Goal: Task Accomplishment & Management: Use online tool/utility

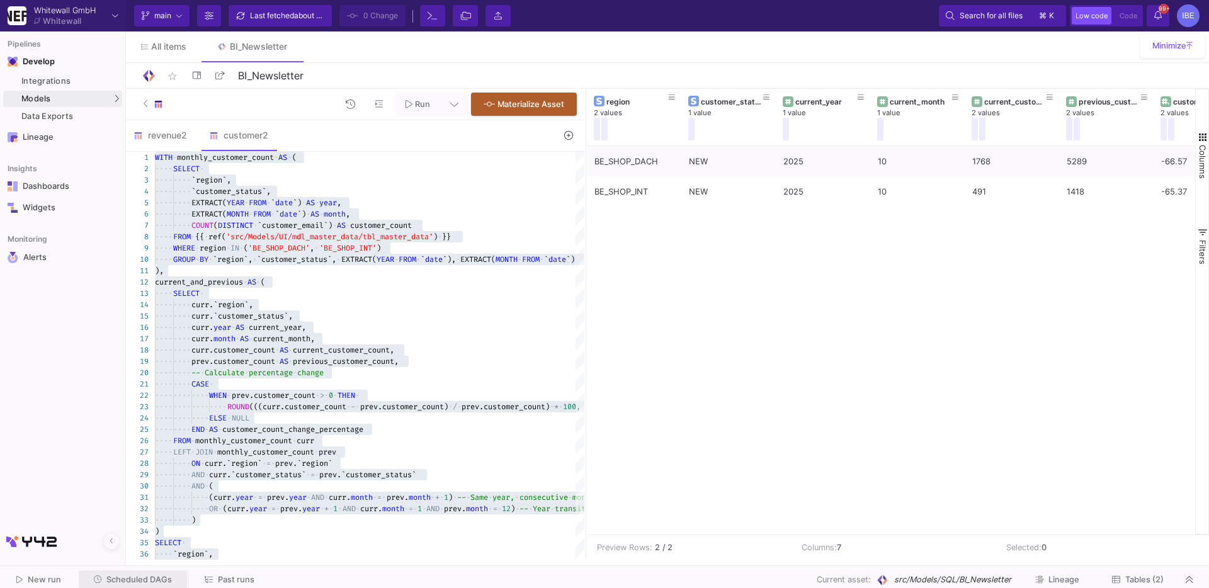
click at [132, 575] on span "Scheduled DAGs" at bounding box center [138, 579] width 65 height 9
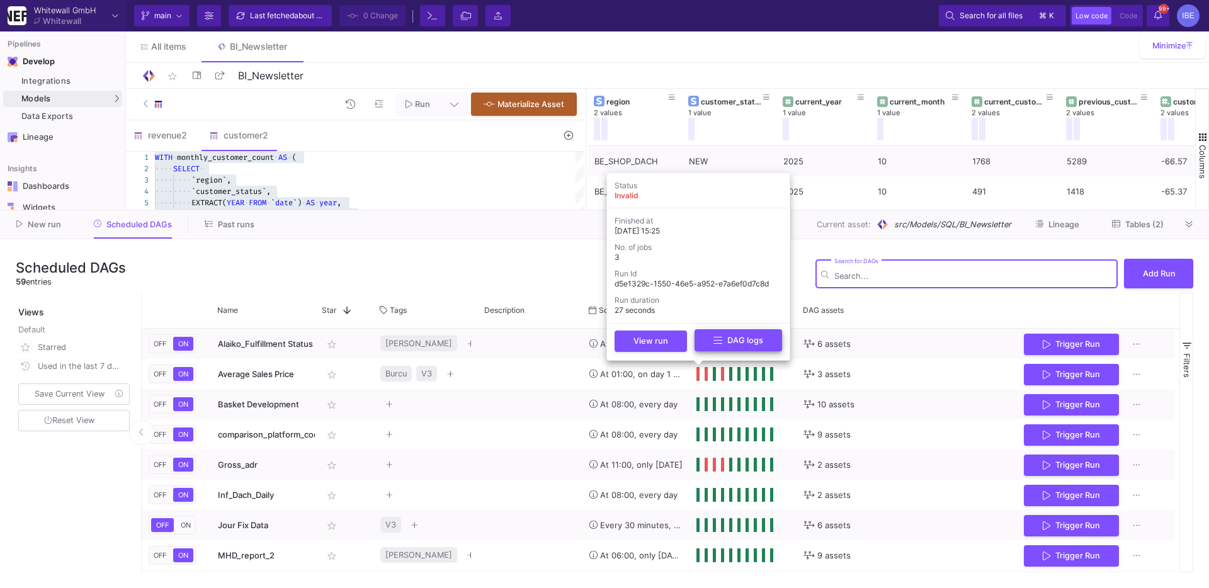
click at [709, 347] on button "DAG logs" at bounding box center [739, 340] width 88 height 22
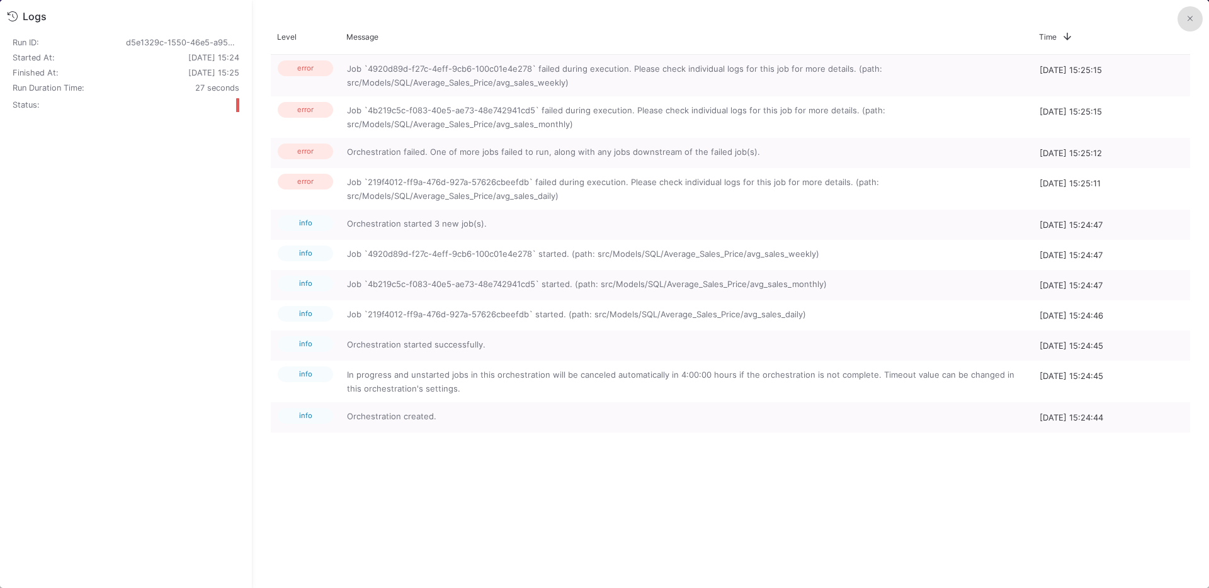
click at [1178, 19] on button at bounding box center [1189, 18] width 25 height 25
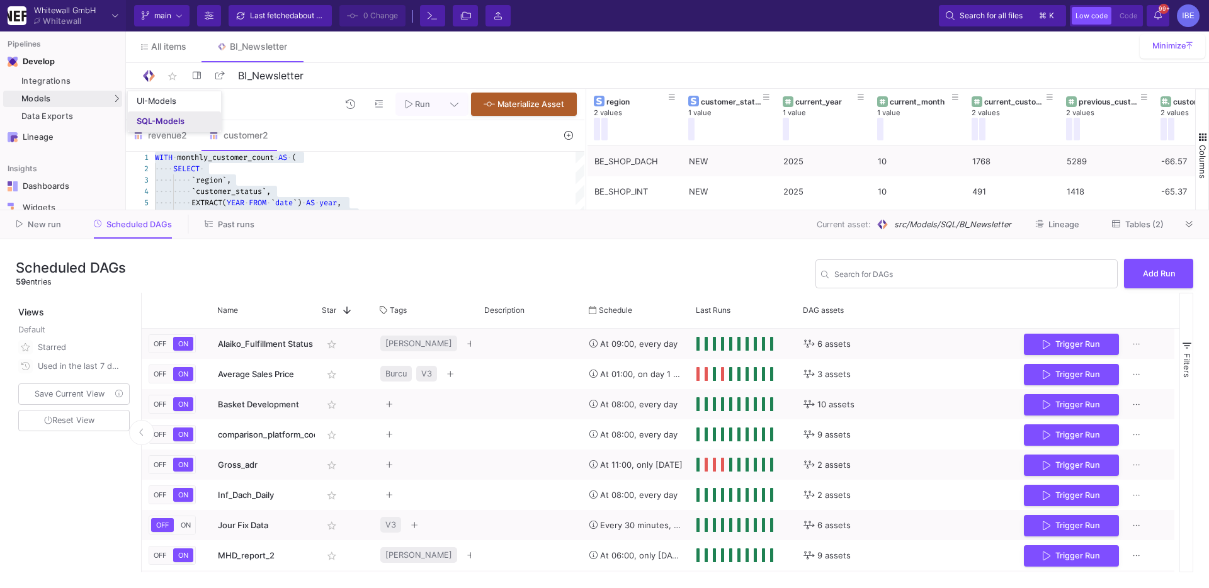
click at [160, 130] on link "SQL-Models" at bounding box center [174, 121] width 93 height 20
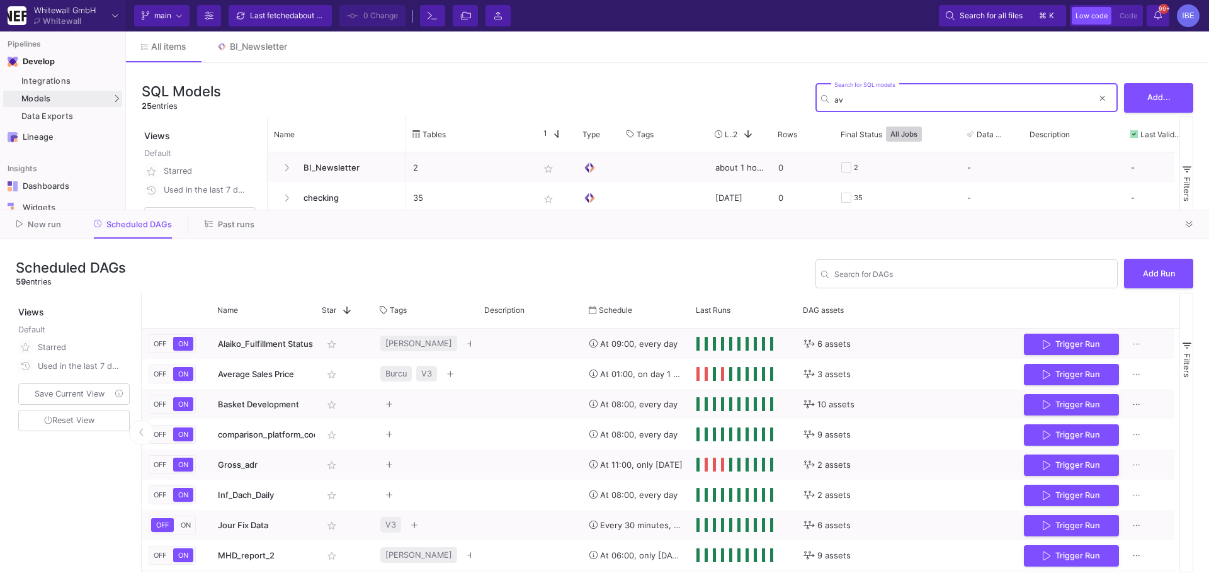
type input "avg"
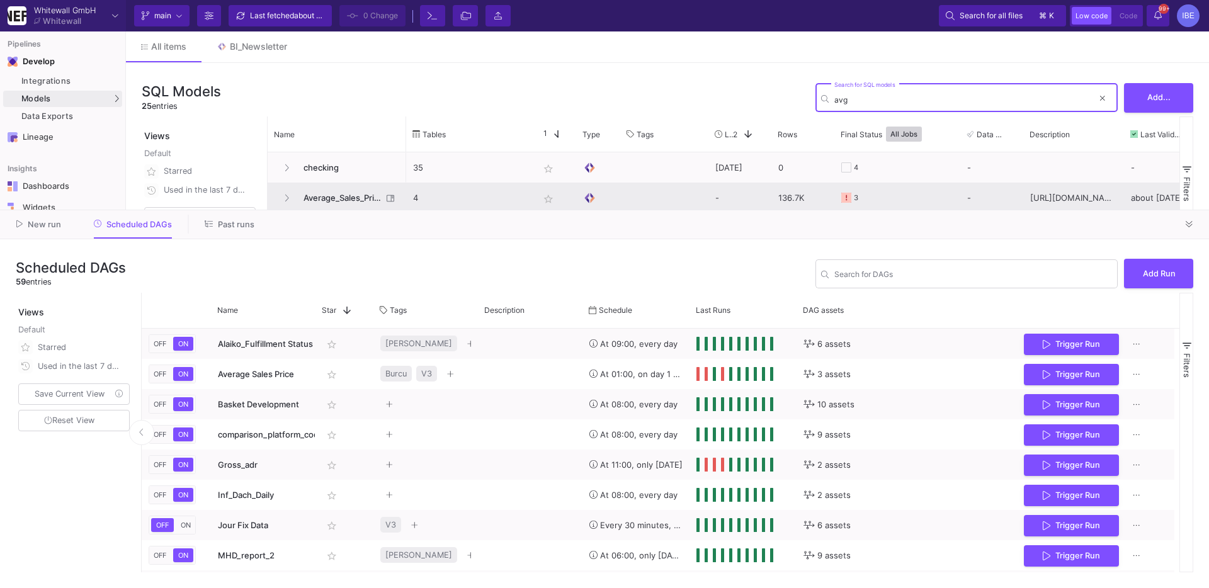
click at [346, 195] on span "Average_Sales_Price" at bounding box center [339, 198] width 86 height 30
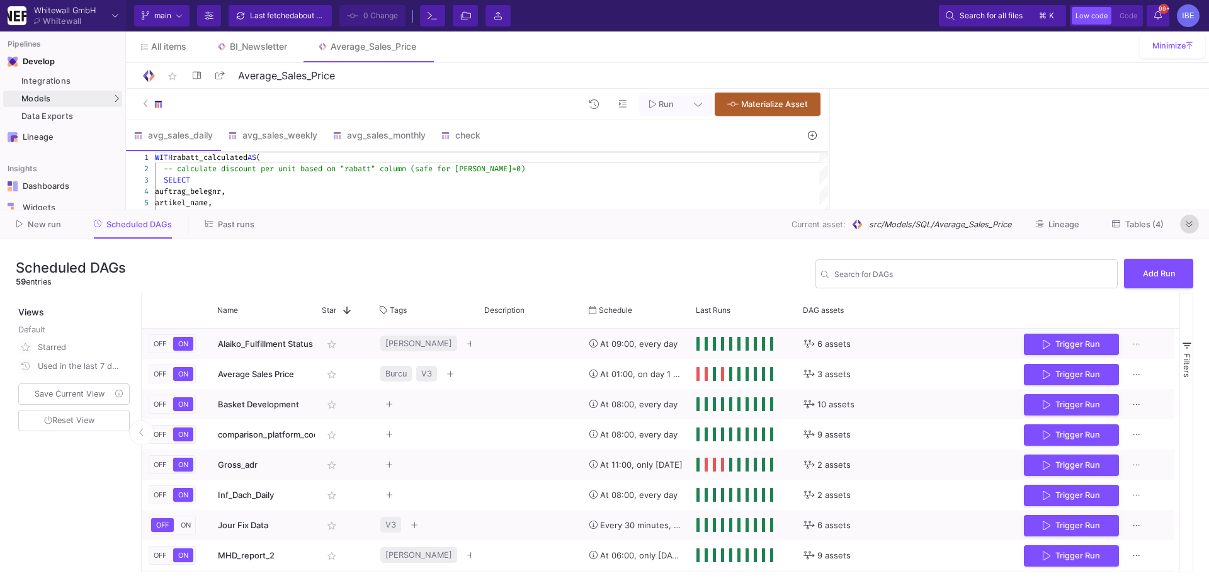
click at [1187, 225] on icon at bounding box center [1189, 224] width 7 height 8
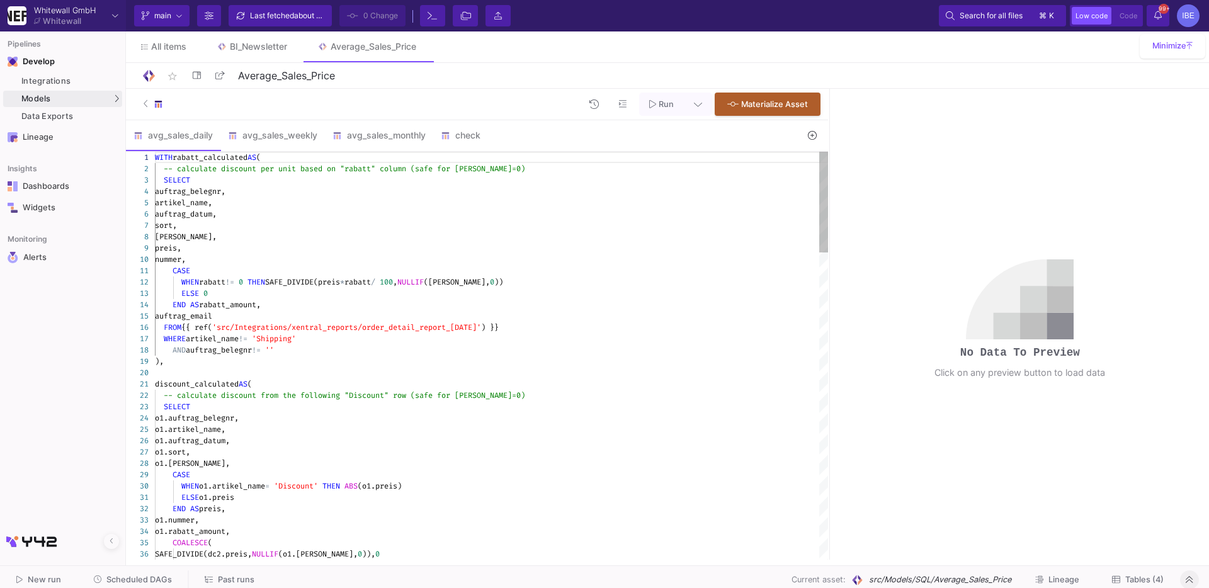
click at [662, 189] on div "auftrag_belegnr," at bounding box center [491, 191] width 673 height 11
click at [657, 91] on div "Run Materialize Asset" at bounding box center [477, 104] width 702 height 31
click at [662, 103] on span "Run" at bounding box center [666, 103] width 15 height 9
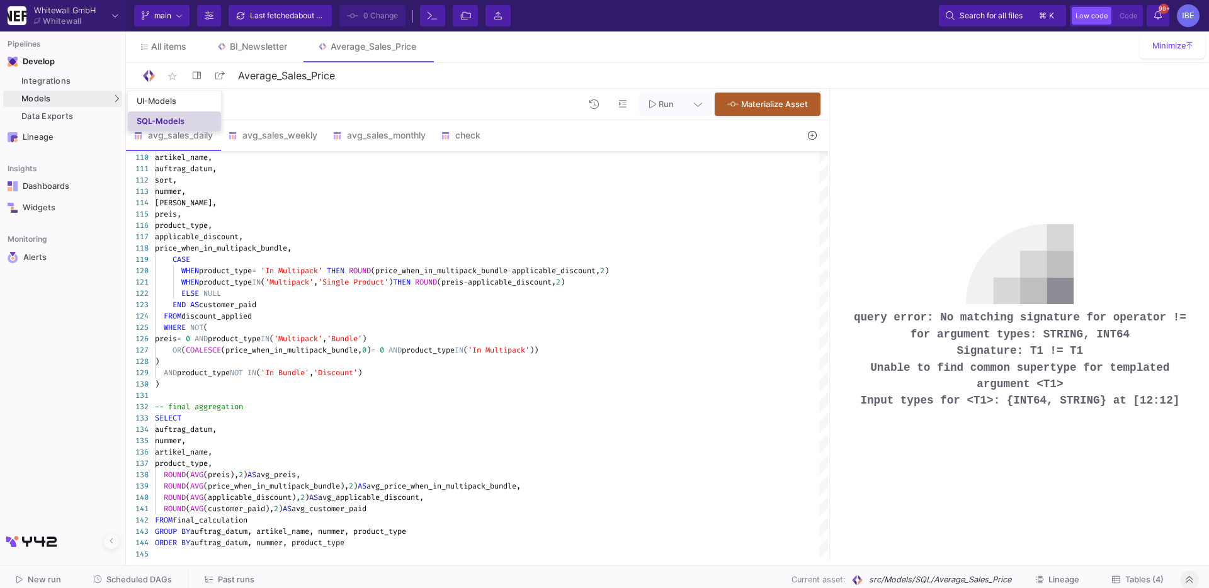
click at [139, 118] on div "SQL-Models" at bounding box center [161, 121] width 48 height 10
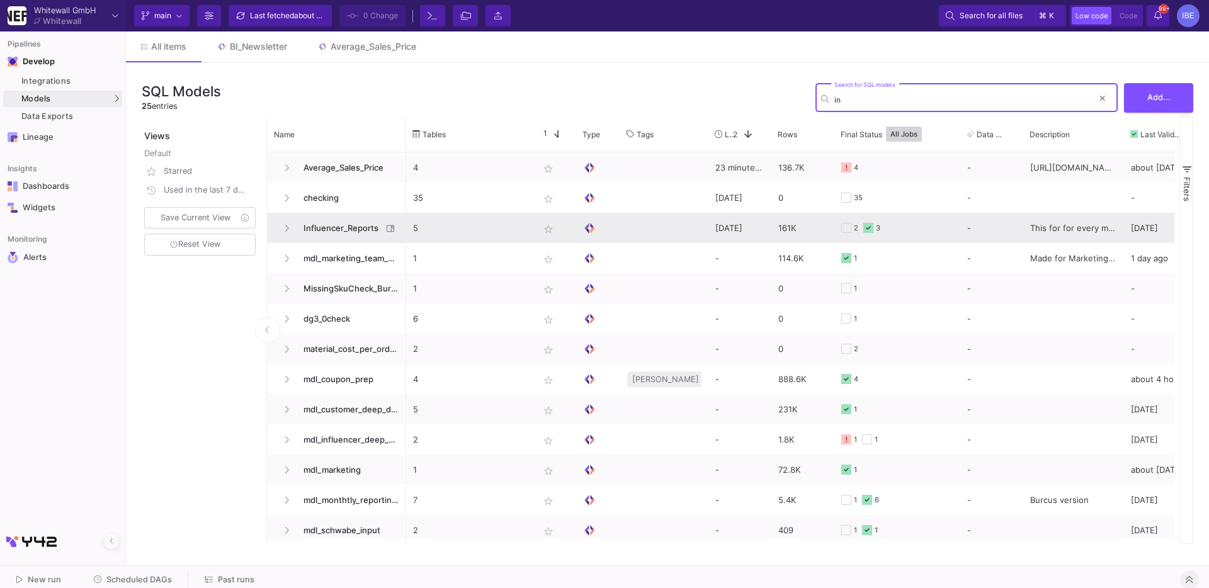
type input "in"
click at [339, 222] on span "Influencer_Reports" at bounding box center [339, 228] width 86 height 30
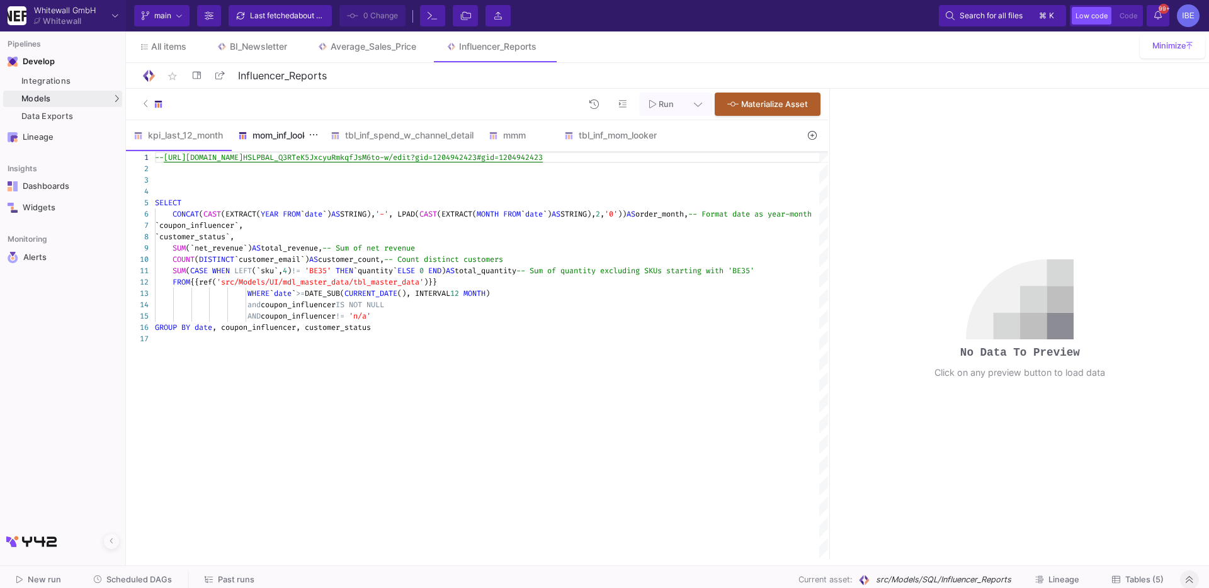
click at [302, 142] on div "mom_inf_looker" at bounding box center [276, 135] width 93 height 30
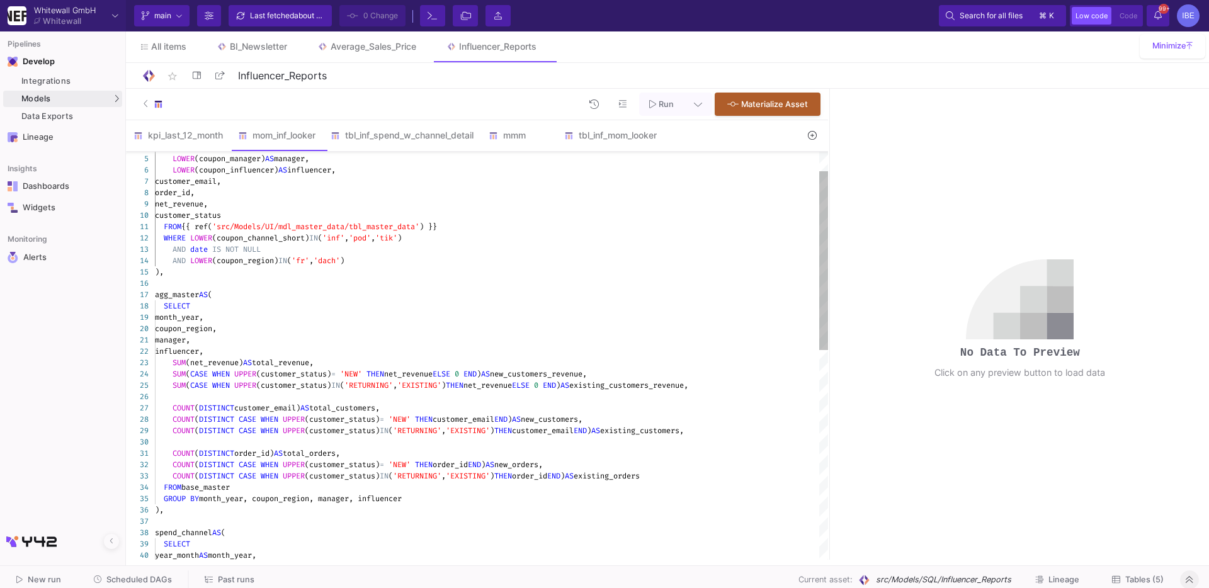
type textarea "FROM {{ ref('src/Models/UI/mdl_master_data/tbl_master_data') }} WHERE LOWER(cou…"
click at [487, 298] on div "agg_master AS (" at bounding box center [491, 294] width 673 height 11
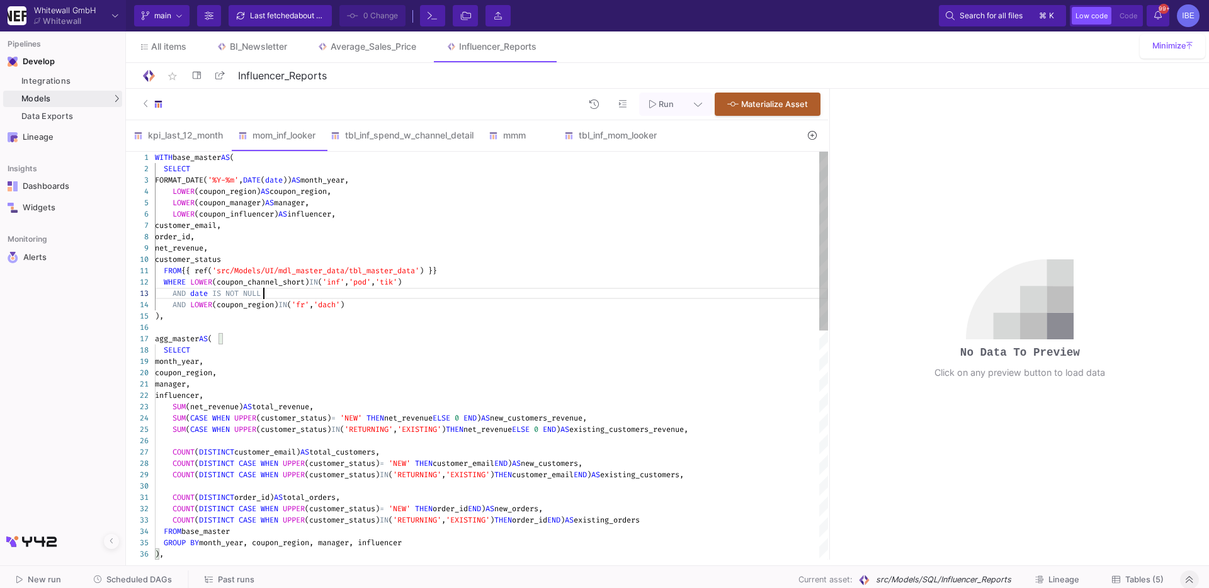
click at [487, 298] on div "AND date IS NOT NULL" at bounding box center [491, 293] width 673 height 11
click at [409, 273] on div "35 36 30 31 32 33 34 26 27 28 29 22 23 24 25 17 18 19 20 21 13 14 15 16 9 10 11…" at bounding box center [477, 356] width 702 height 408
click at [409, 272] on textarea "FROM {{ ref('src/Models/UI/mdl_master_data/tbl_master_data') }} WHERE LOWER(cou…" at bounding box center [409, 270] width 1 height 11
click at [409, 272] on div "35 36 30 31 32 33 34 26 27 28 29 22 23 24 25 17 18 19 20 21 13 14 15 16 9 10 11…" at bounding box center [477, 356] width 702 height 408
click at [541, 123] on div "mmm" at bounding box center [519, 135] width 76 height 30
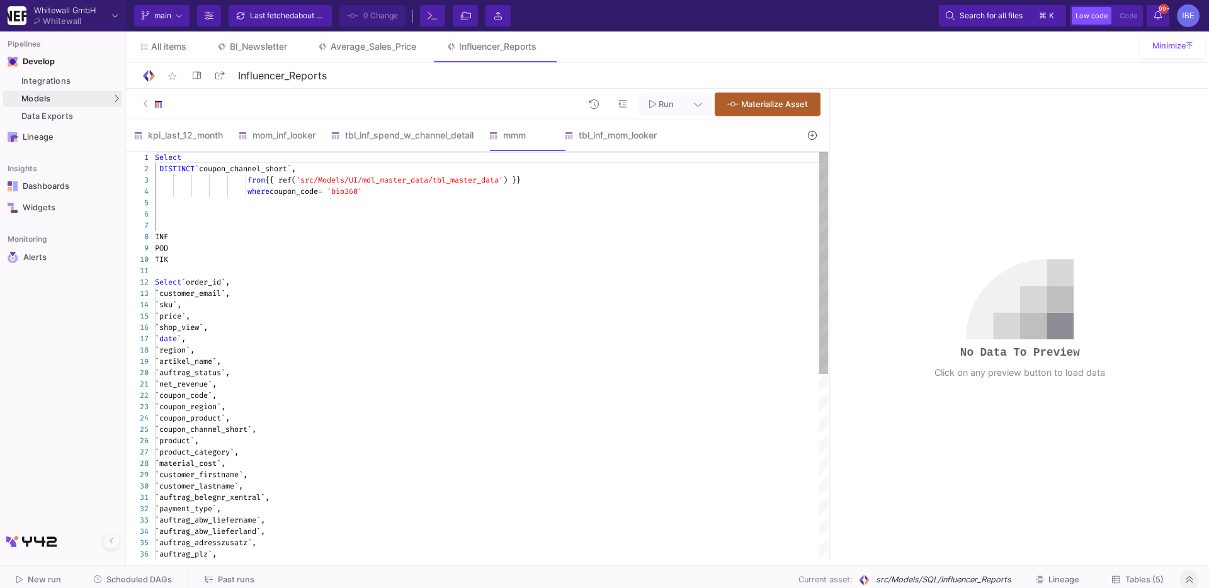
click at [465, 210] on div at bounding box center [491, 213] width 673 height 11
type textarea "Select DISTINCT `coupon_channel_short`, from {{ ref('src/Models/UI/mdl_master_d…"
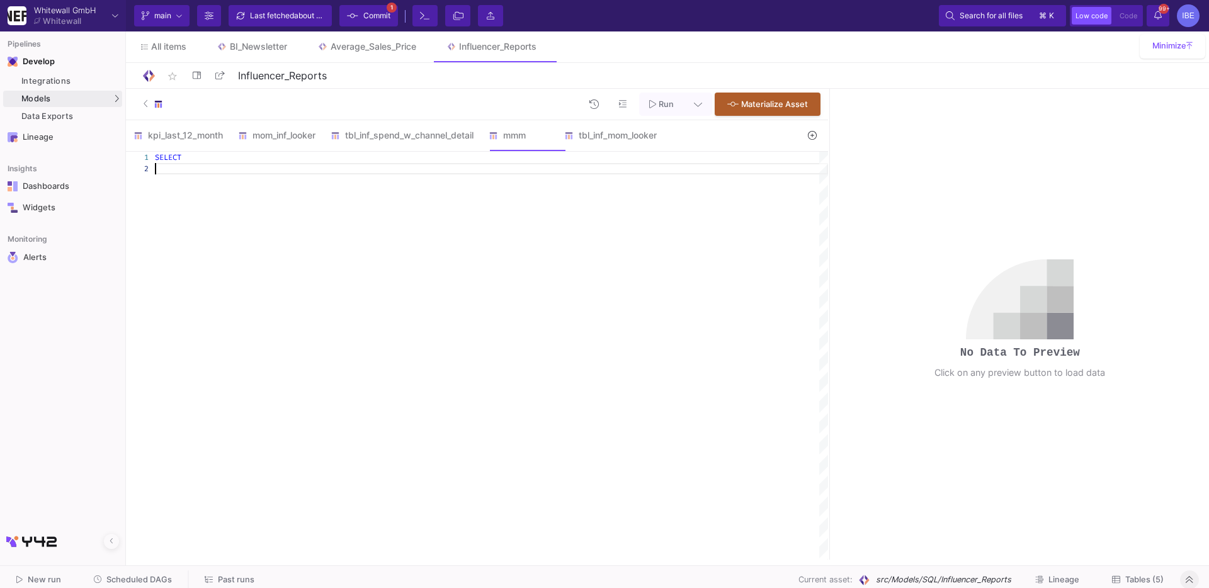
scroll to position [22, 0]
paste textarea "FROM {{ ref('src/Models/UI/mdl_master_data/tbl_master_data') }}"
click at [366, 157] on div "SELECT" at bounding box center [491, 157] width 673 height 11
click at [360, 171] on div at bounding box center [491, 168] width 673 height 11
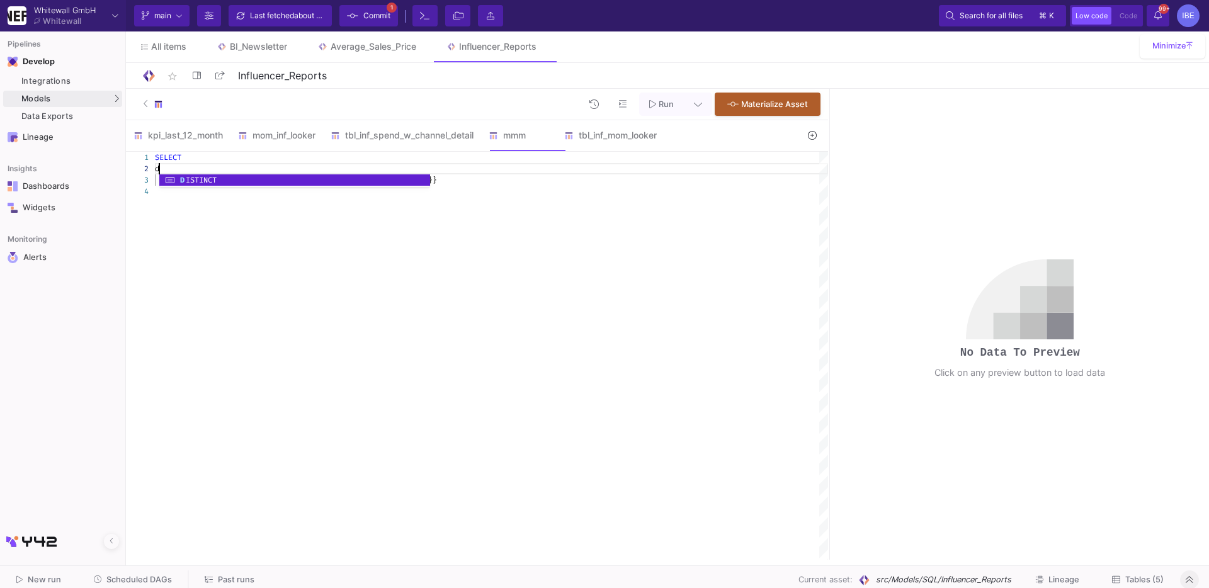
scroll to position [12, 13]
click at [330, 195] on div at bounding box center [491, 191] width 673 height 11
click at [312, 170] on div "DISTINCT" at bounding box center [491, 168] width 673 height 11
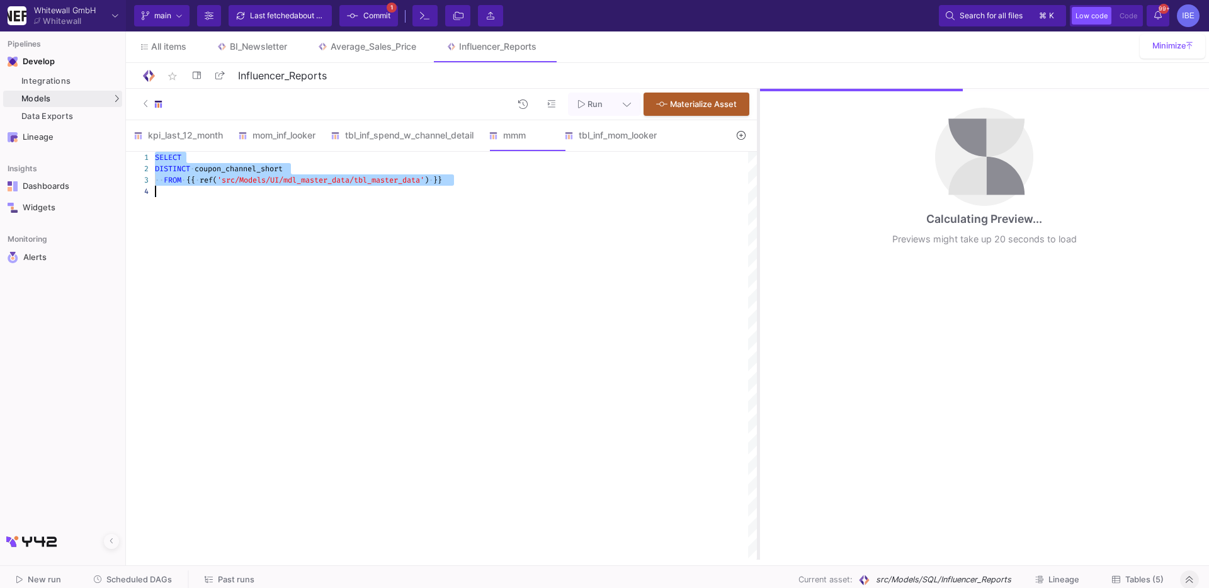
drag, startPoint x: 829, startPoint y: 200, endPoint x: 754, endPoint y: 200, distance: 74.9
click at [757, 200] on div at bounding box center [758, 324] width 3 height 471
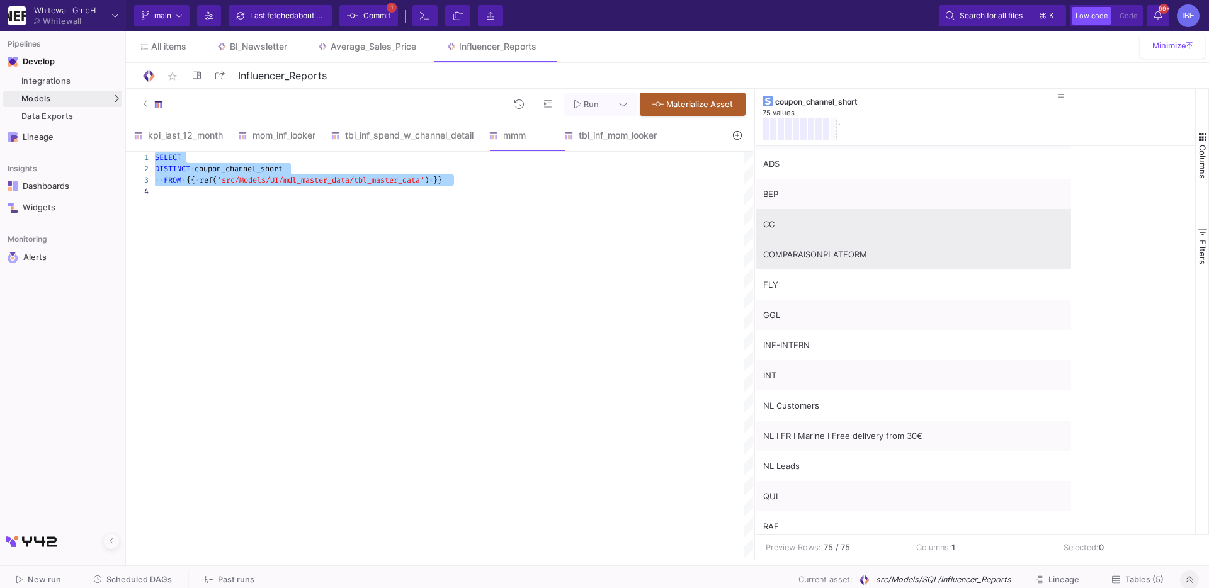
scroll to position [32, 0]
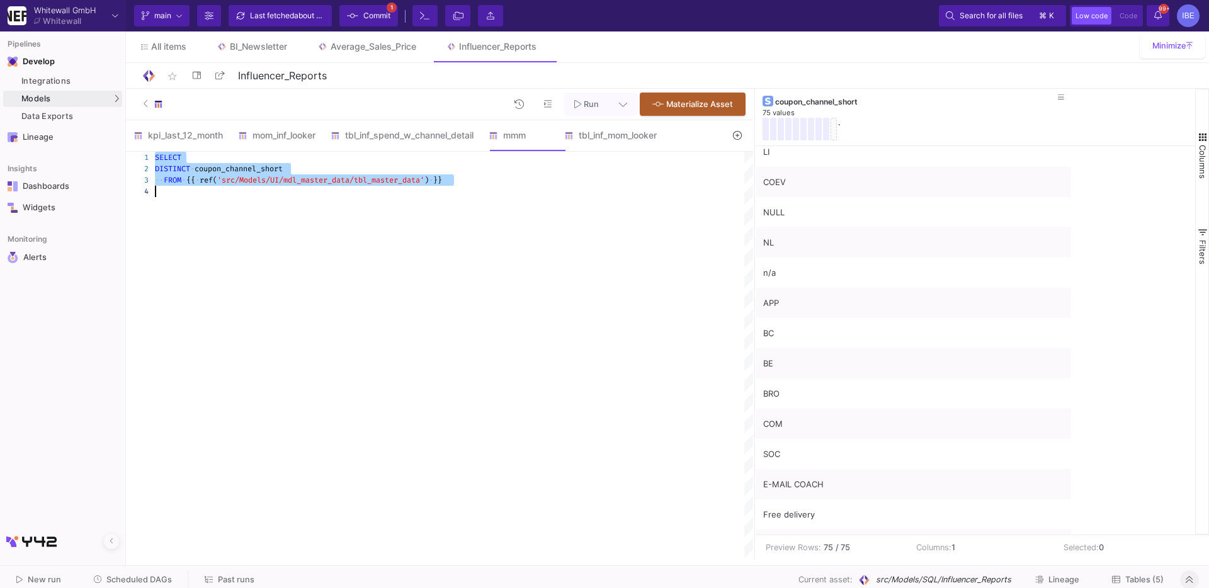
type textarea "SELECT DISTINCT coupon_channel_short FROM {{ ref('src/Models/UI/mdl_master_data…"
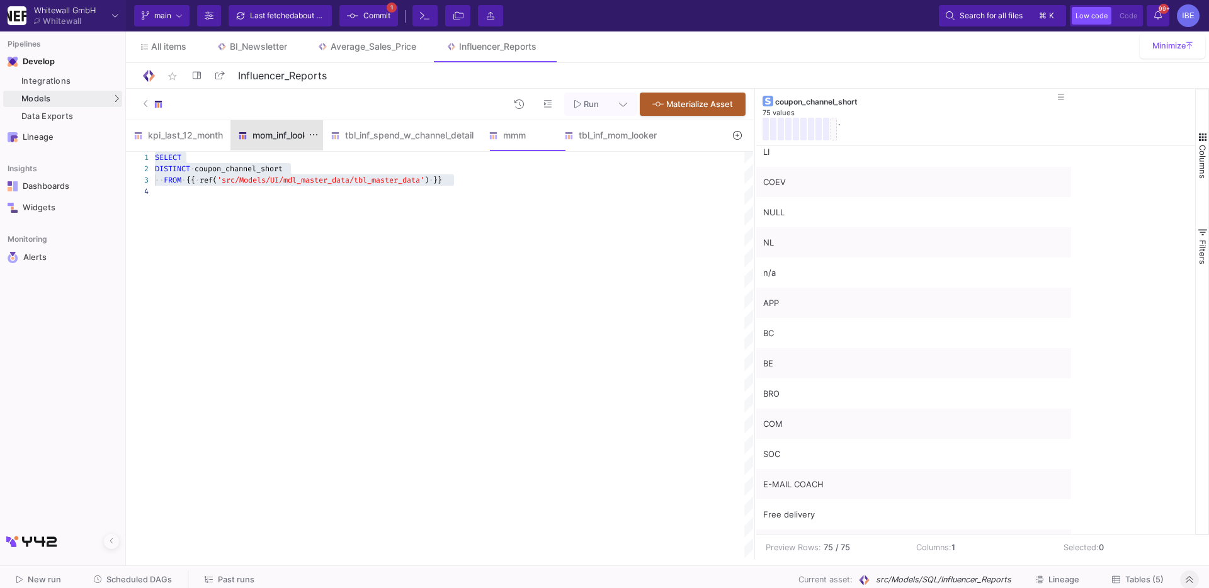
click at [259, 131] on div "mom_inf_looker" at bounding box center [276, 135] width 77 height 10
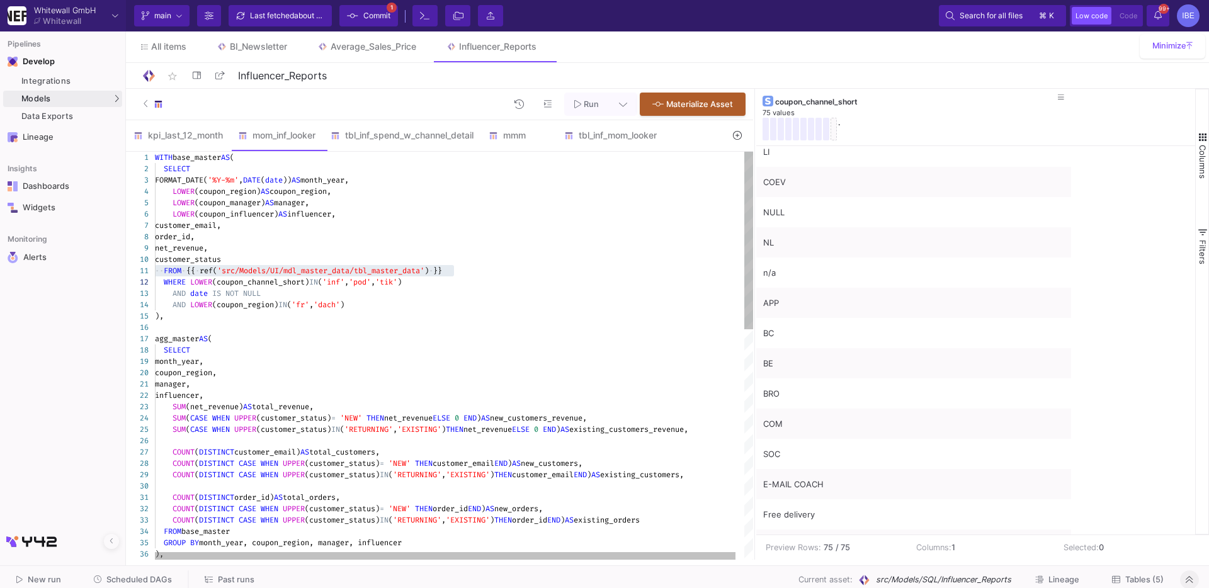
click at [403, 329] on div at bounding box center [458, 327] width 607 height 11
type textarea "WITH base_master AS ( SELECT FORMAT_DATE('%Y-%m', DATE(date)) AS month_year, LO…"
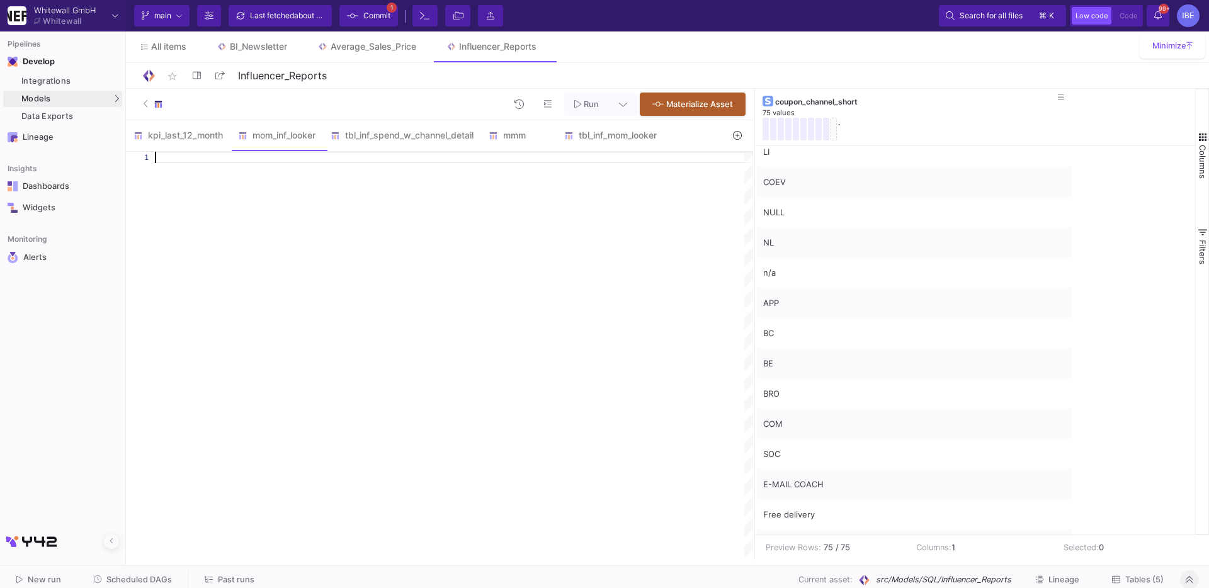
paste textarea "FROM agg_master m LEFT JOIN spend_channel s ON m.month_year = s.month_year AND …"
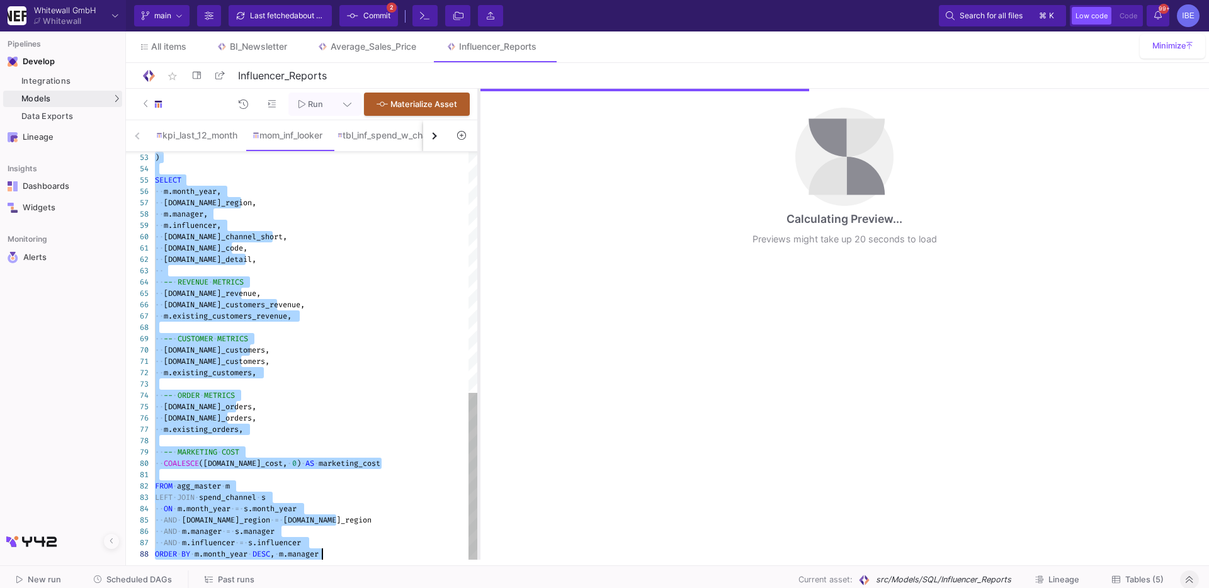
drag, startPoint x: 752, startPoint y: 331, endPoint x: 477, endPoint y: 299, distance: 277.7
click at [477, 299] on div at bounding box center [478, 324] width 3 height 471
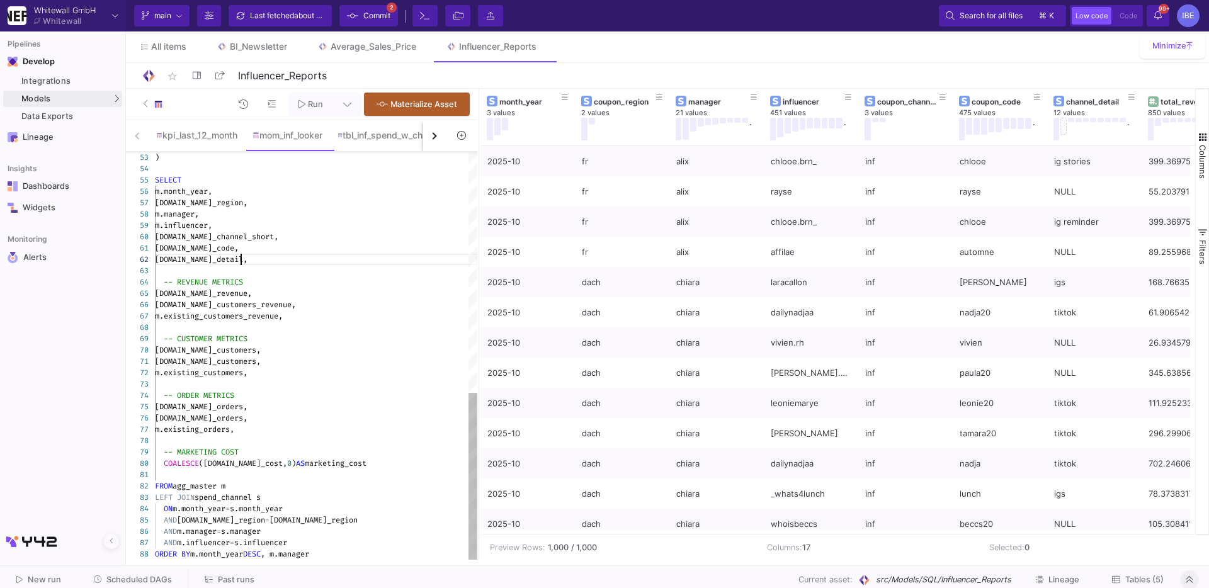
type textarea "WITH base_master AS ( SELECT FORMAT_DATE('%Y-%m', DATE(date)) AS month_year, LO…"
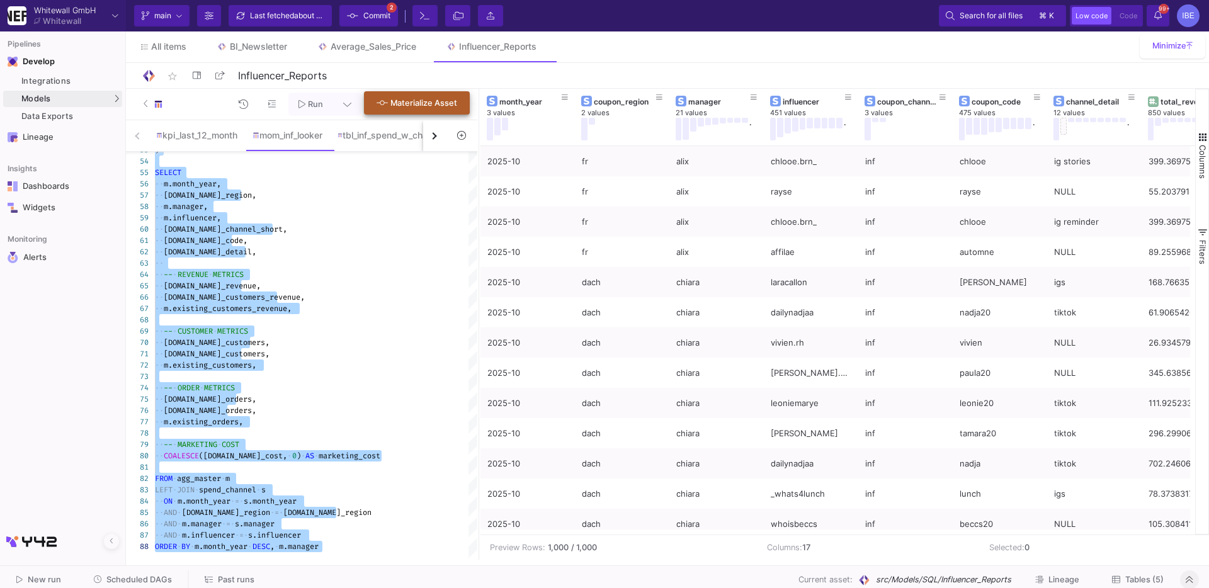
click at [429, 111] on button "Materialize Asset" at bounding box center [417, 102] width 106 height 23
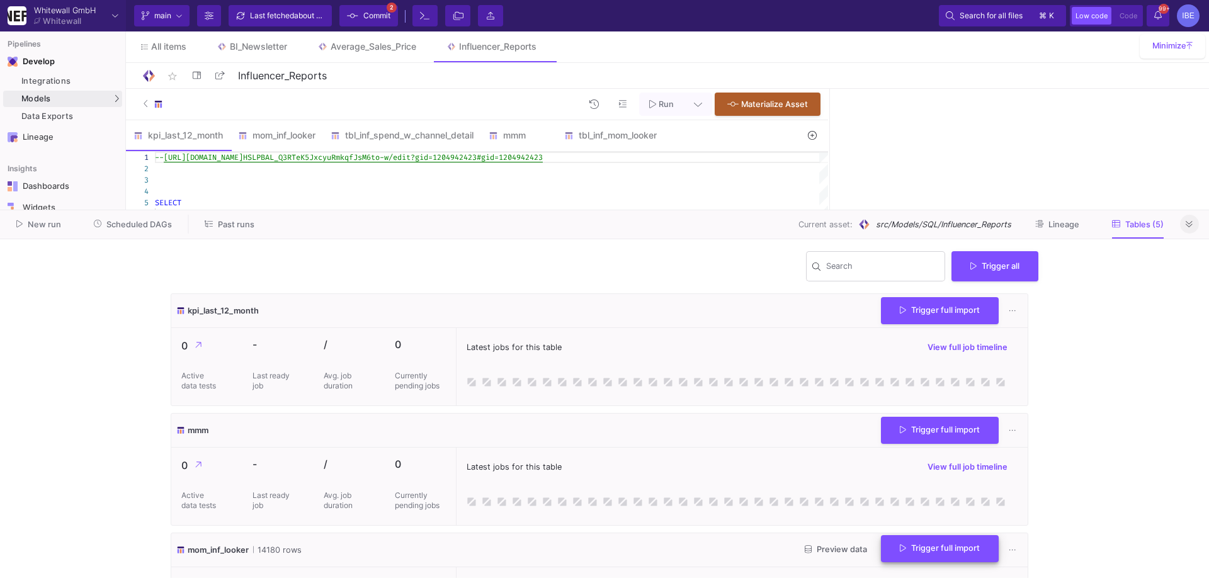
click at [900, 545] on fa-icon at bounding box center [903, 548] width 6 height 9
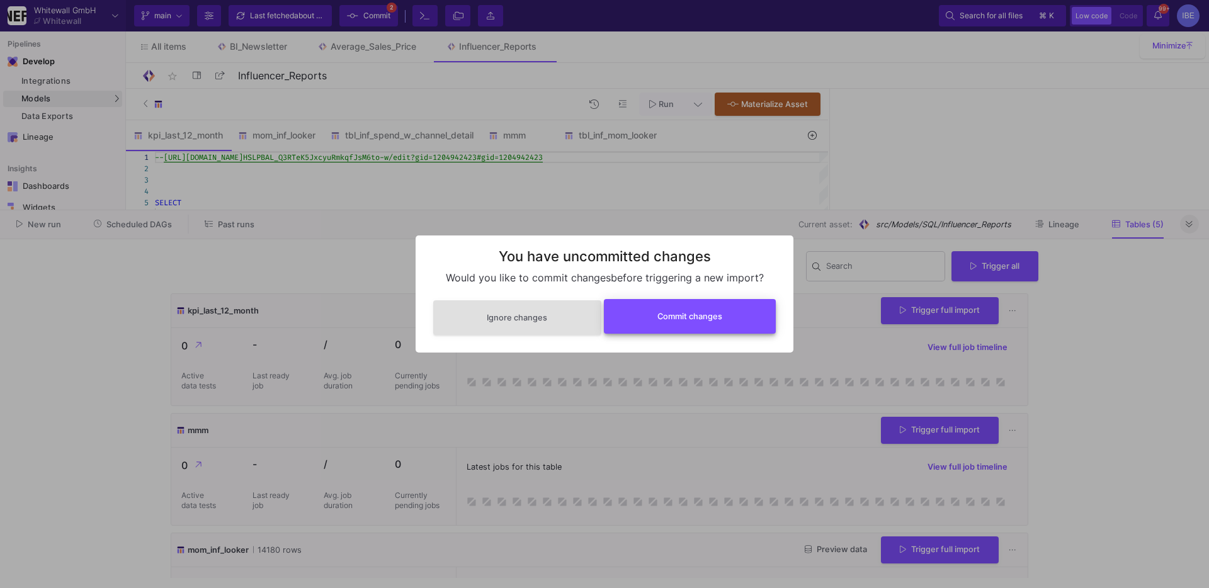
click at [718, 319] on span "Commit changes" at bounding box center [689, 316] width 65 height 9
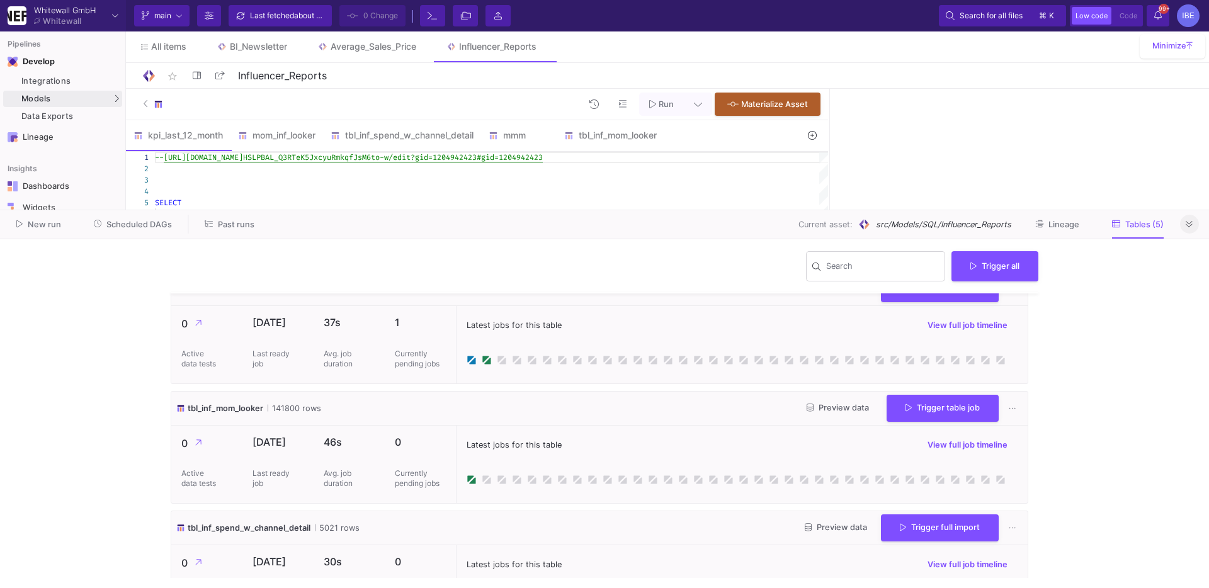
scroll to position [307, 0]
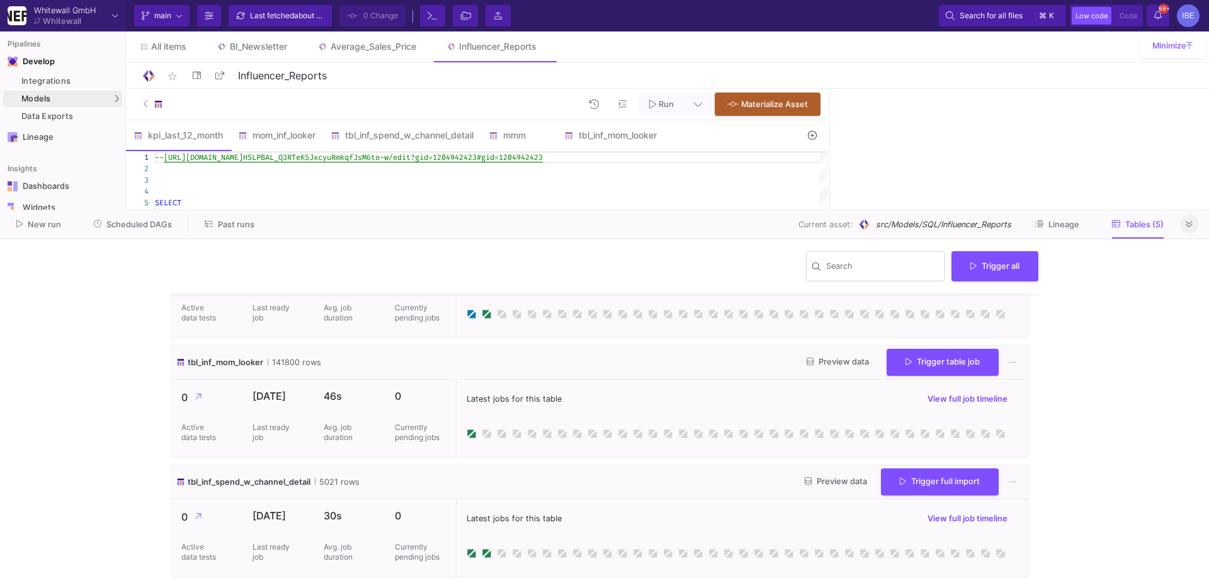
click at [1189, 225] on icon at bounding box center [1189, 224] width 7 height 8
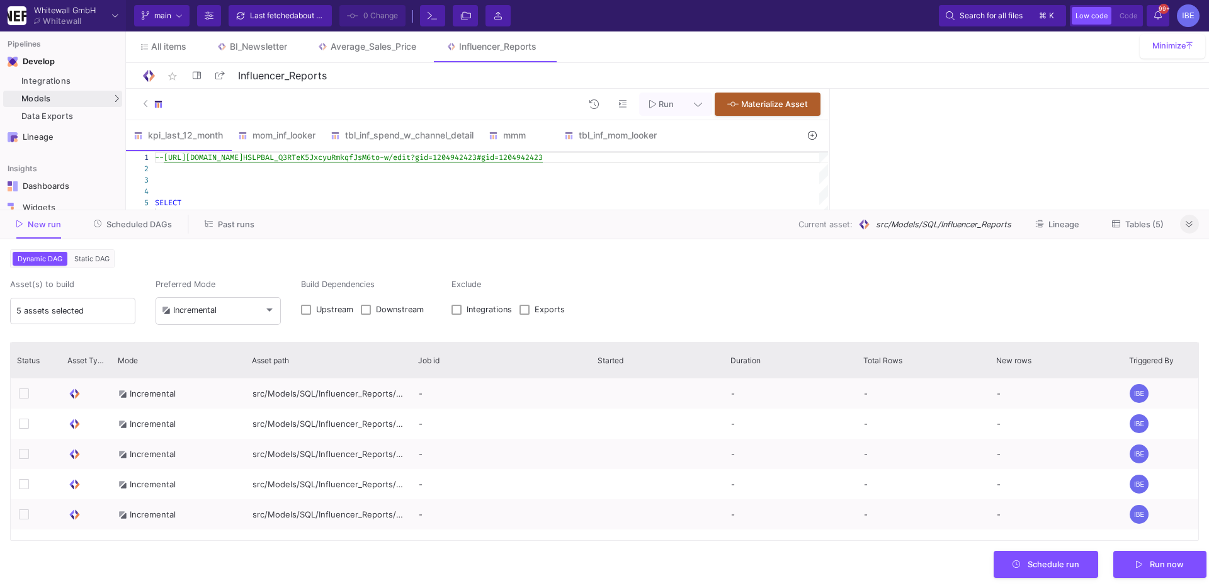
click at [1198, 226] on button at bounding box center [1189, 224] width 19 height 19
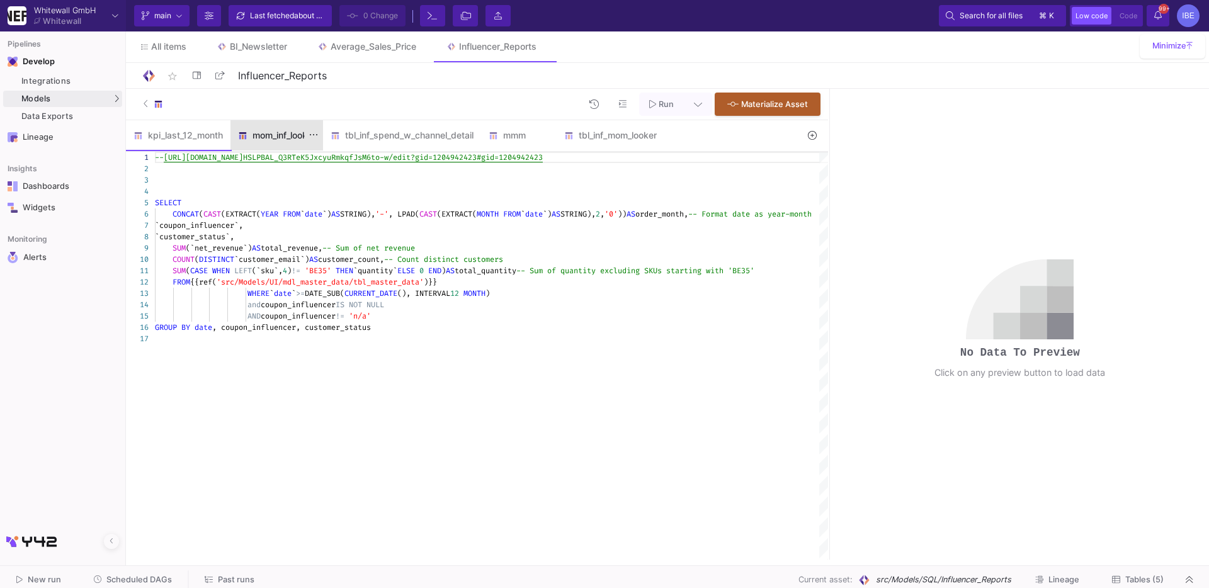
click at [278, 144] on div "mom_inf_looker" at bounding box center [276, 135] width 93 height 30
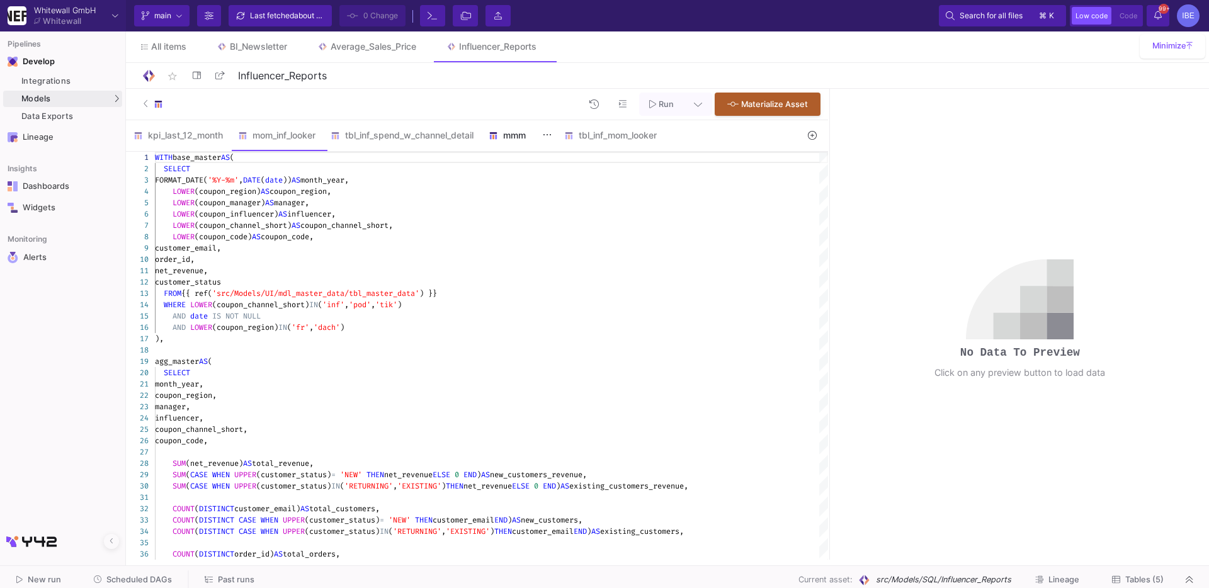
click at [521, 139] on div "mmm" at bounding box center [519, 135] width 60 height 10
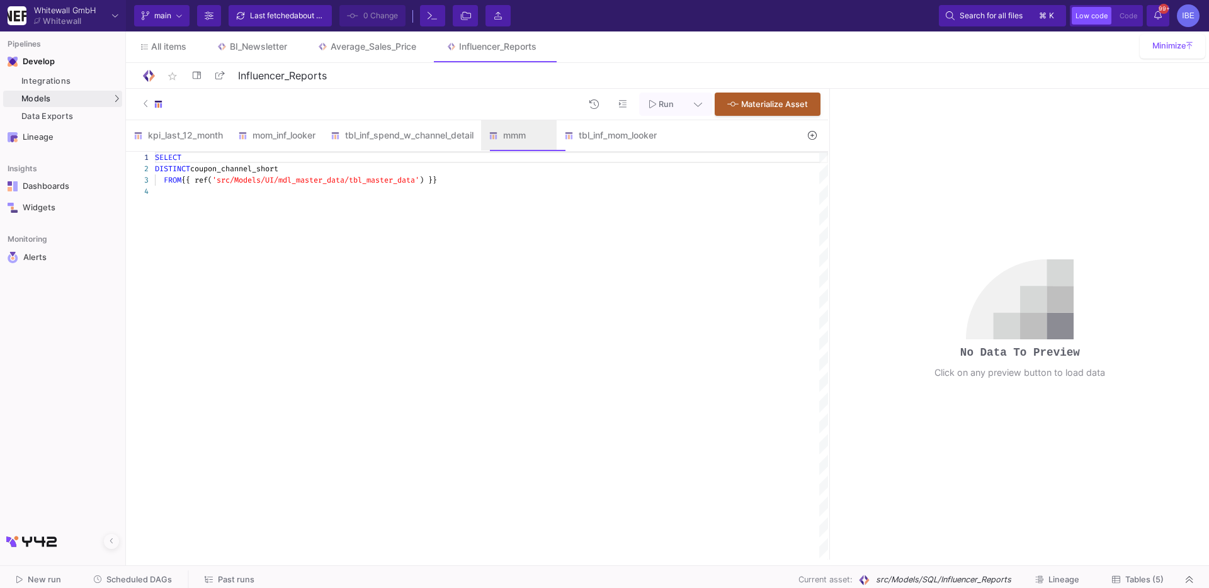
click at [512, 193] on div at bounding box center [491, 191] width 673 height 11
click at [151, 106] on div at bounding box center [156, 103] width 25 height 19
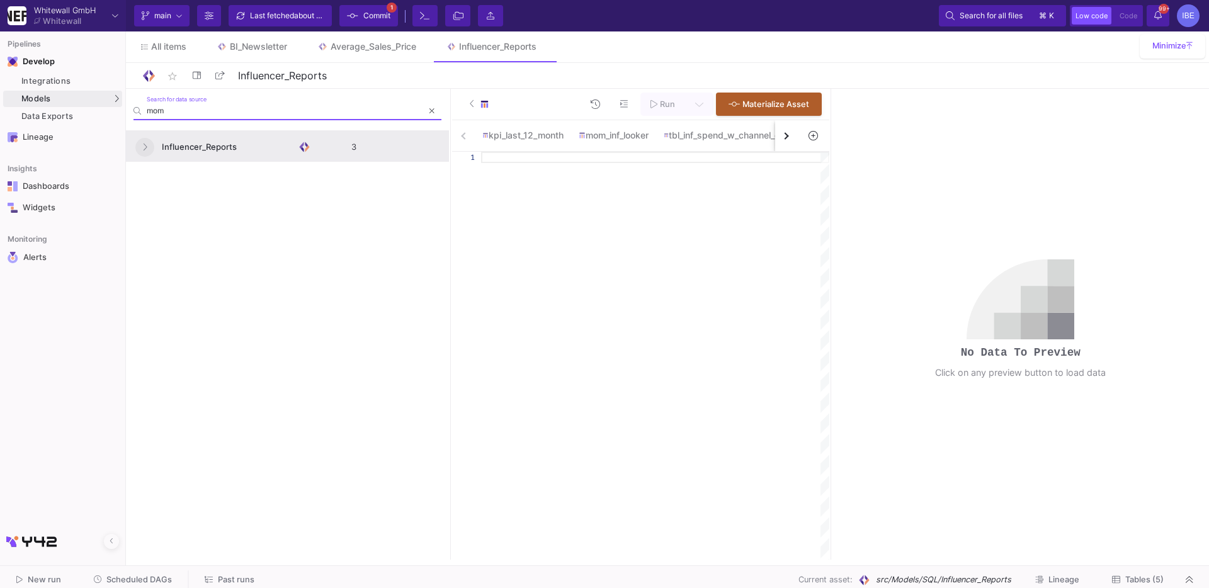
type input "mom"
click at [149, 142] on button at bounding box center [144, 147] width 19 height 19
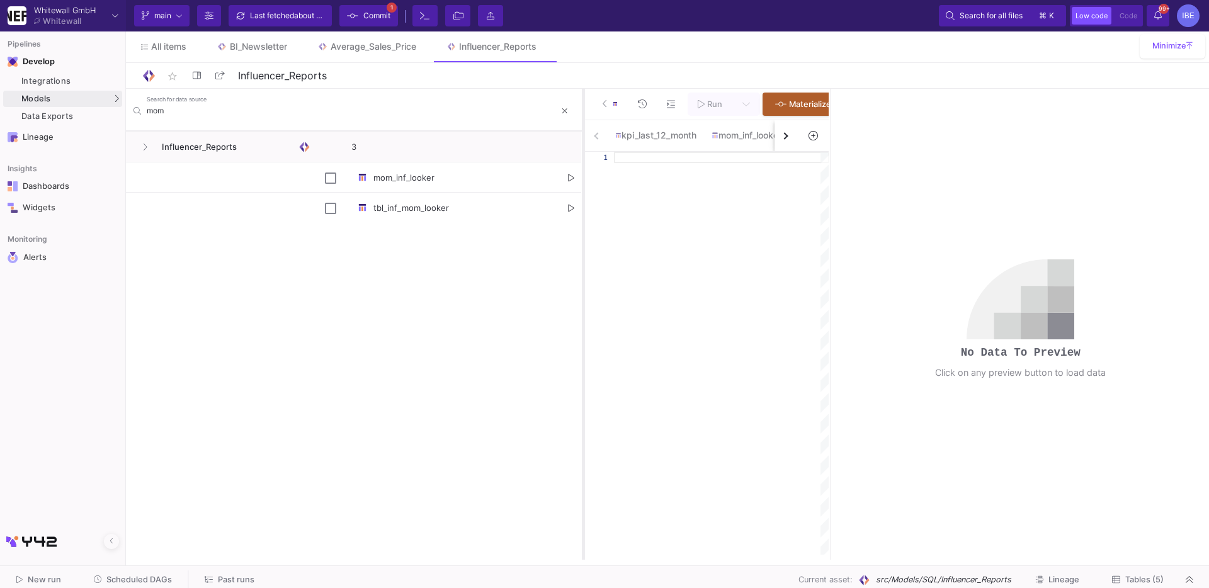
drag, startPoint x: 449, startPoint y: 199, endPoint x: 582, endPoint y: 187, distance: 133.4
click at [582, 187] on div at bounding box center [583, 324] width 3 height 471
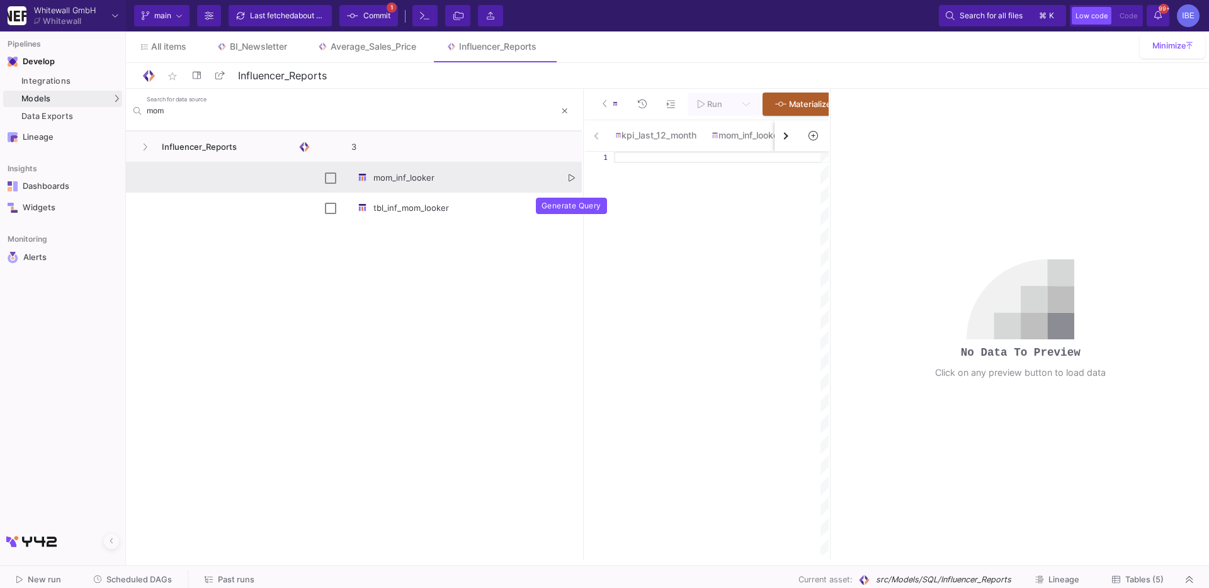
click at [573, 178] on icon "Press SPACE to select this row." at bounding box center [572, 178] width 6 height 8
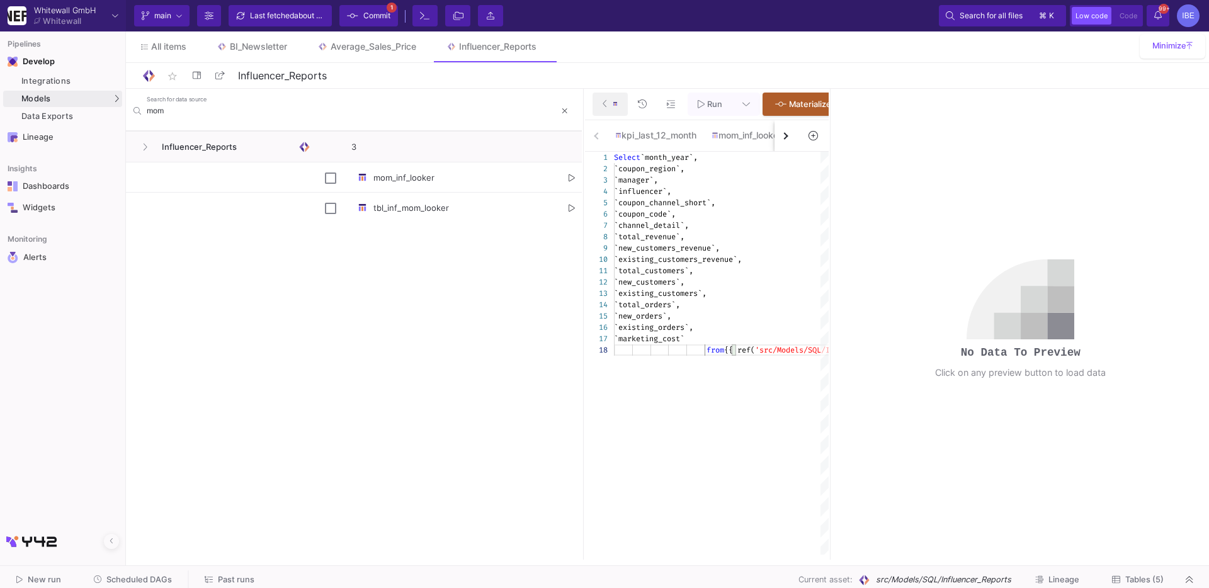
click at [601, 101] on button at bounding box center [610, 104] width 35 height 23
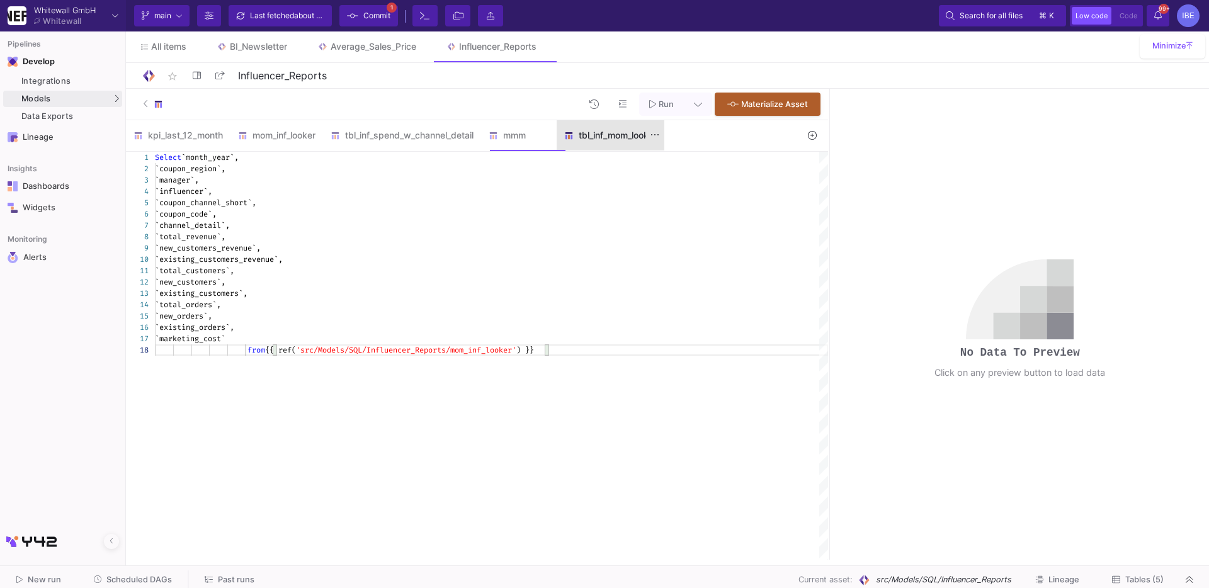
click at [599, 133] on div "tbl_inf_mom_looker" at bounding box center [610, 135] width 93 height 10
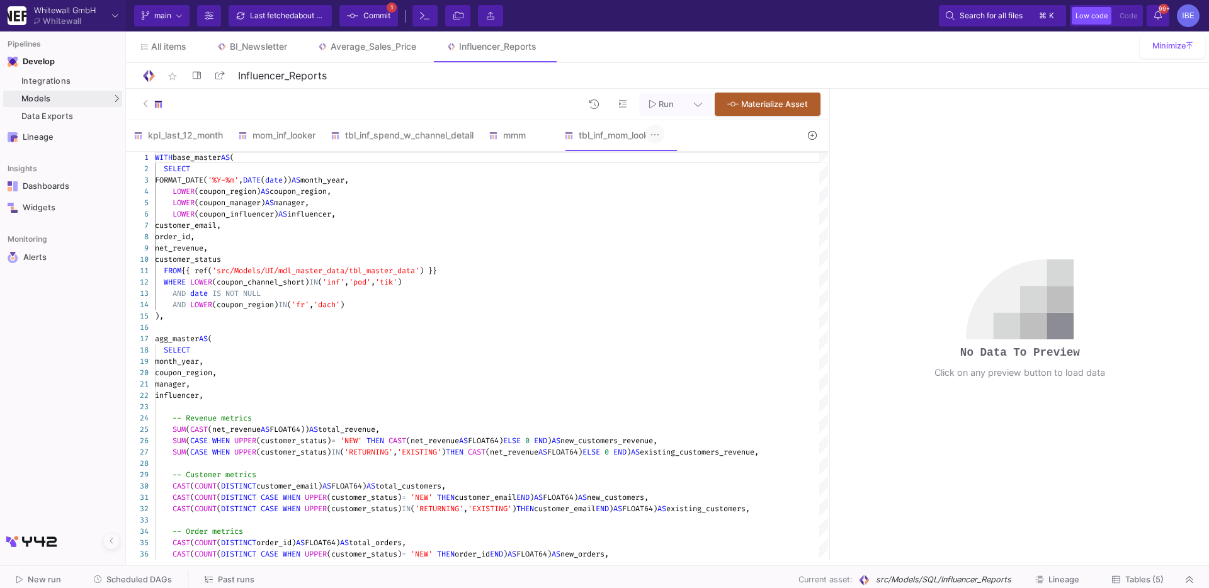
click at [664, 137] on button at bounding box center [654, 134] width 19 height 19
click at [674, 192] on icon at bounding box center [671, 188] width 7 height 8
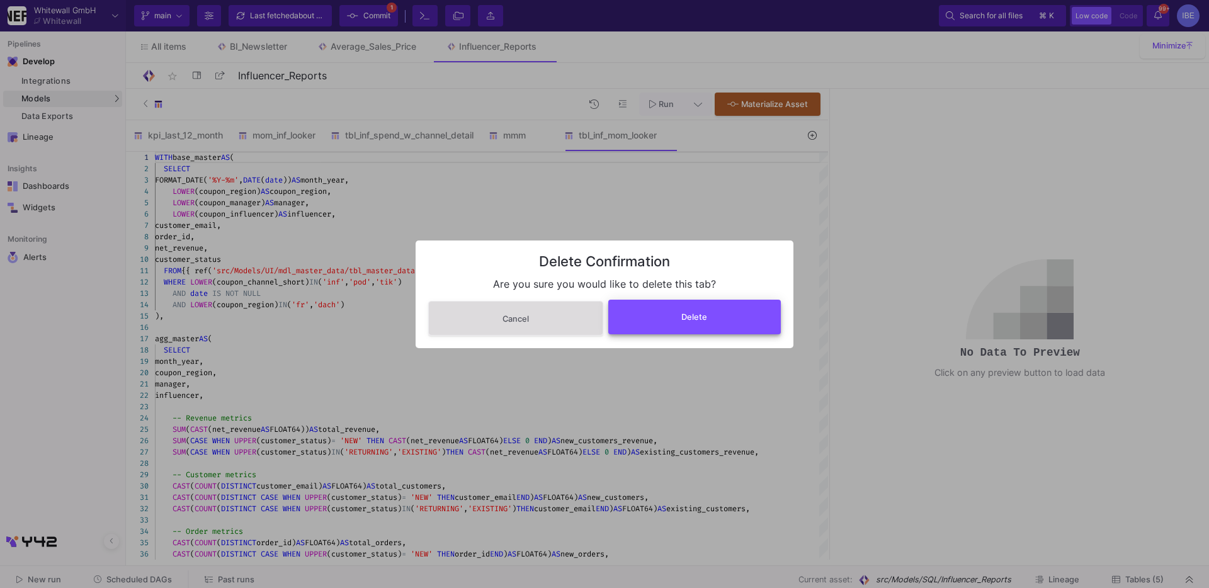
click at [699, 312] on button "Delete" at bounding box center [694, 317] width 173 height 35
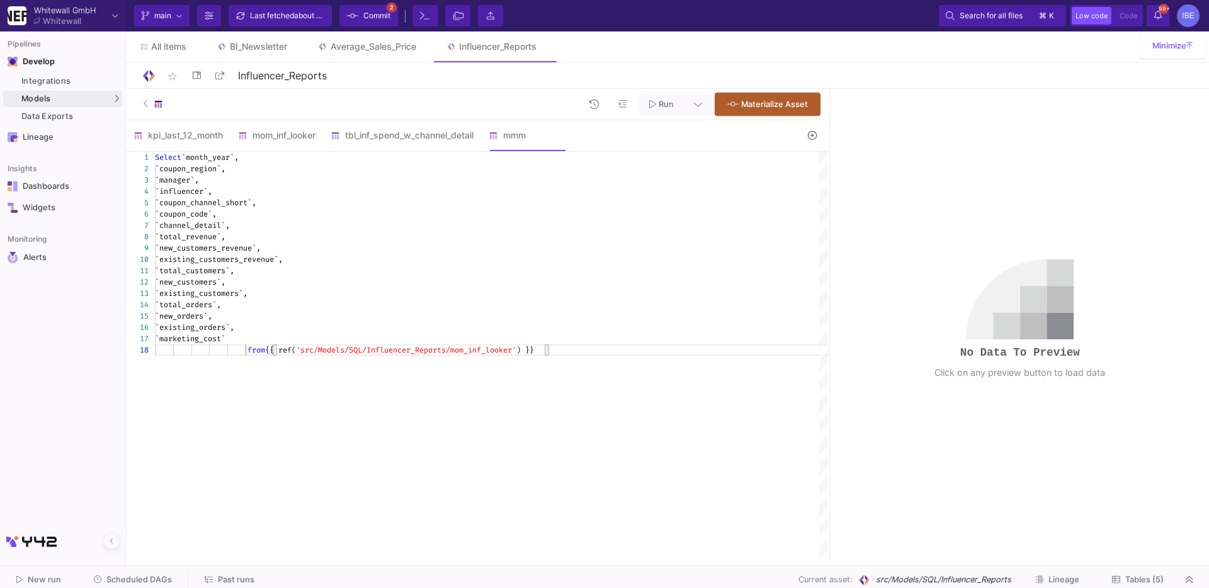
click at [482, 226] on div "`channel_detail`," at bounding box center [491, 225] width 673 height 11
click at [486, 380] on div "Select `month_year`, `coupon_region`, `manager`, `influencer`, `coupon_channel_…" at bounding box center [491, 356] width 673 height 408
type textarea "`total_customers`, `new_customers`, `existing_customers`, `total_orders`, `new_…"
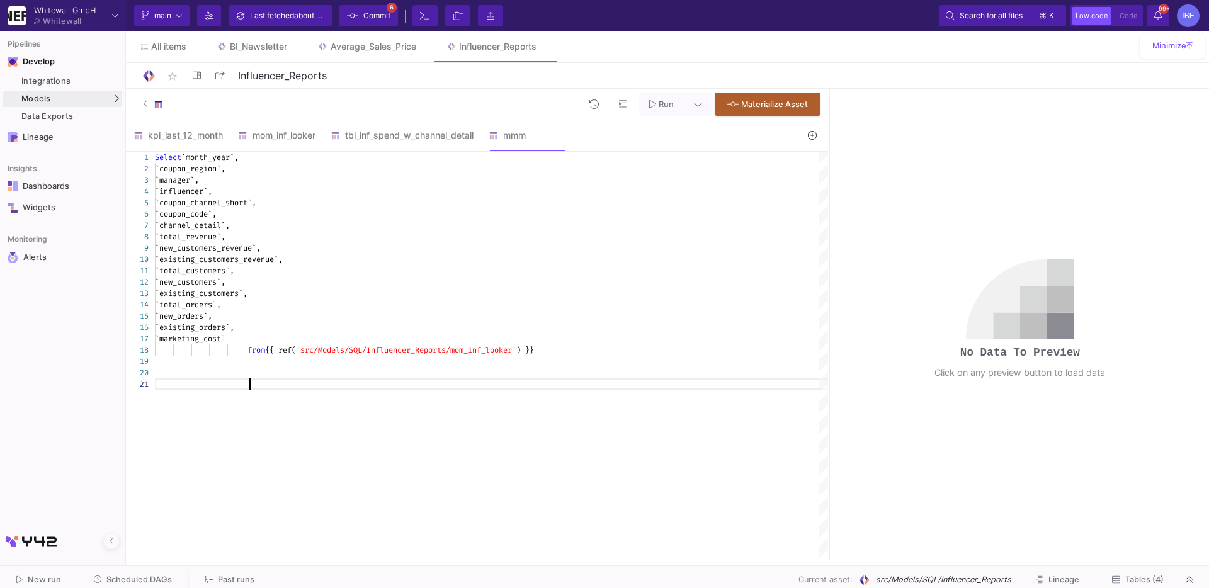
paste textarea "SUM(new_customers_revenue) AS new_customers_revenue, SUM(existing_customers_rev…"
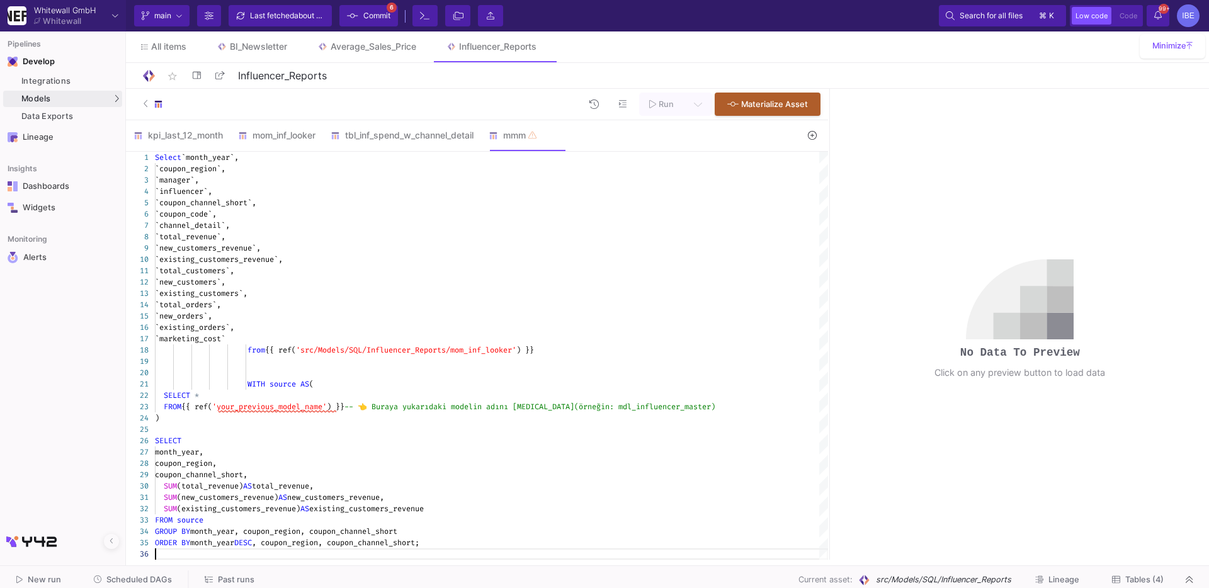
click at [433, 353] on span "'src/Models/SQL/Influencer_Reports/mom_inf_looker'" at bounding box center [406, 350] width 220 height 10
click at [365, 415] on div ")" at bounding box center [491, 417] width 673 height 11
click at [363, 411] on div at bounding box center [363, 406] width 1 height 11
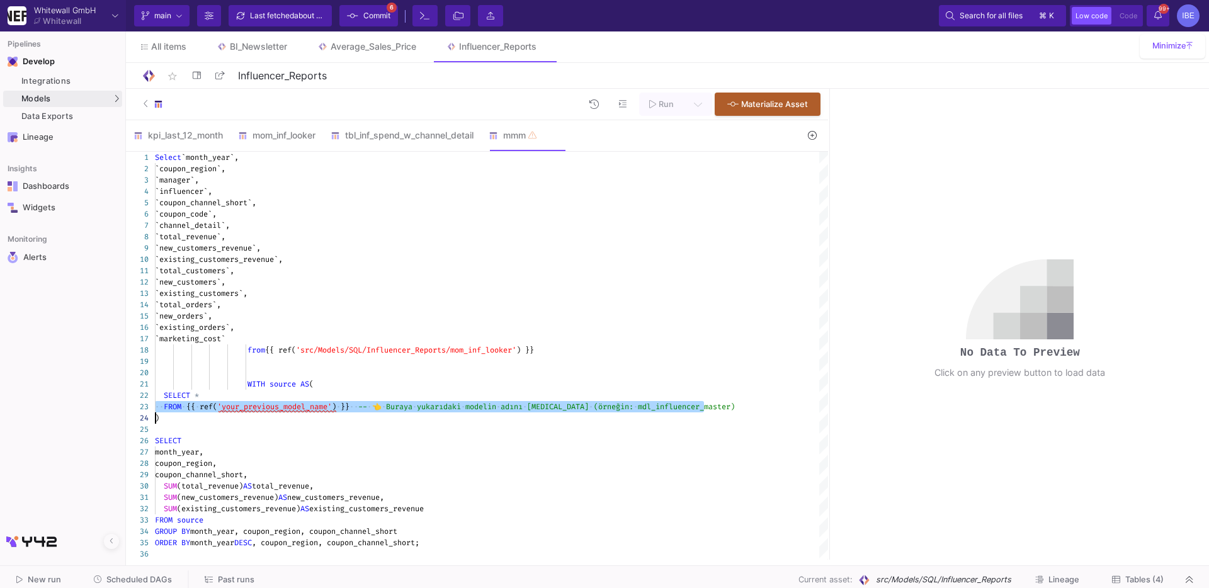
paste textarea "from {{ ref('src/Models/SQL/Influencer_Reports/mom_inf_looker') }}"
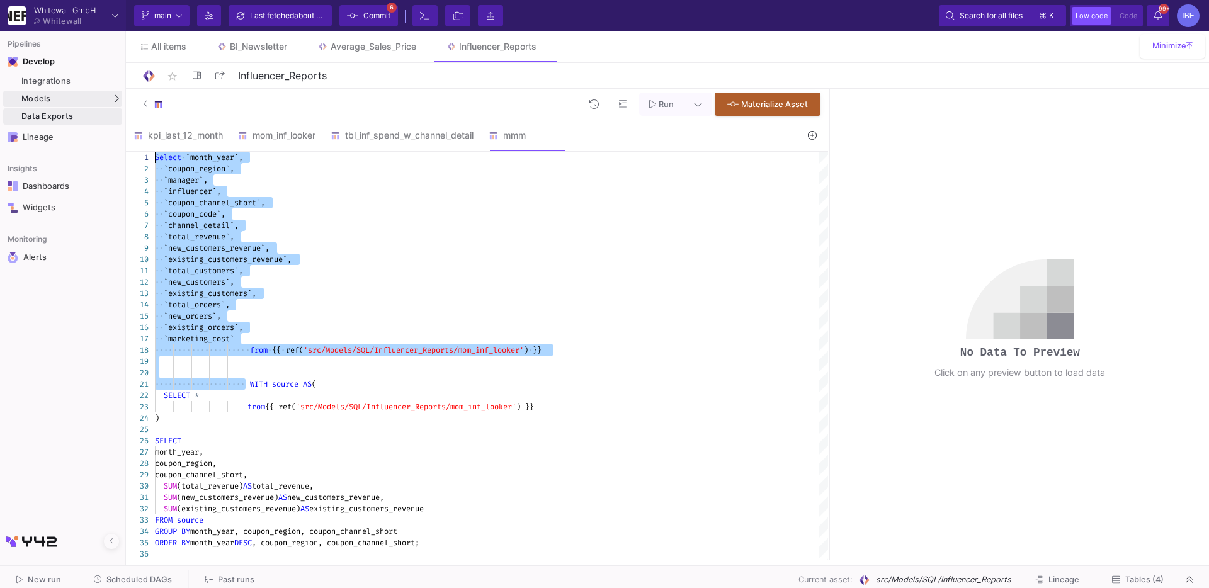
drag, startPoint x: 246, startPoint y: 384, endPoint x: 111, endPoint y: 115, distance: 300.7
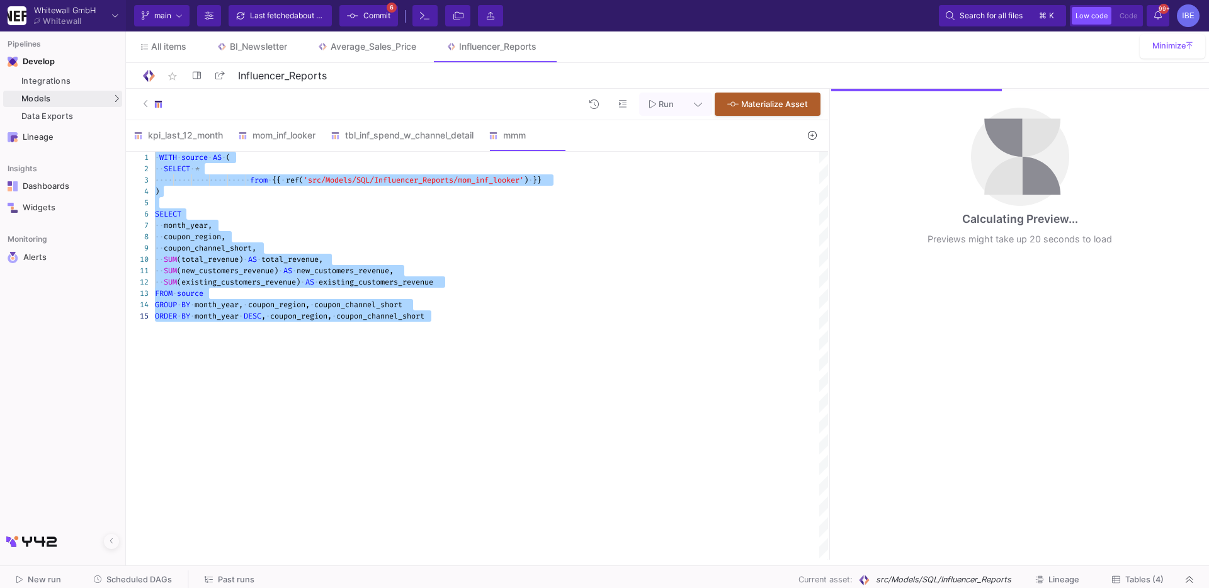
type textarea "WITH source AS ( SELECT * from {{ ref('src/Models/SQL/Influencer_Reports/mom_in…"
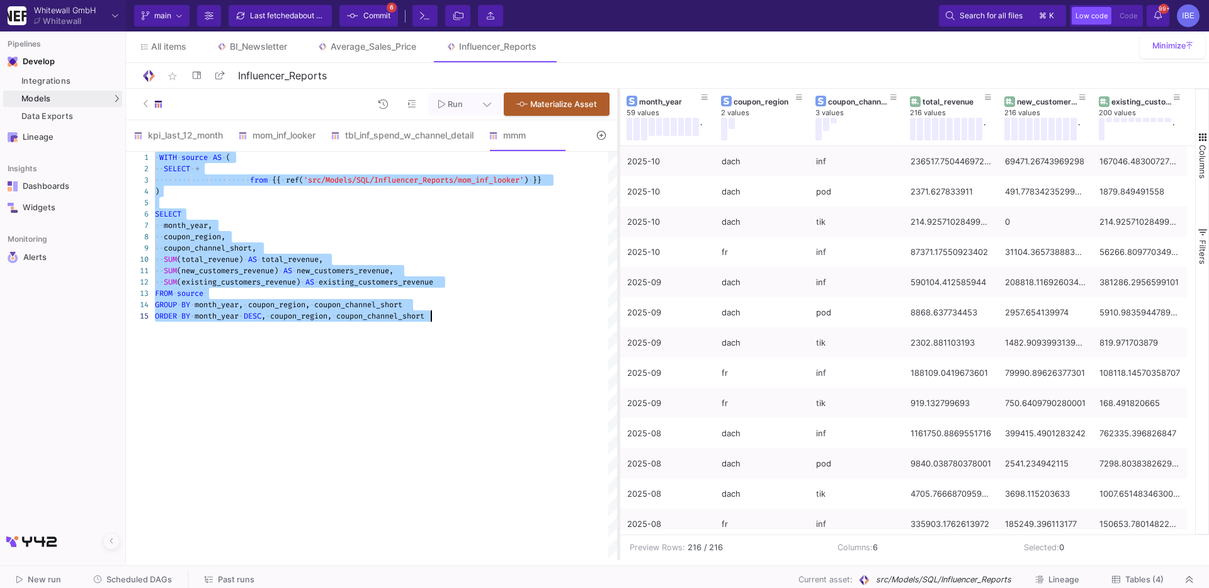
drag, startPoint x: 829, startPoint y: 252, endPoint x: 616, endPoint y: 247, distance: 212.9
click at [617, 247] on div at bounding box center [618, 324] width 3 height 471
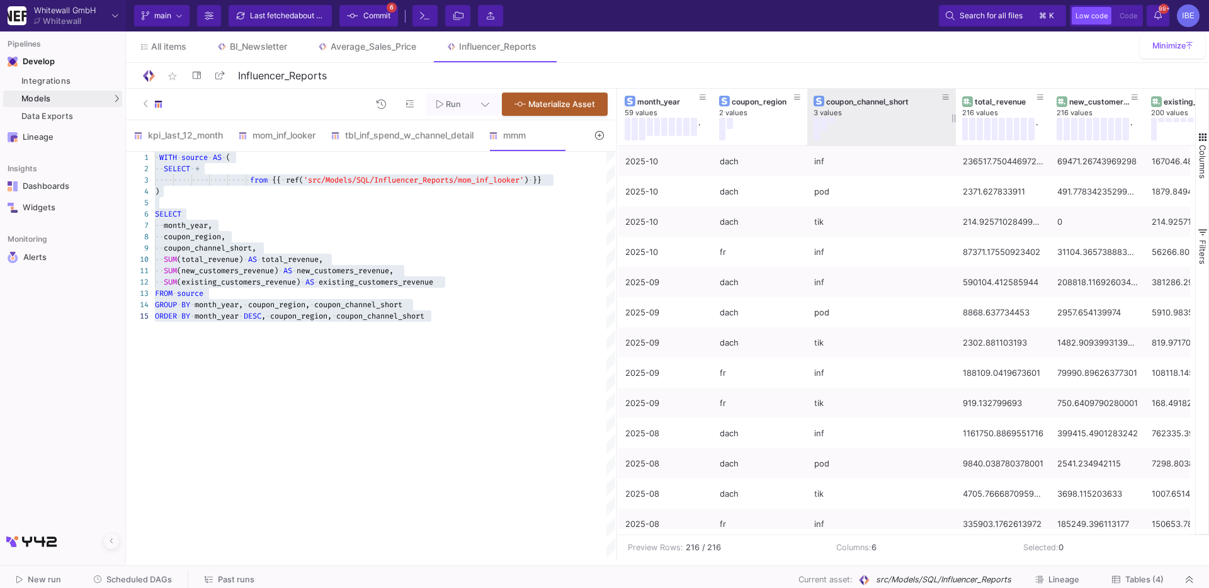
drag, startPoint x: 900, startPoint y: 105, endPoint x: 953, endPoint y: 105, distance: 53.5
click at [953, 105] on div at bounding box center [955, 117] width 5 height 57
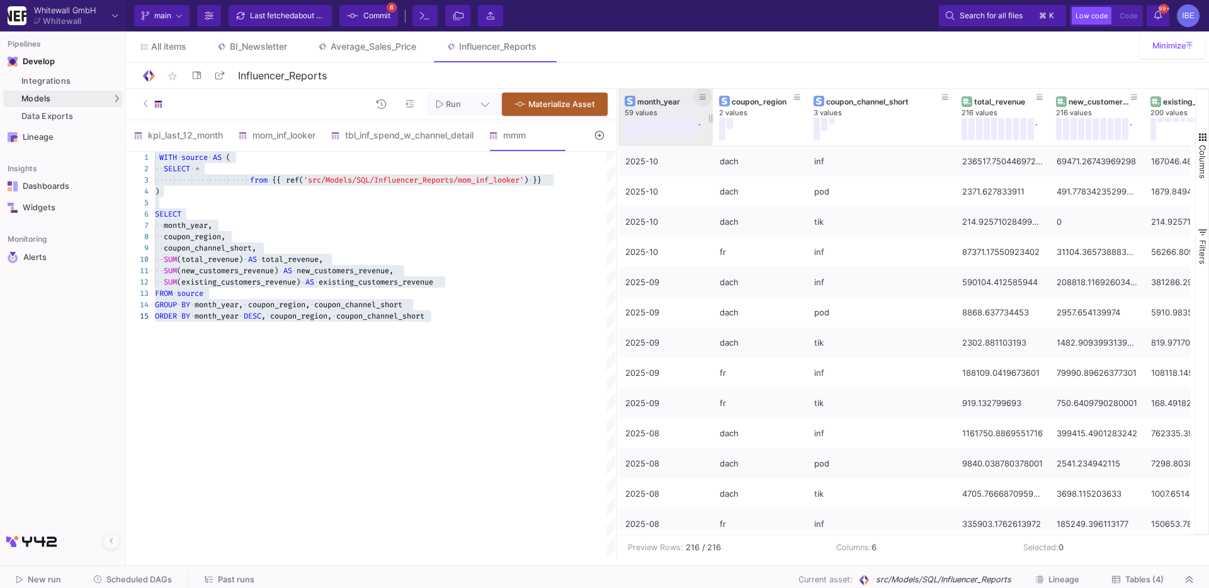
click at [705, 95] on icon at bounding box center [703, 97] width 6 height 7
click at [714, 167] on input "Filter Value" at bounding box center [759, 168] width 128 height 25
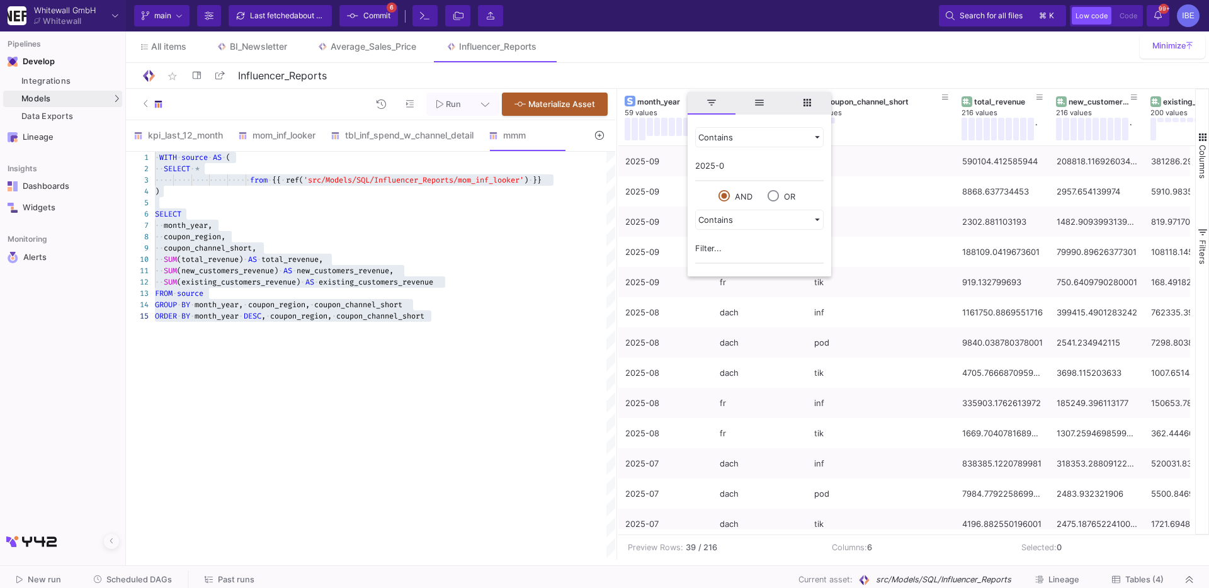
type input "2025-09"
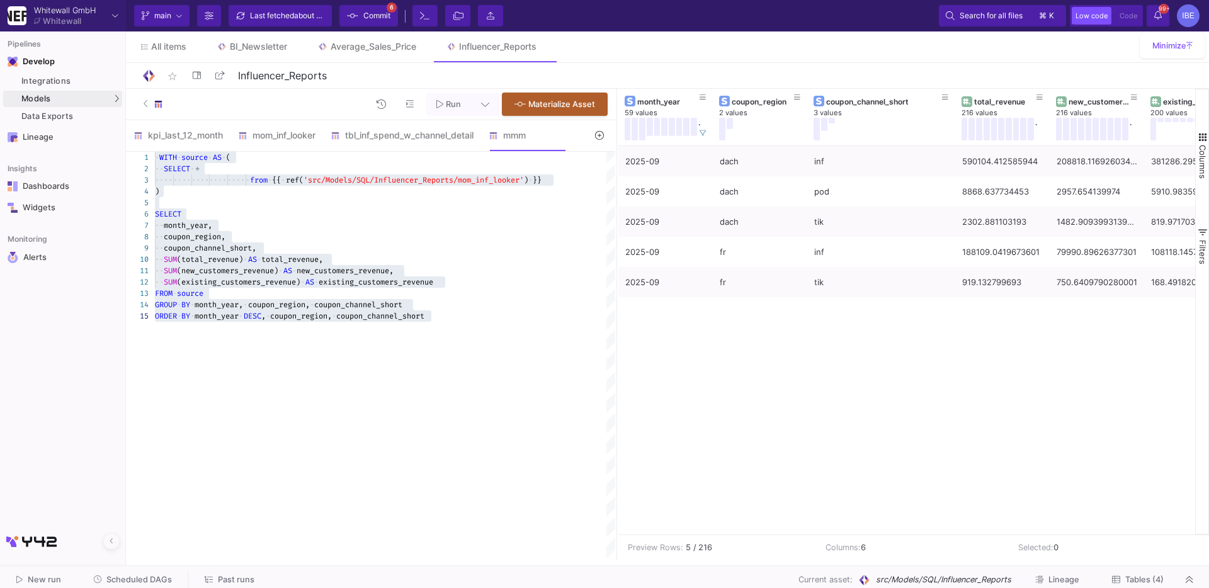
click at [706, 360] on div "2025-09 dach inf 590104.412585944 208818.11692603404 381286.2956599101 2025-09 …" at bounding box center [906, 340] width 577 height 389
click at [719, 122] on button at bounding box center [722, 129] width 6 height 23
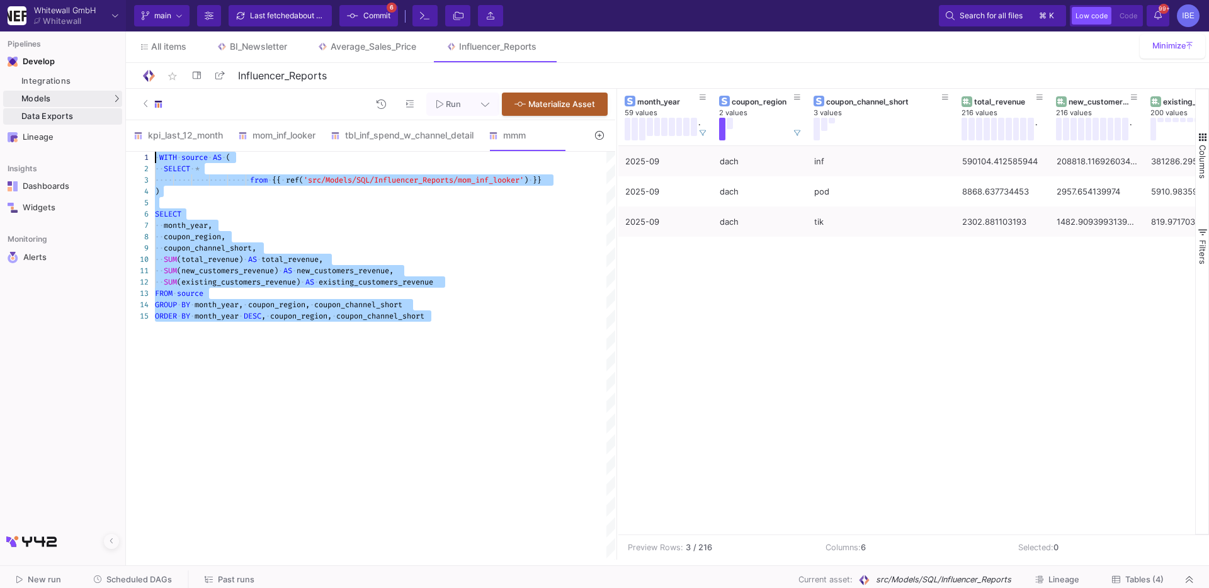
drag, startPoint x: 467, startPoint y: 329, endPoint x: 85, endPoint y: 109, distance: 440.9
click at [85, 109] on mat-sidenav-container "Pipelines Develop Integrations Models Models UI-Models SQL-Models Data Exports …" at bounding box center [604, 280] width 1209 height 560
click at [241, 409] on div "· WITH · source · AS · ( ·· SELECT · * ···· ···· ···· ···· ···· · from · {{ · r…" at bounding box center [385, 356] width 460 height 408
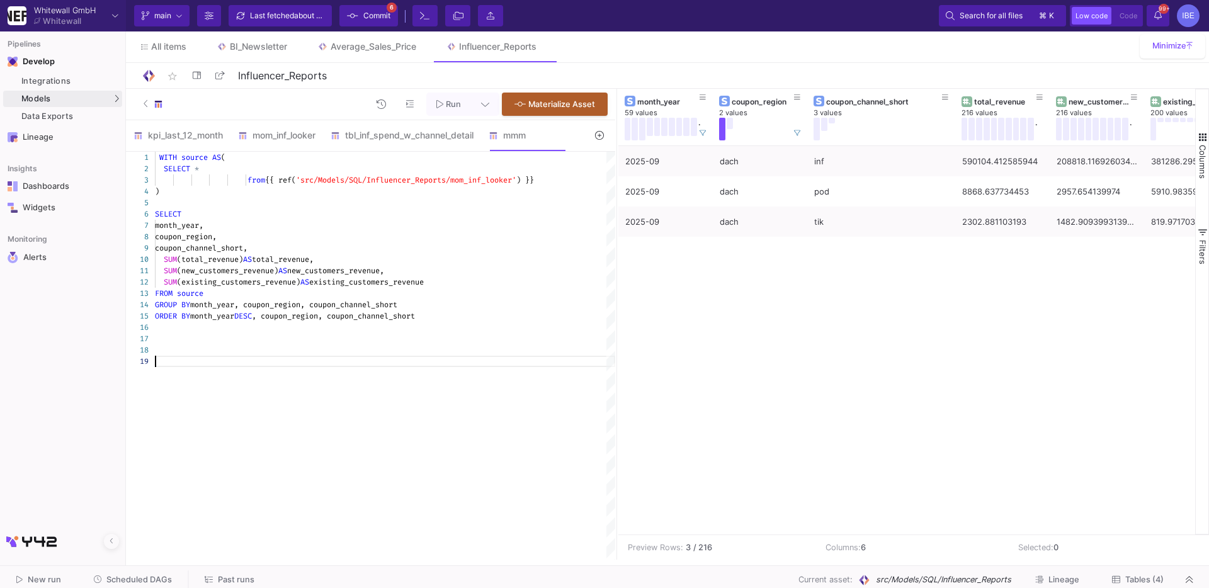
scroll to position [101, 0]
type textarea "SUM(new_customers_revenue) AS new_customers_revenue, SUM(existing_customers_rev…"
paste textarea "SUM(new_customers_revenue) AS new_customers_revenue, SUM(existing_customers_rev…"
type textarea "SUM(new_customers_revenue) AS new_customers_revenue, SUM(existing_customers_rev…"
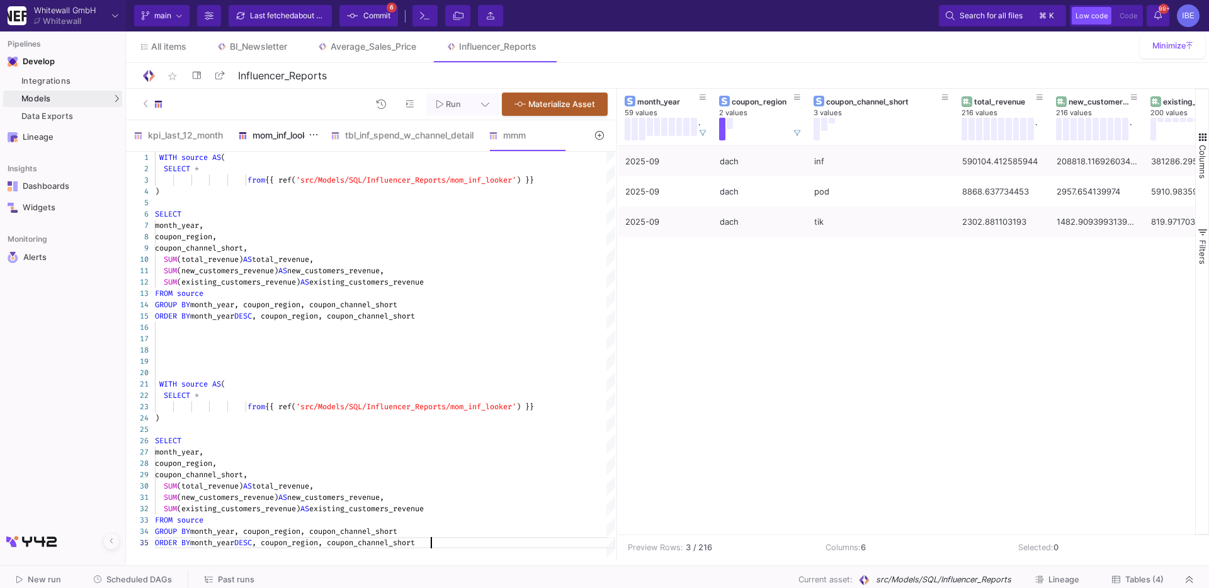
click at [275, 144] on div "mom_inf_looker" at bounding box center [276, 135] width 93 height 30
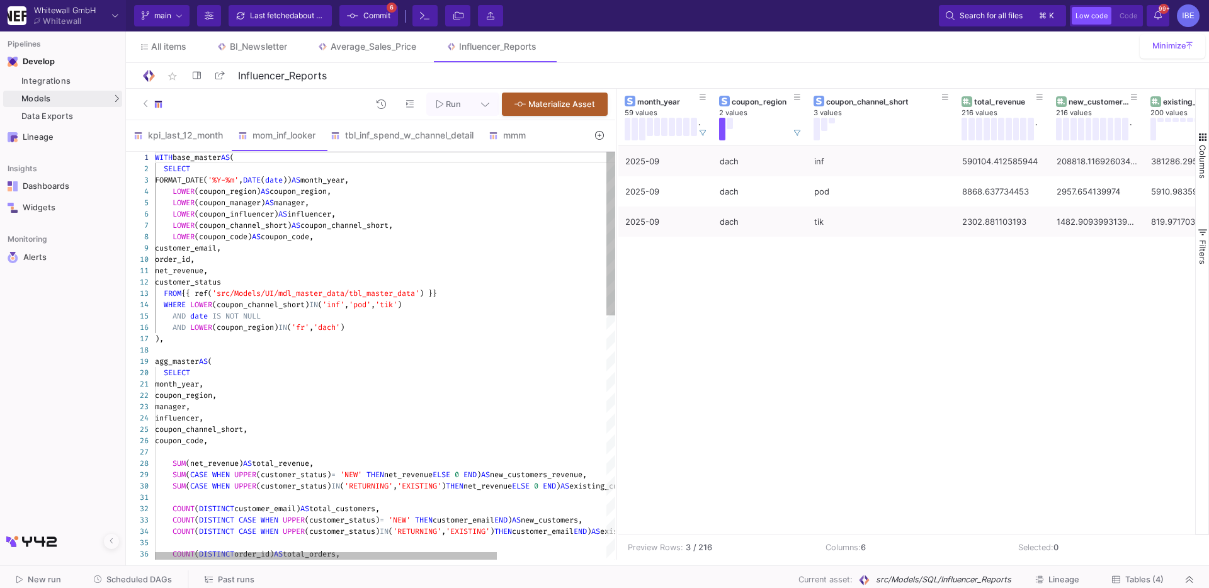
type textarea "net_revenue, customer_status FROM {{ ref('src/Models/UI/mdl_master_data/tbl_mas…"
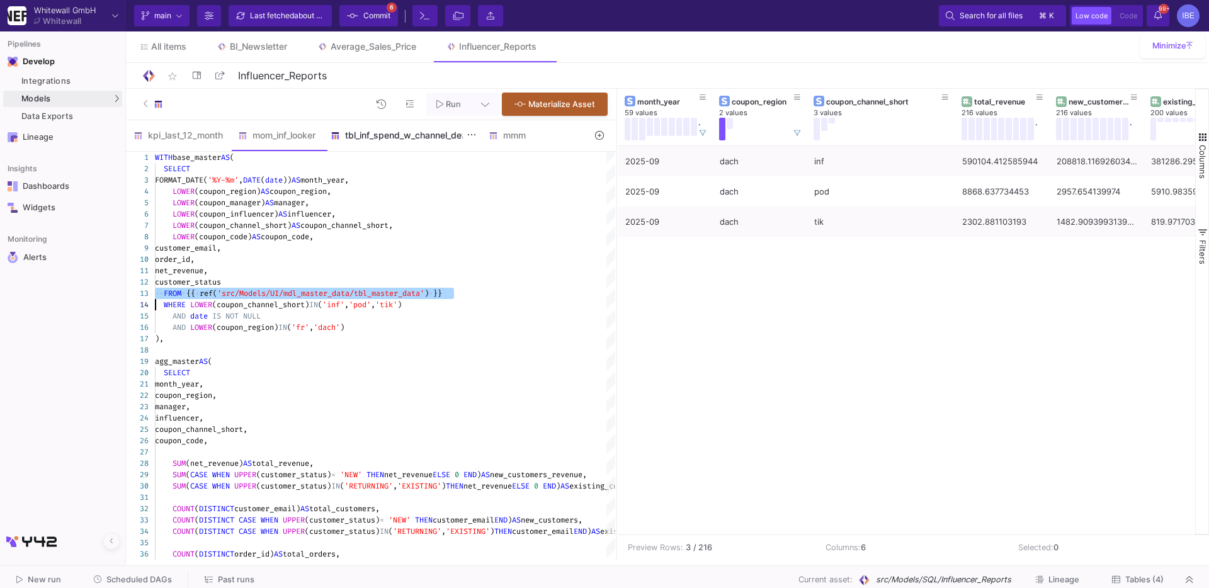
click at [403, 135] on div "tbl_inf_spend_w_channel_detail" at bounding box center [402, 135] width 143 height 10
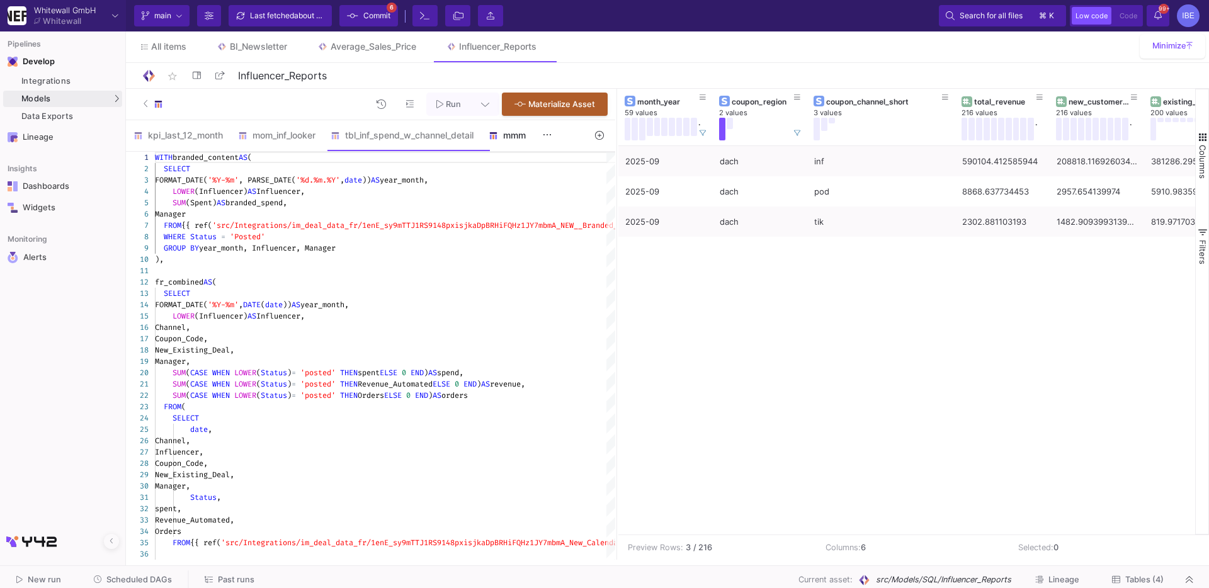
click at [502, 145] on div "mmm" at bounding box center [519, 135] width 76 height 30
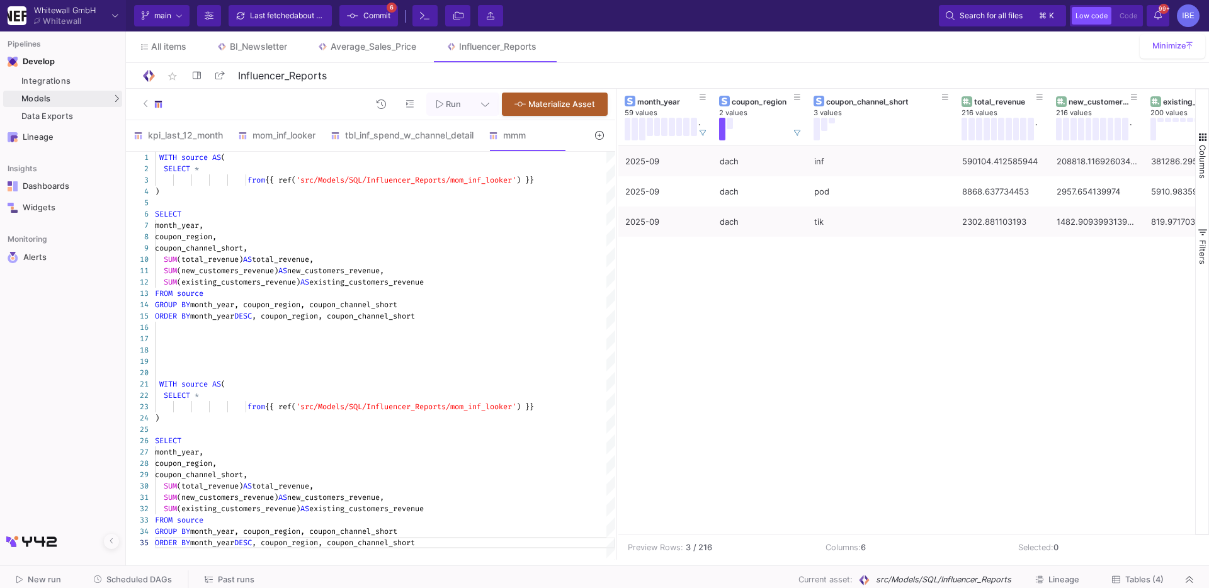
scroll to position [0, 276]
click at [357, 402] on span "'src/Models/SQL/Influencer_Reports/mom_inf_looker'" at bounding box center [406, 407] width 220 height 10
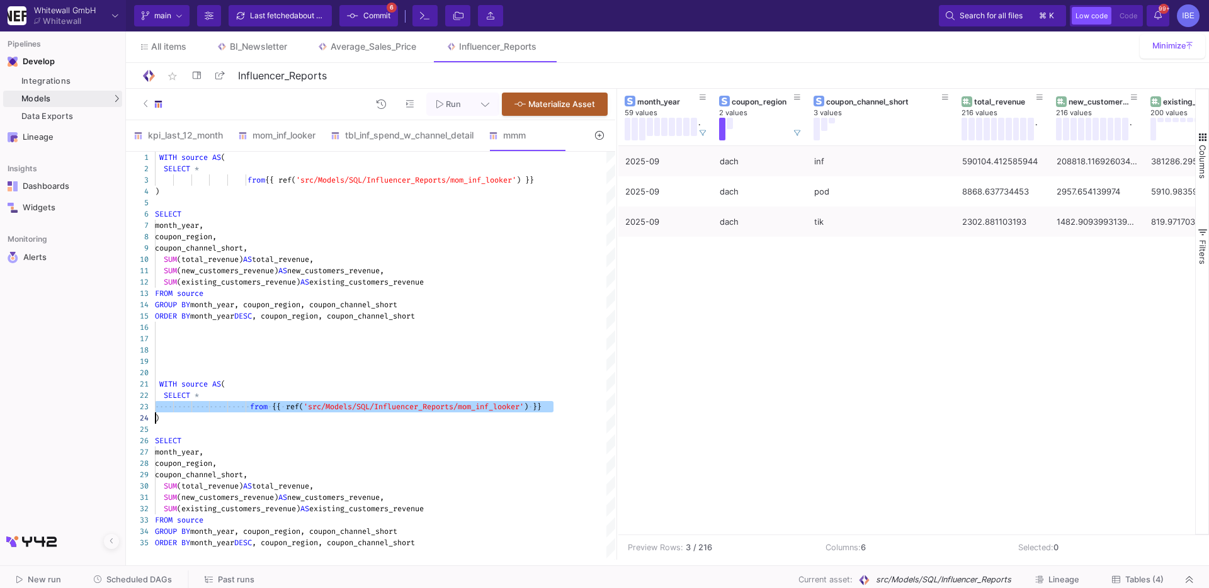
paste textarea "FROM {{ ref('src/Models/UI/mdl_master_data/tbl_master_data"
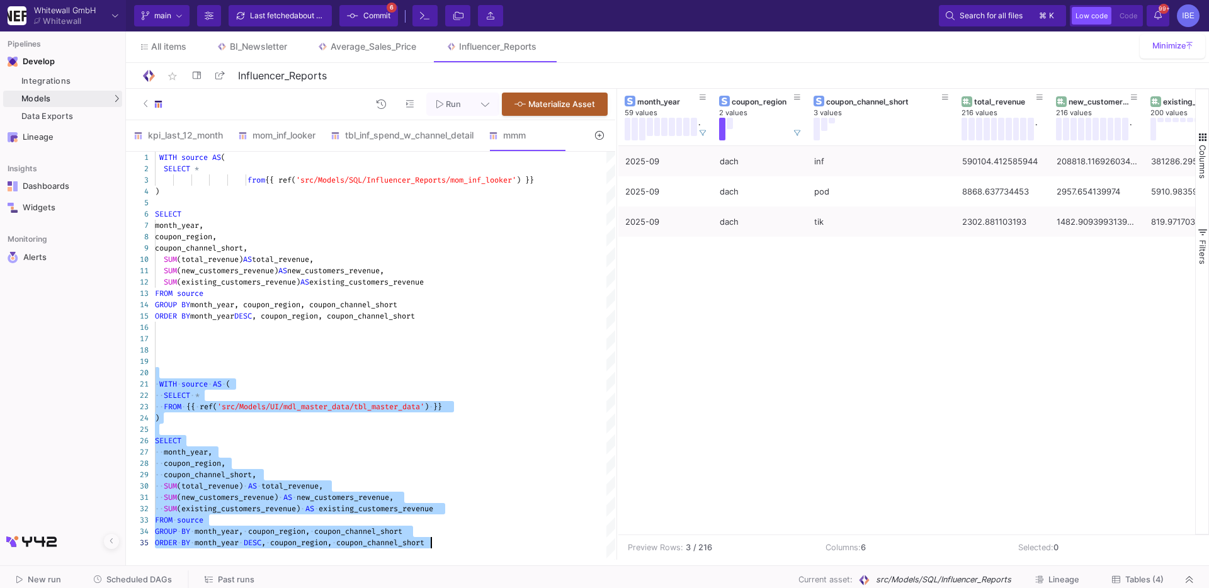
drag, startPoint x: 212, startPoint y: 370, endPoint x: 275, endPoint y: 561, distance: 201.3
click at [275, 561] on as-split-area "Whitewall GmbH Whitewall Current branch main Branch Options Last fetched about …" at bounding box center [604, 282] width 1209 height 565
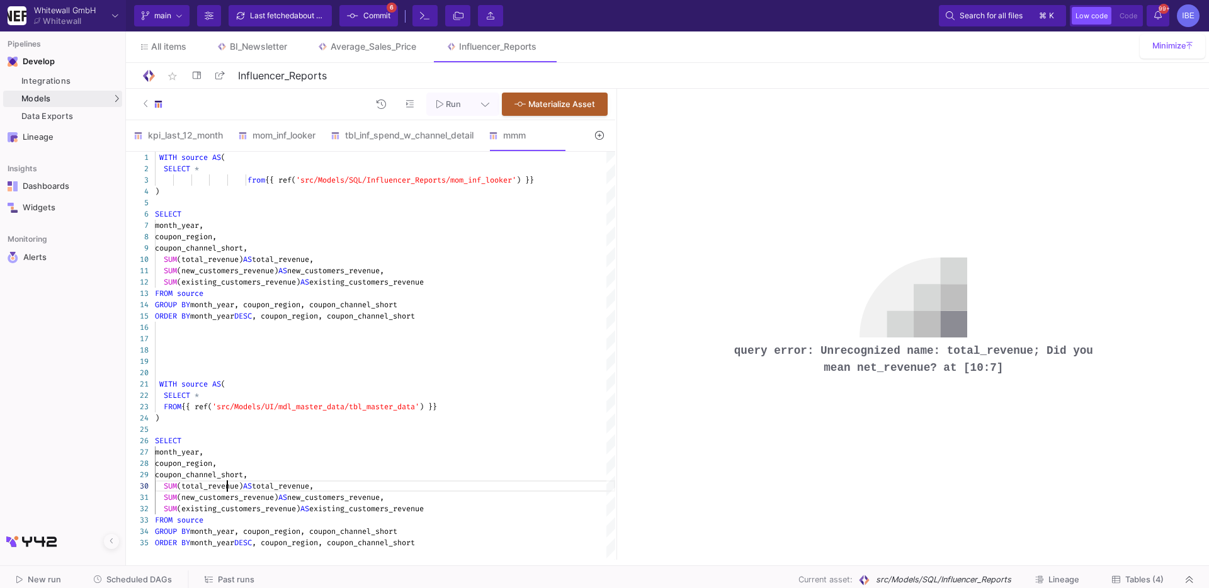
click at [229, 482] on span "(total_revenue)" at bounding box center [210, 486] width 66 height 10
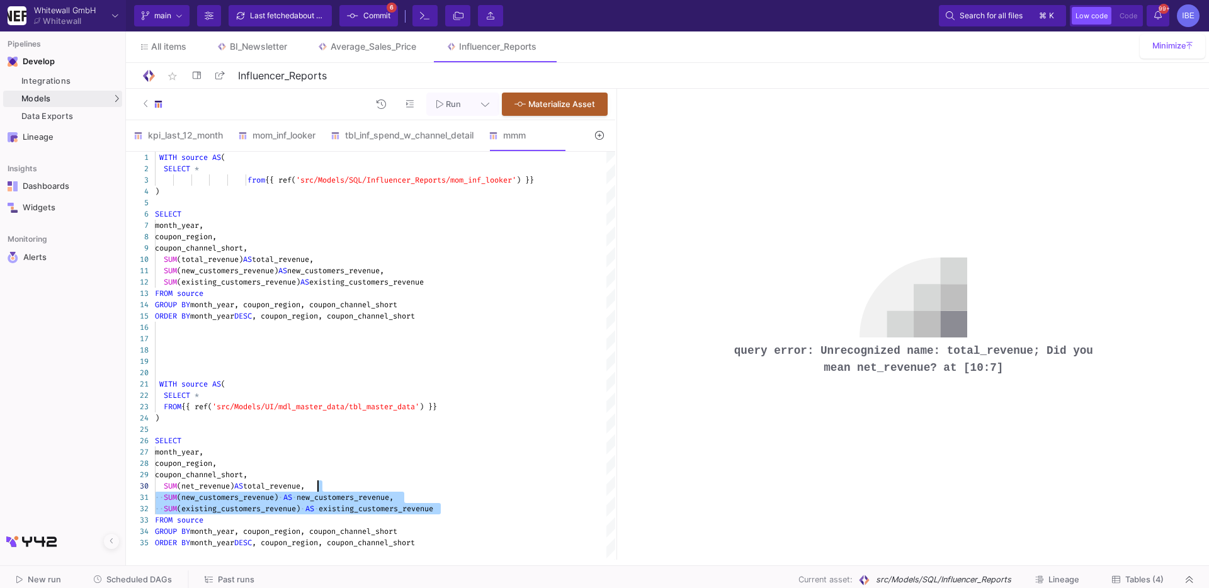
drag, startPoint x: 441, startPoint y: 508, endPoint x: 321, endPoint y: 485, distance: 122.3
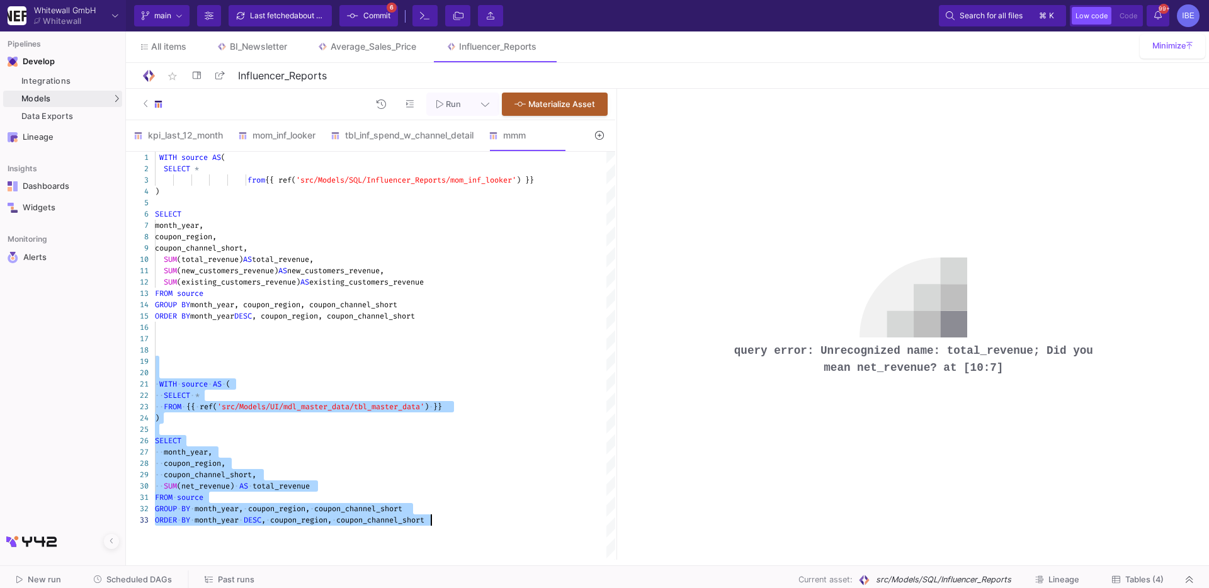
drag, startPoint x: 188, startPoint y: 356, endPoint x: 247, endPoint y: 591, distance: 242.2
click at [247, 587] on html "Writing to file system Whitewall GmbH Whitewall Current branch main Branch Opti…" at bounding box center [604, 294] width 1209 height 588
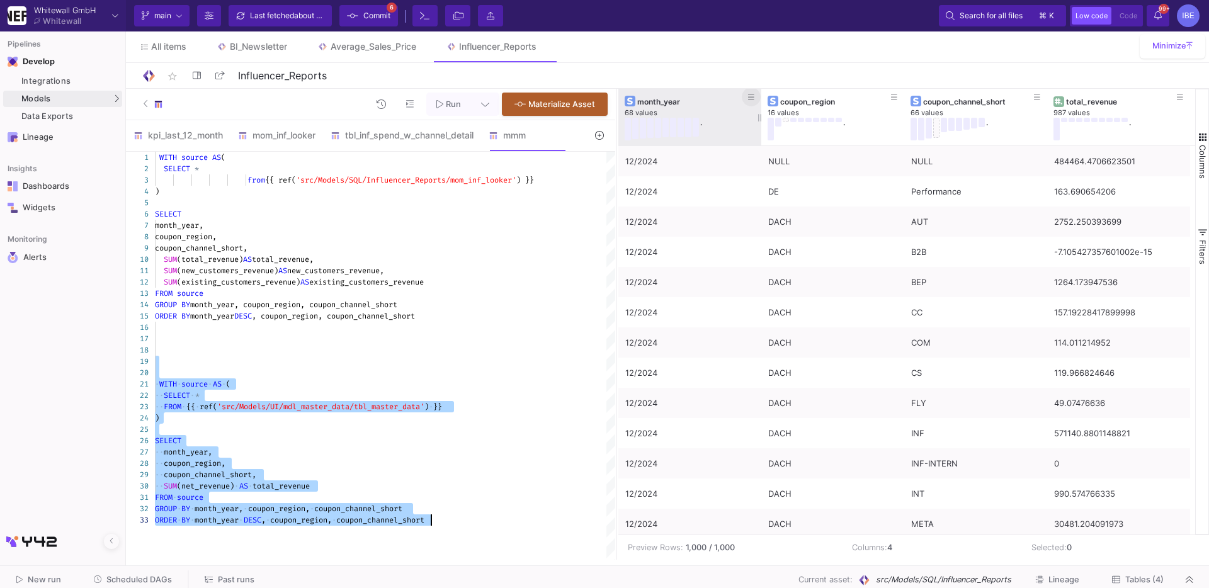
type textarea "SUM(new_customers_revenue) AS new_customers_revenue, SUM(existing_customers_rev…"
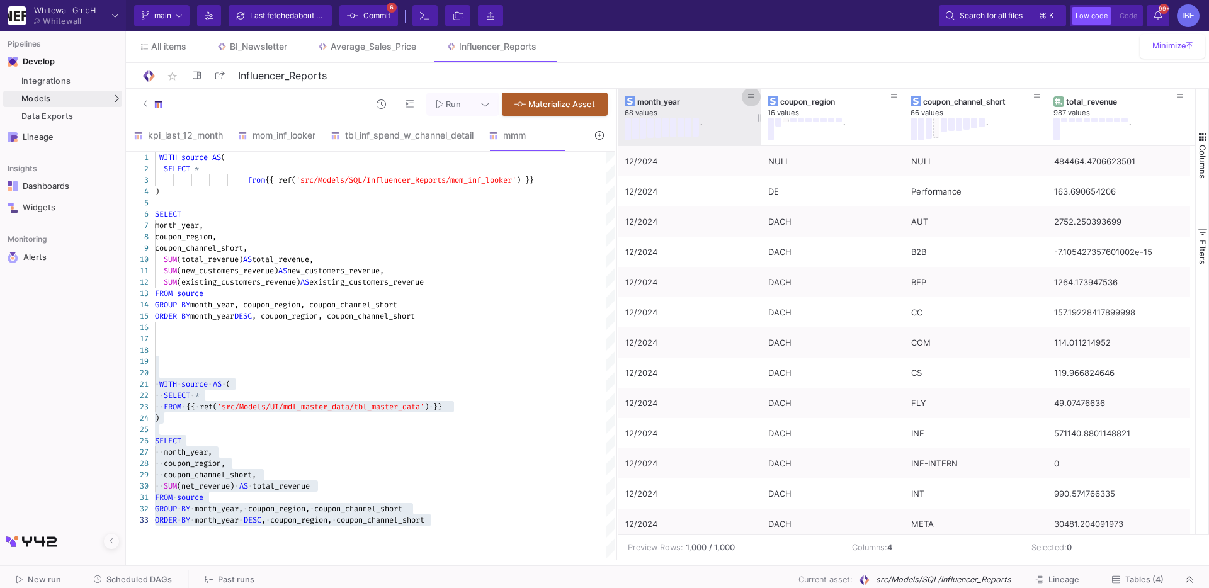
click at [751, 92] on span at bounding box center [751, 96] width 6 height 9
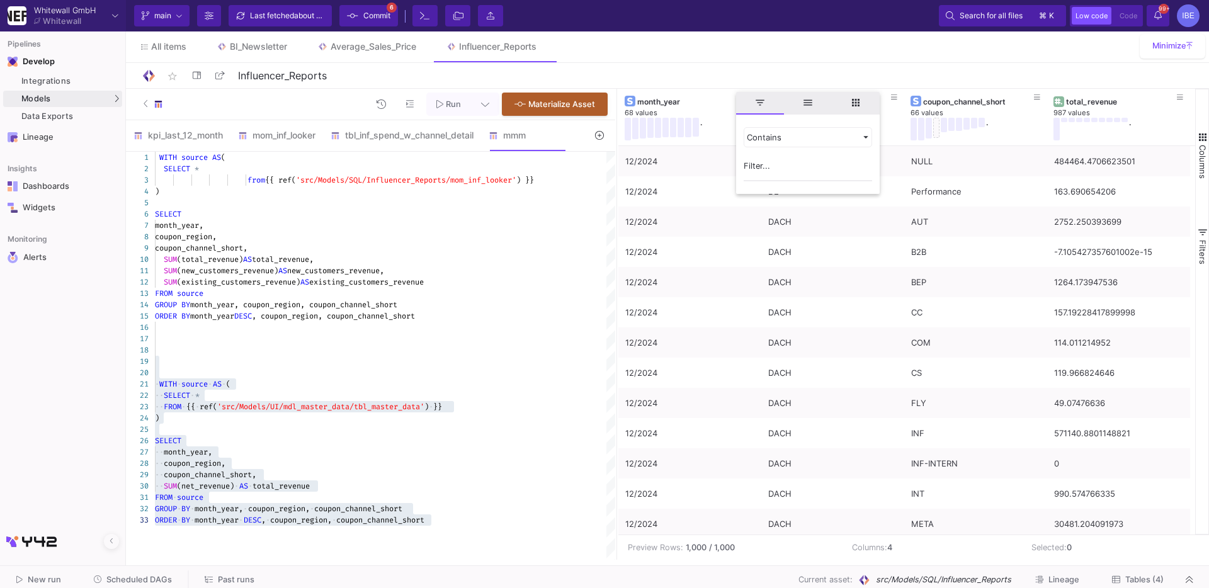
click at [759, 161] on input "Filter Value" at bounding box center [808, 168] width 128 height 25
type input "09/2025"
click at [751, 74] on div "star_border Influencer_Reports 18/90" at bounding box center [667, 75] width 1053 height 19
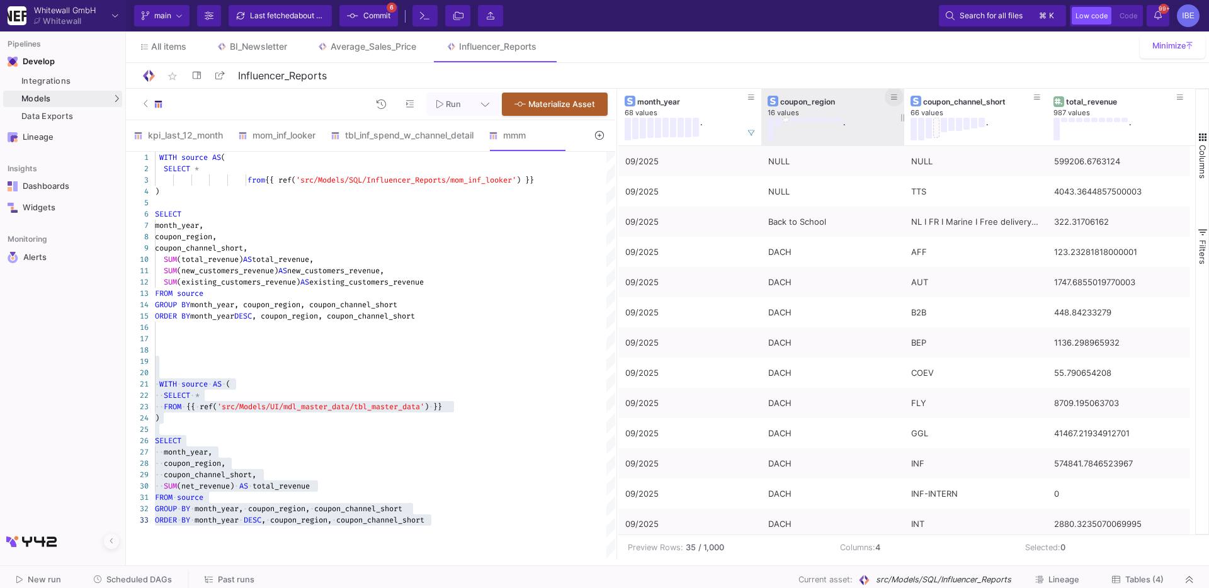
click at [888, 96] on button at bounding box center [894, 97] width 19 height 19
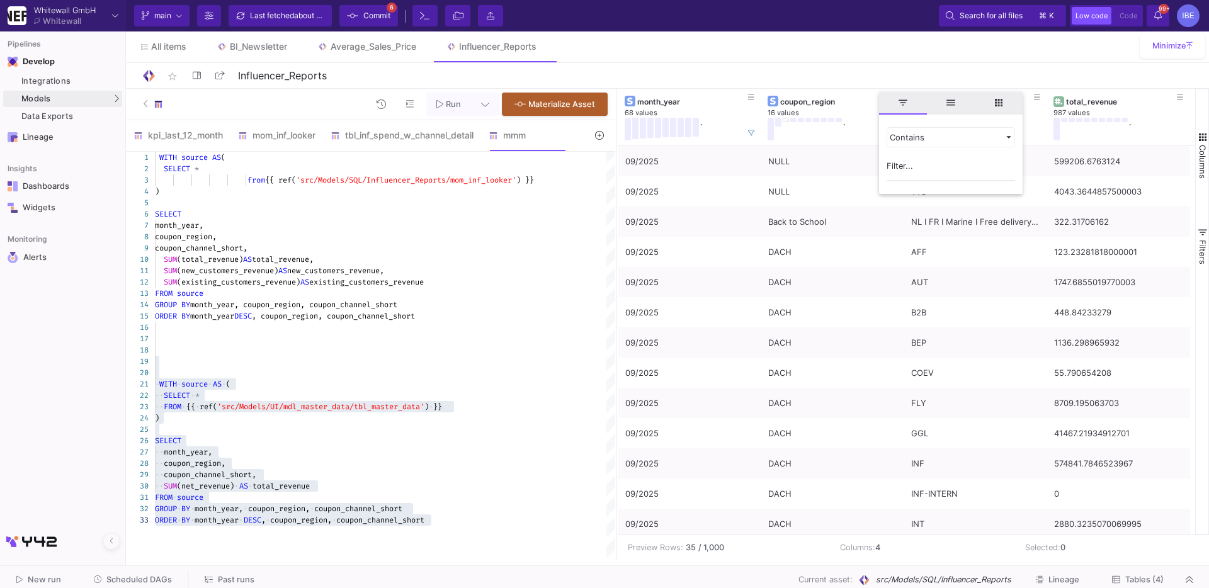
click at [867, 82] on div "star_border Influencer_Reports 18/90" at bounding box center [667, 75] width 1053 height 19
click at [1032, 98] on button at bounding box center [1037, 97] width 19 height 19
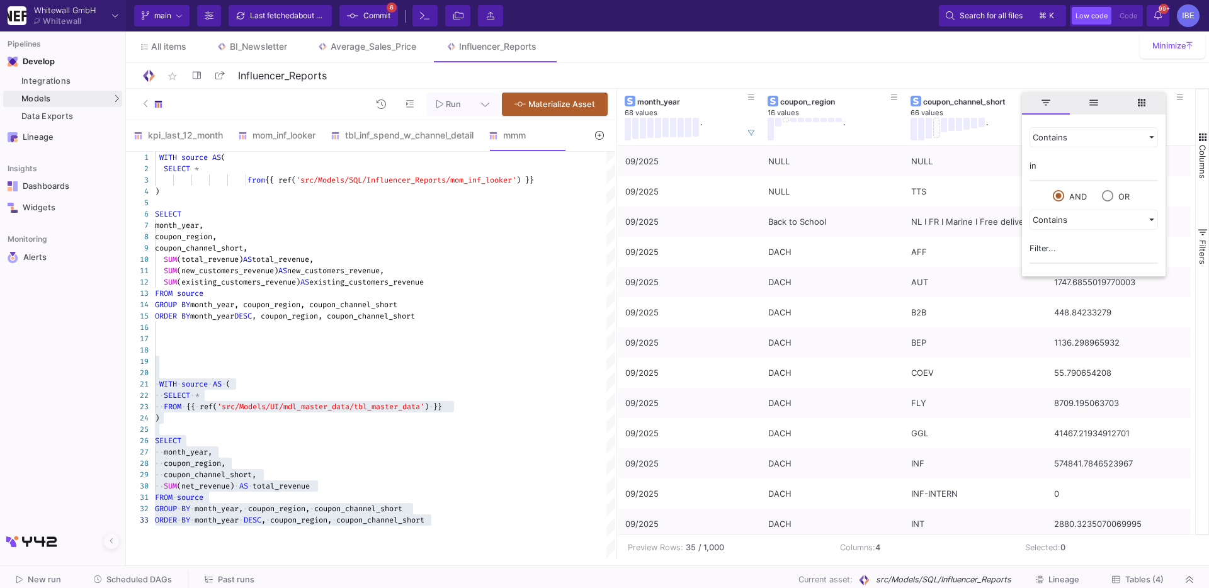
type input "inf"
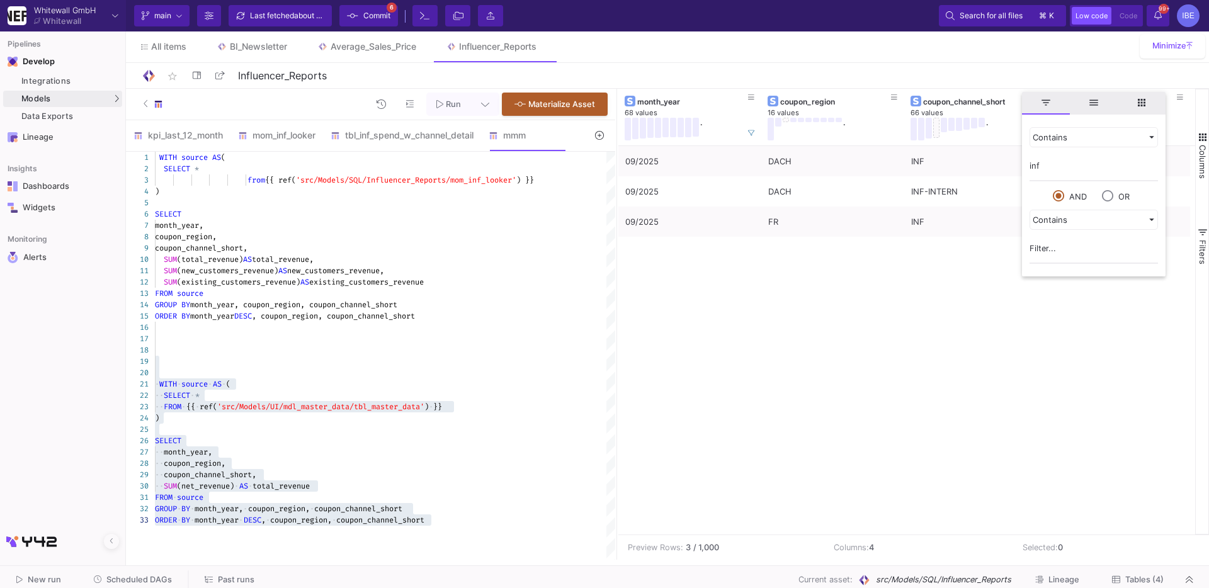
click at [950, 256] on div "09/2025 DACH INF 574841.7846523967 09/2025 DACH INF-INTERN 0 09/2025 FR INF 112…" at bounding box center [906, 340] width 577 height 389
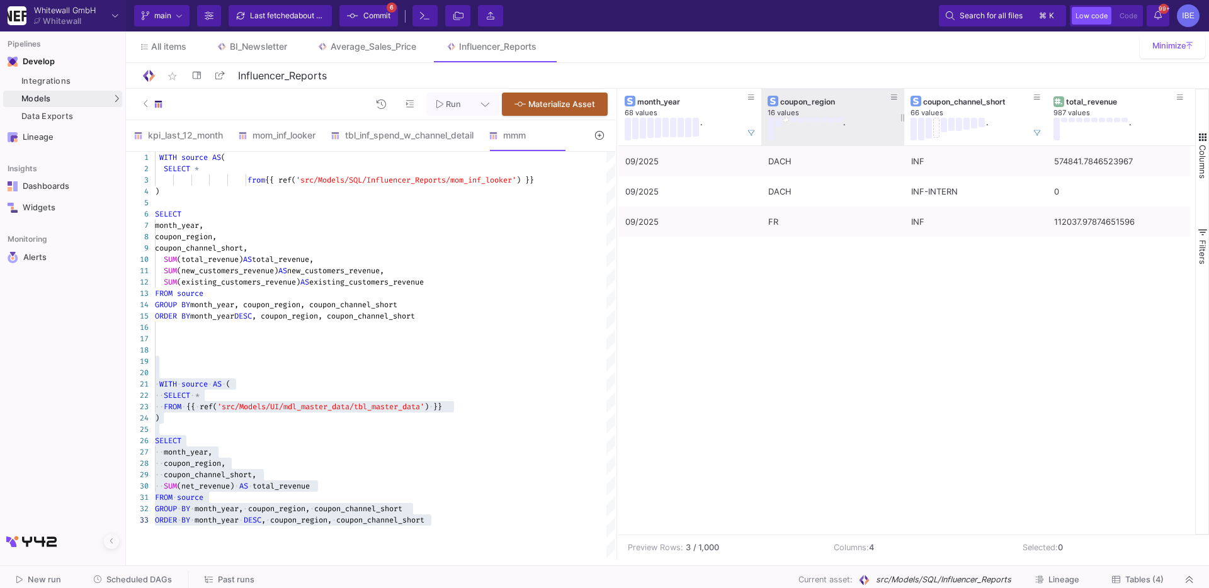
click at [771, 125] on button at bounding box center [771, 129] width 6 height 23
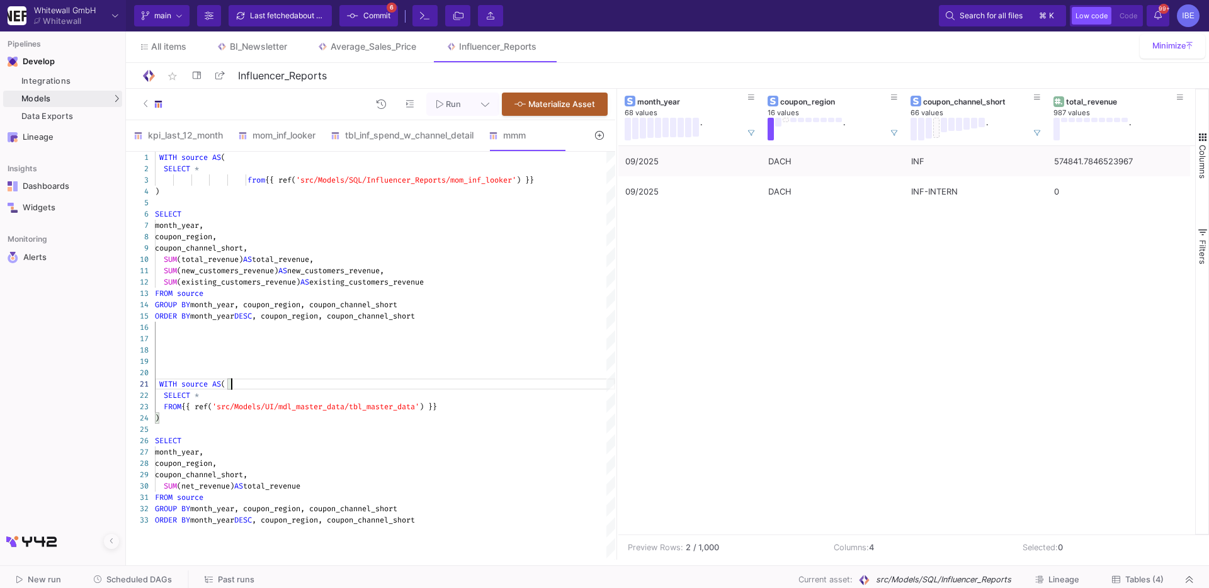
scroll to position [23, 77]
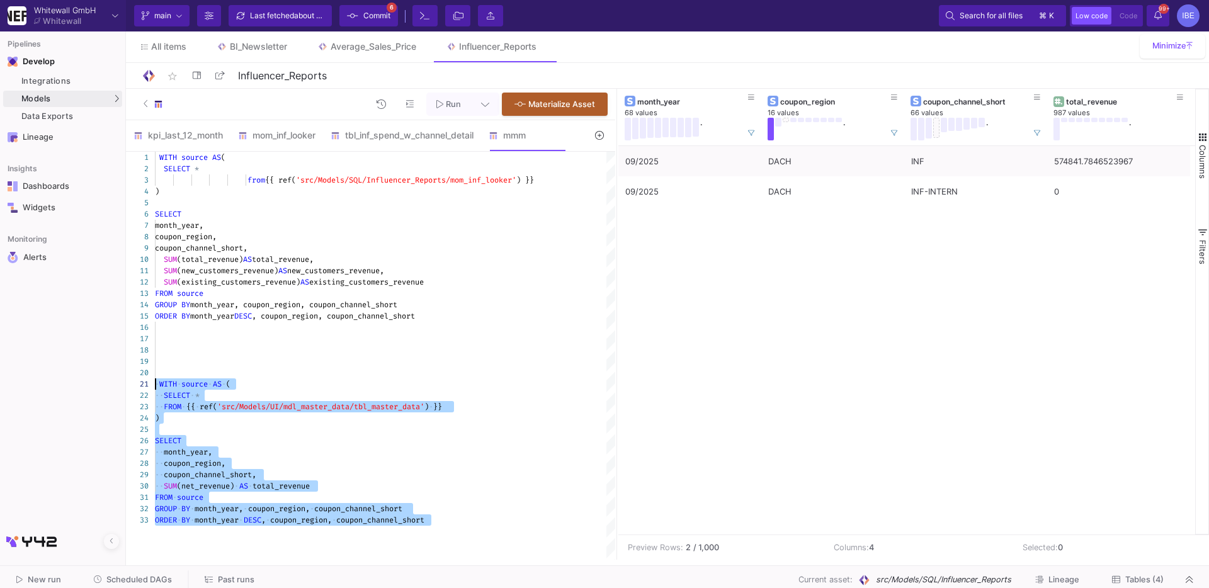
drag, startPoint x: 450, startPoint y: 526, endPoint x: 149, endPoint y: 383, distance: 333.5
click at [149, 383] on div "1 2 3 4 5 6 7 8 9 10 11 12 13 14 15 16 17 18 19 20 21 22 23 24 25 26 27 28 29 3…" at bounding box center [370, 356] width 489 height 408
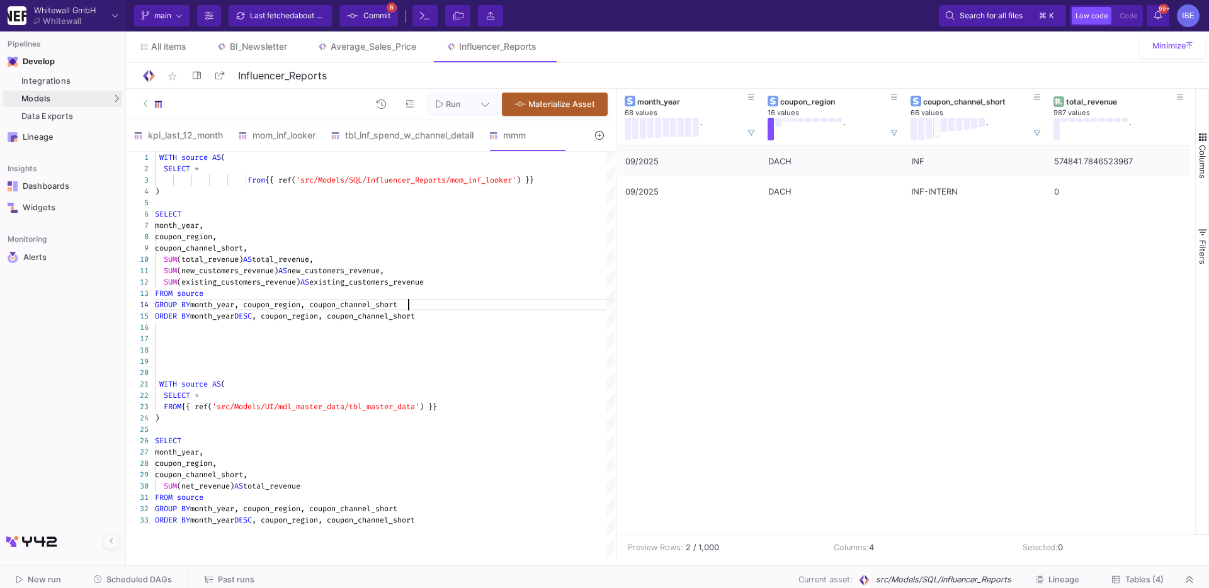
click at [497, 306] on div "GROUP BY month_year, coupon_region, coupon_channel_short" at bounding box center [385, 304] width 460 height 11
click at [495, 509] on div "GROUP BY month_year, coupon_region, coupon_channel_short" at bounding box center [385, 508] width 460 height 11
click at [494, 512] on div "GROUP BY month_year, coupon_region, coupon_channel_short" at bounding box center [385, 508] width 460 height 11
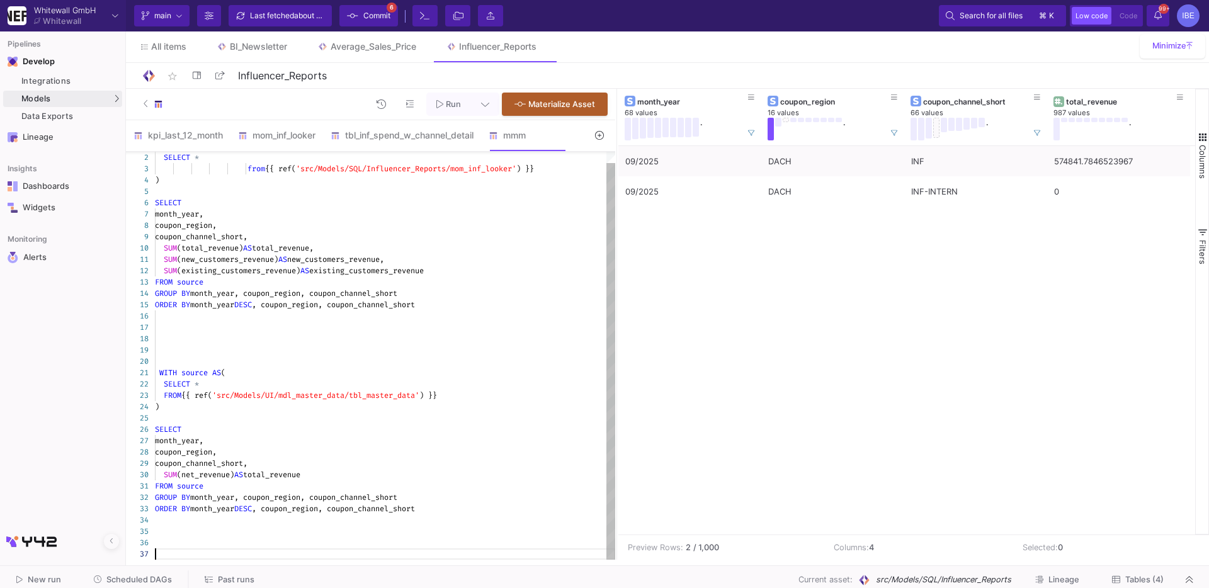
paste textarea "coupon_region, coupon_channel_short, SUM(net_revenue) AS total_revenue FROM sou…"
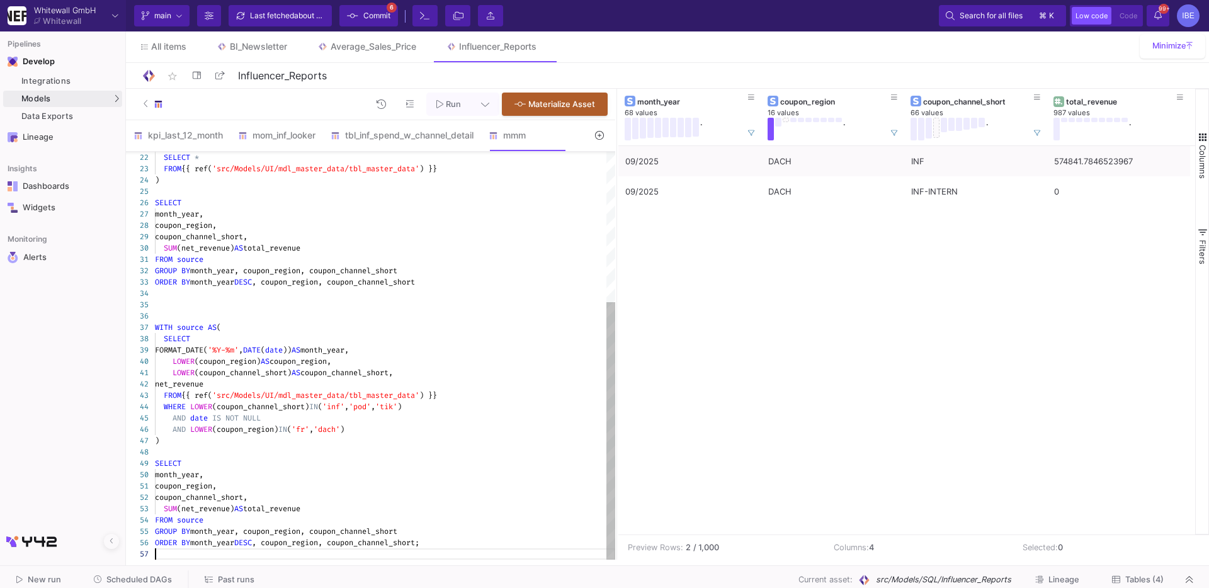
scroll to position [57, 0]
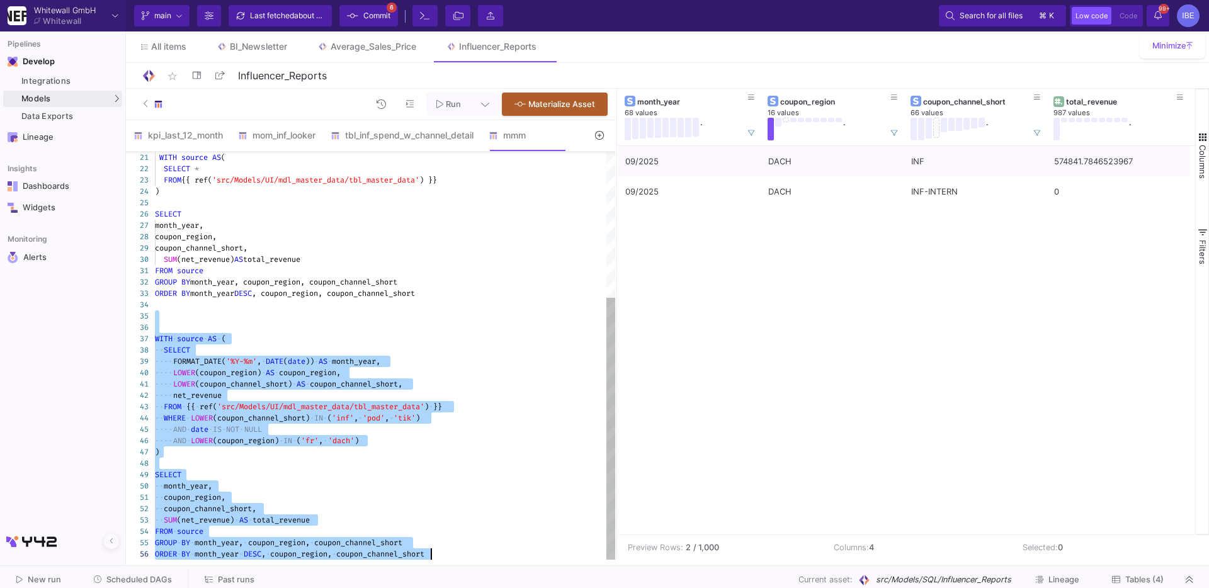
drag, startPoint x: 204, startPoint y: 321, endPoint x: 280, endPoint y: 579, distance: 269.2
click at [280, 579] on as-split "Whitewall GmbH Whitewall Current branch main Branch Options Last fetched about …" at bounding box center [604, 294] width 1209 height 588
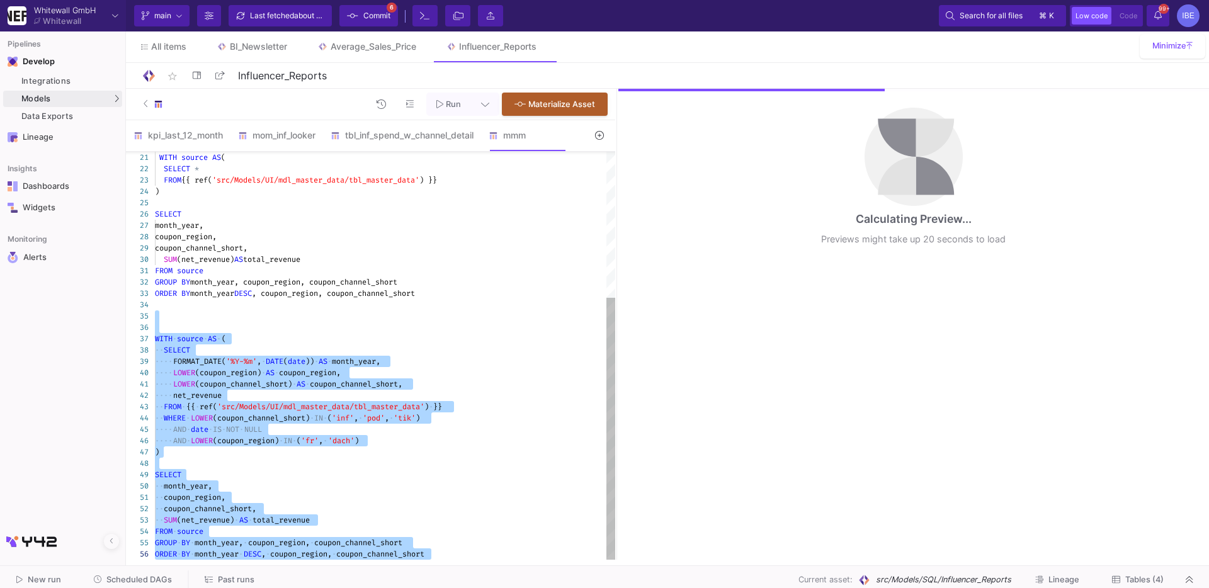
click at [234, 320] on div at bounding box center [385, 315] width 460 height 11
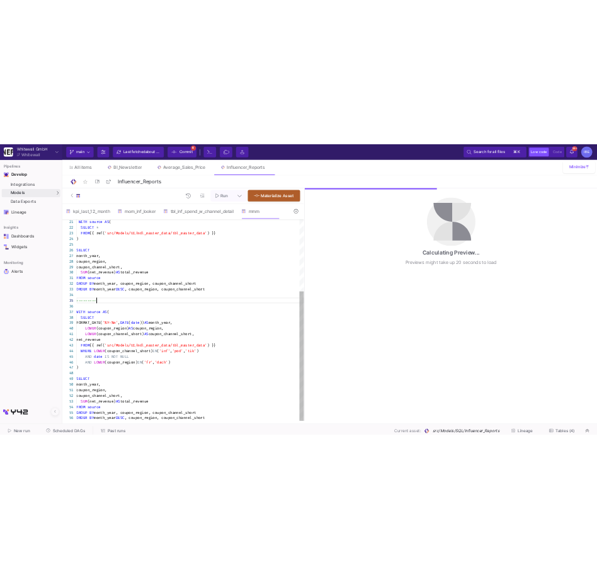
scroll to position [46, 40]
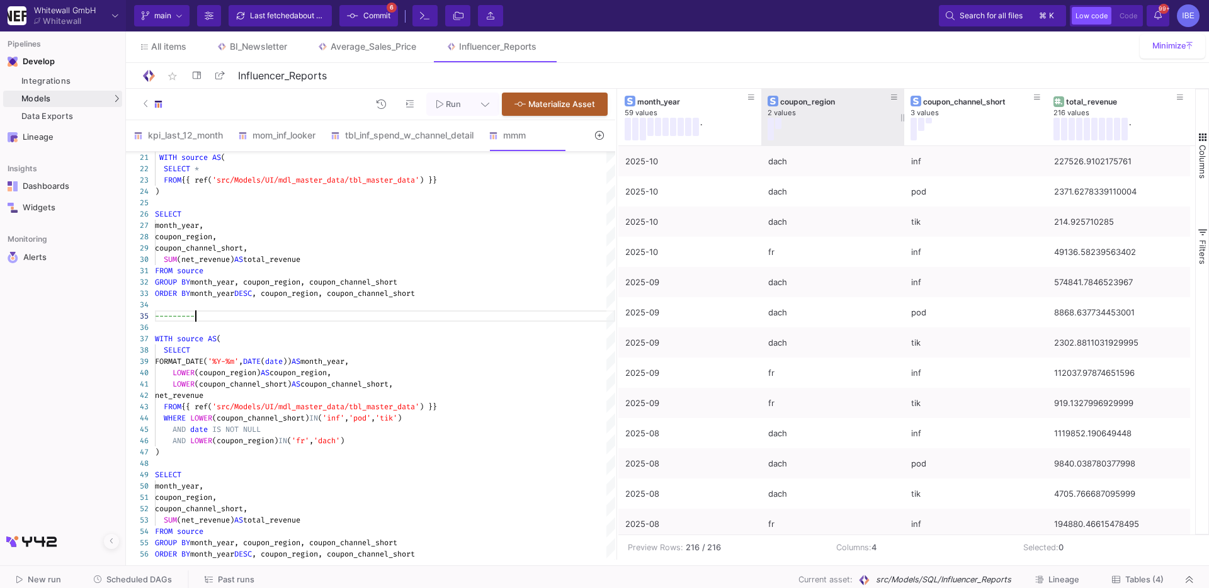
type textarea "FROM source GROUP BY month_year, coupon_region, coupon_channel_short ORDER BY m…"
click at [773, 129] on button at bounding box center [771, 129] width 6 height 23
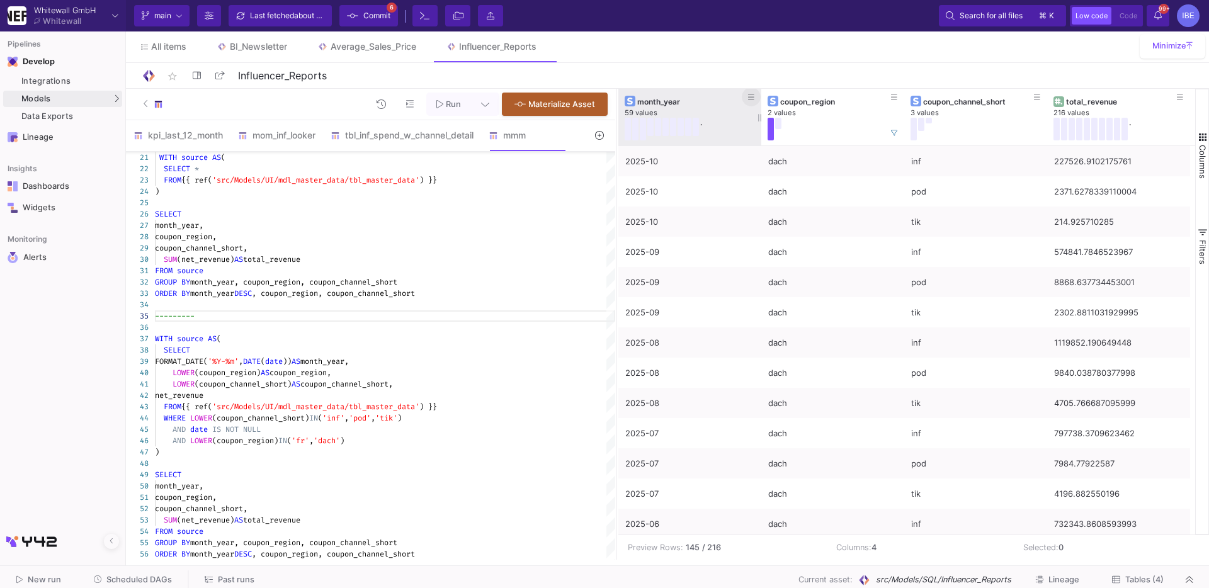
click at [748, 93] on fa-icon at bounding box center [751, 97] width 6 height 9
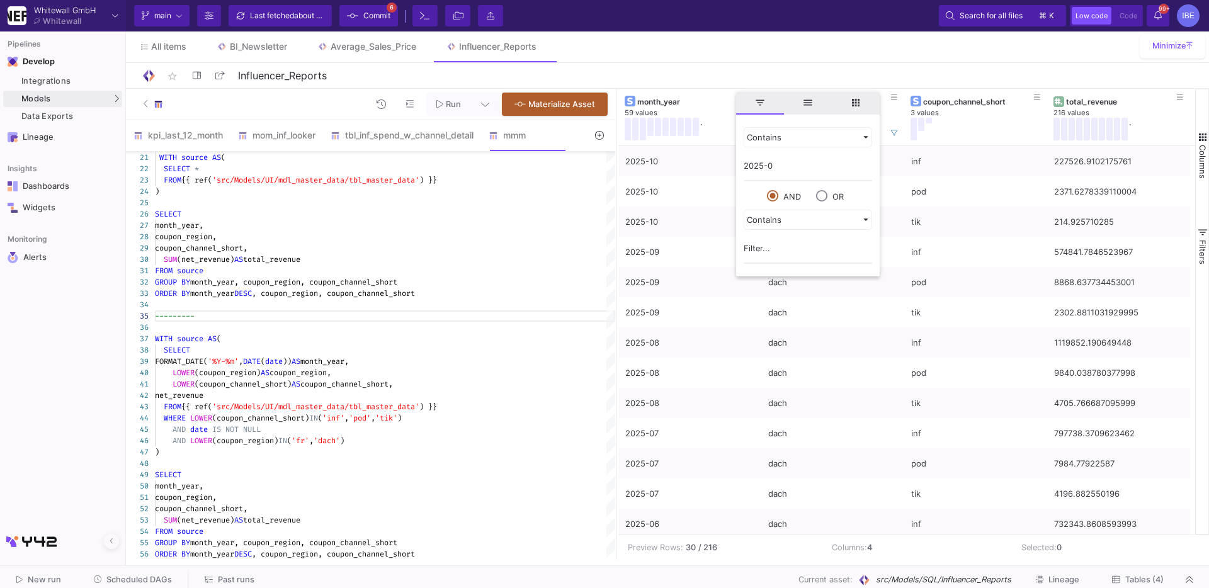
type input "2025-09"
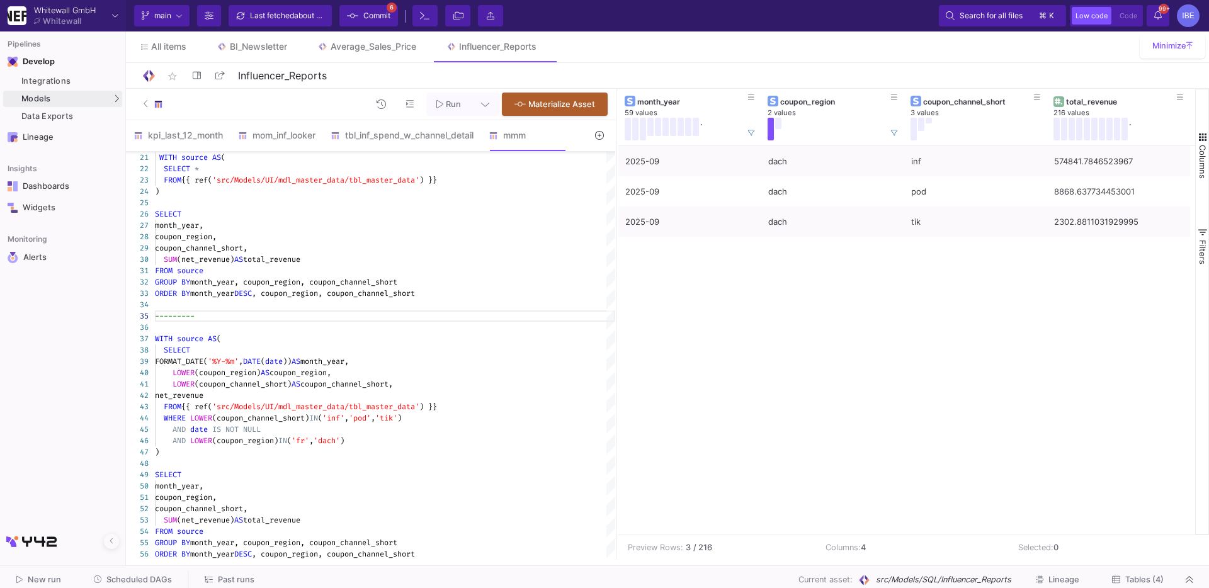
click at [690, 291] on div "2025-09 dach inf 574841.7846523967 2025-09 dach pod 8868.637734453001 2025-09 d…" at bounding box center [906, 340] width 577 height 389
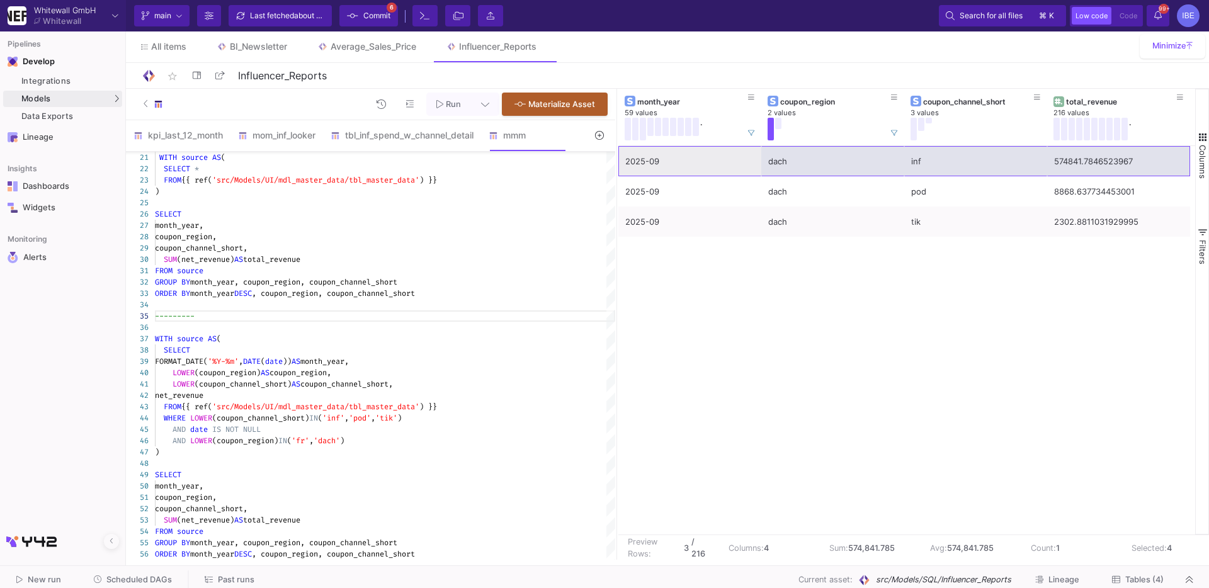
drag, startPoint x: 659, startPoint y: 161, endPoint x: 1086, endPoint y: 153, distance: 426.4
click at [1086, 153] on div "2025-09 dach inf 574841.7846523967" at bounding box center [904, 161] width 572 height 30
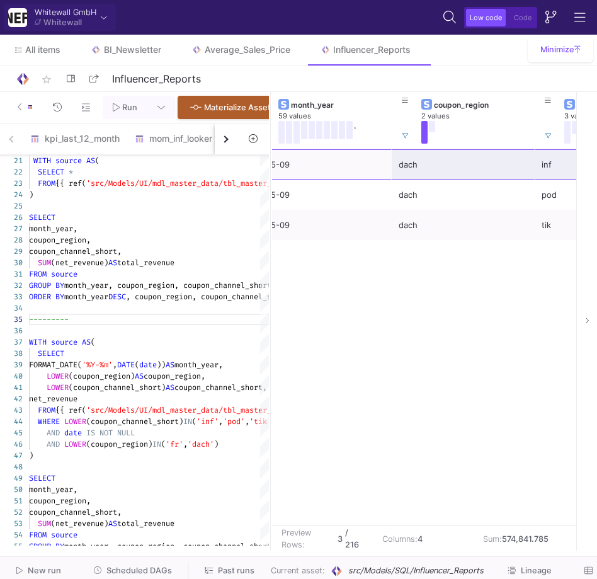
scroll to position [0, 0]
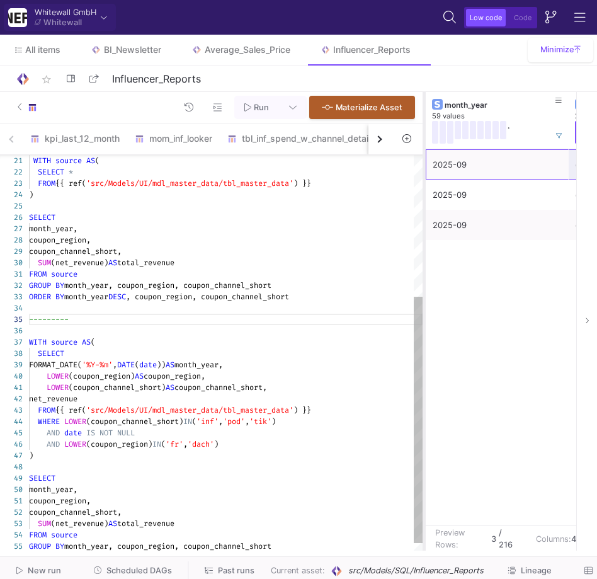
drag, startPoint x: 269, startPoint y: 266, endPoint x: 448, endPoint y: 270, distance: 178.9
click at [426, 270] on div at bounding box center [424, 321] width 3 height 458
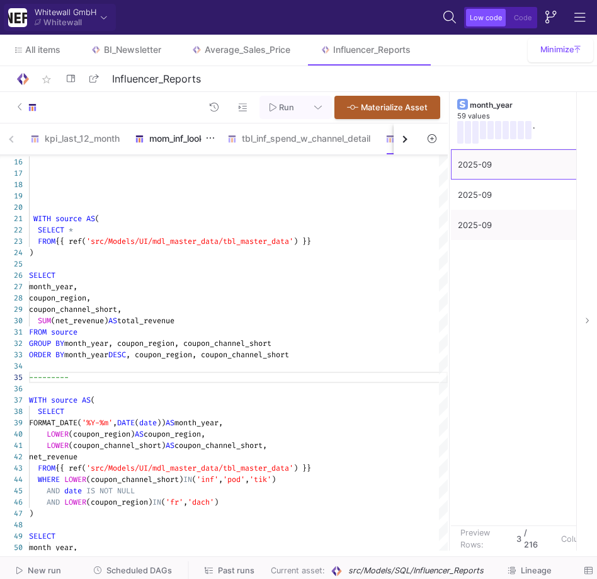
click at [174, 147] on div "mom_inf_looker" at bounding box center [173, 138] width 93 height 30
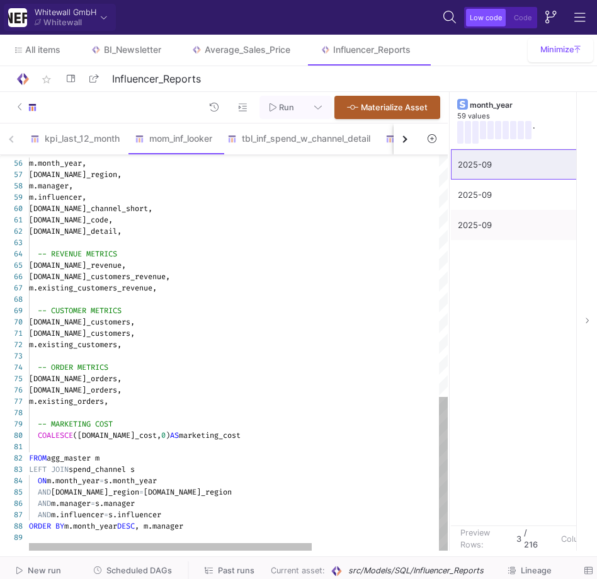
click at [177, 295] on div at bounding box center [332, 298] width 607 height 11
type textarea "WITH base_master AS ( SELECT FORMAT_DATE('%Y-%m', DATE(date)) AS month_year, LO…"
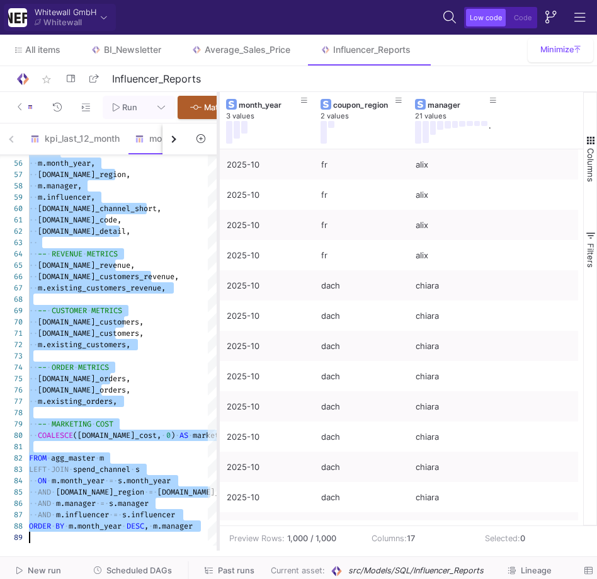
drag, startPoint x: 449, startPoint y: 277, endPoint x: 195, endPoint y: 274, distance: 254.4
click at [217, 274] on div at bounding box center [218, 321] width 3 height 458
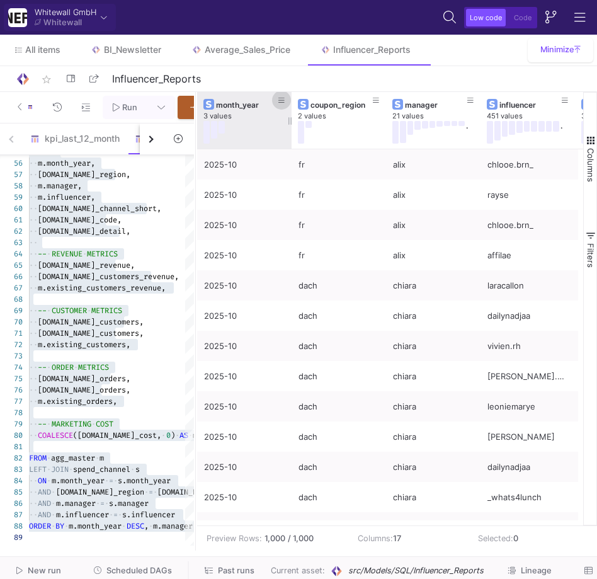
click at [281, 99] on icon at bounding box center [281, 100] width 6 height 5
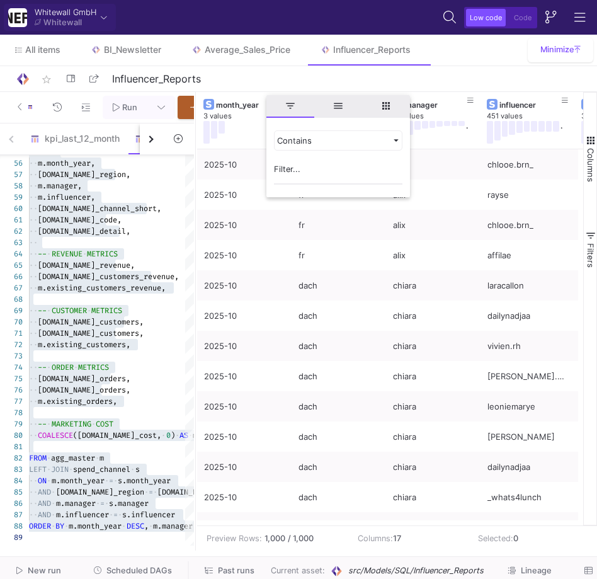
click at [288, 163] on input "Filter Value" at bounding box center [338, 171] width 128 height 25
type input "2025-09"
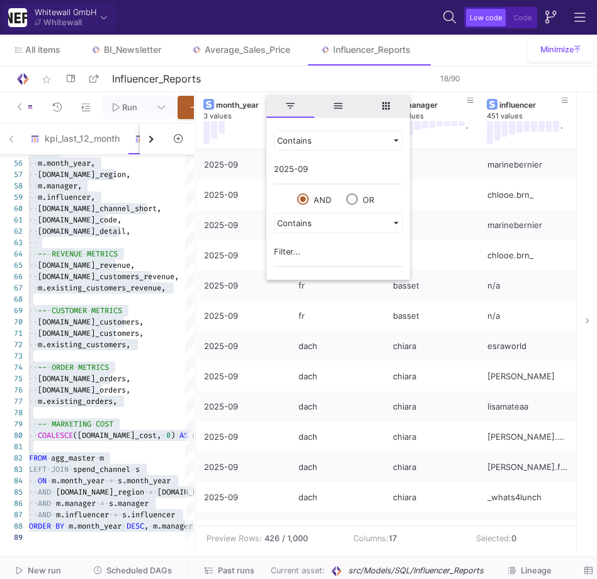
click at [267, 74] on input "Influencer_Reports" at bounding box center [273, 79] width 328 height 16
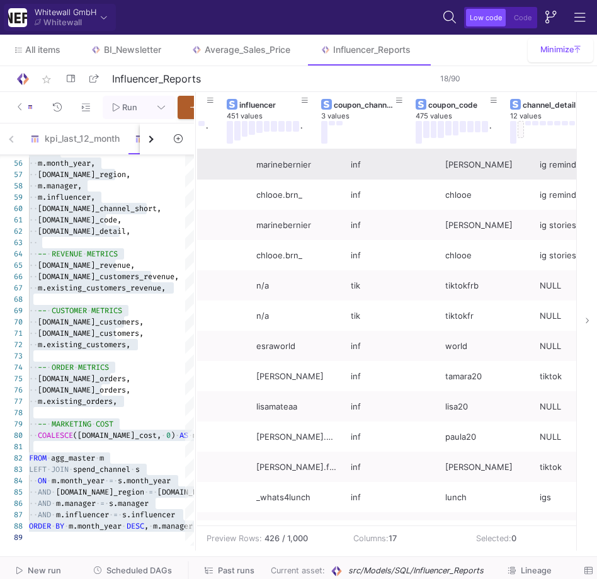
scroll to position [0, 269]
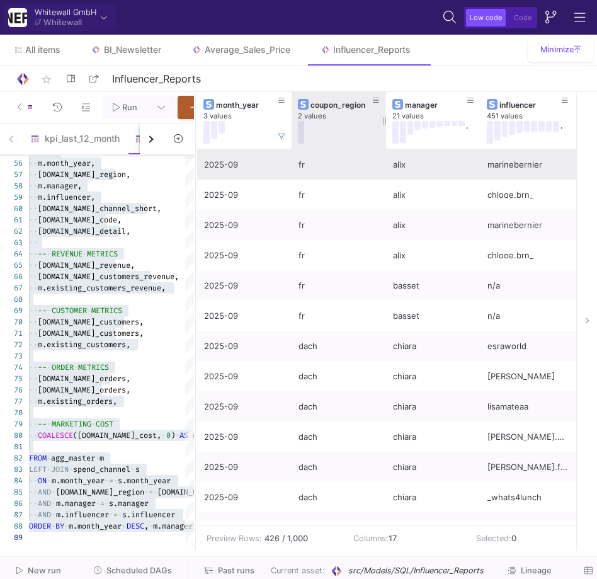
click at [300, 126] on button at bounding box center [301, 132] width 6 height 23
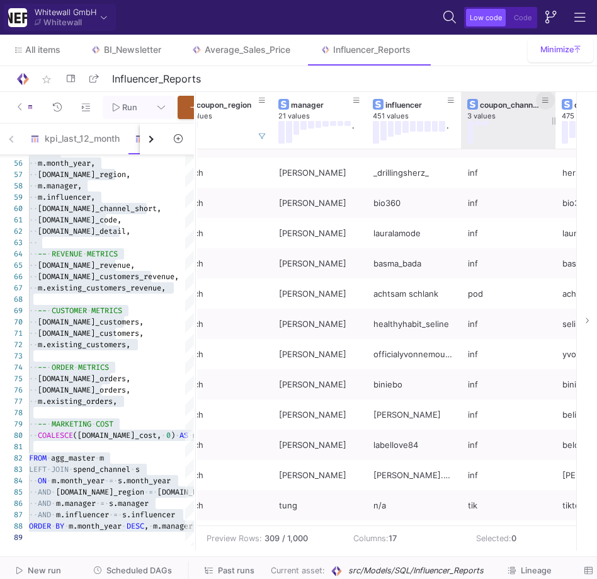
click at [545, 103] on icon at bounding box center [545, 100] width 6 height 7
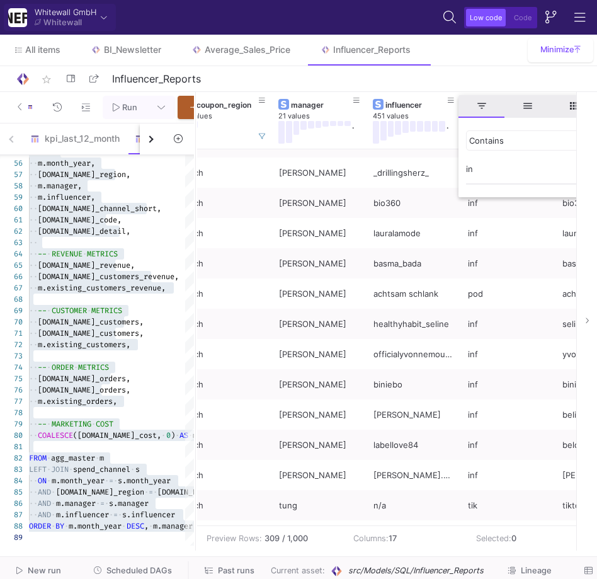
type input "inf"
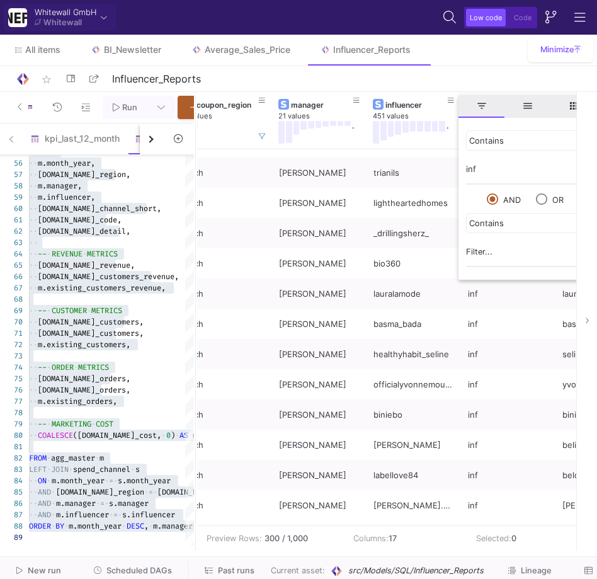
click at [455, 84] on div "star_border Influencer_Reports 18/90" at bounding box center [298, 78] width 567 height 19
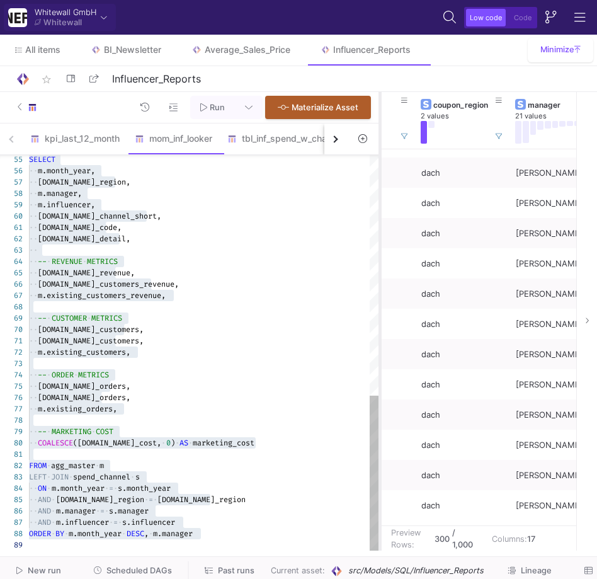
drag, startPoint x: 195, startPoint y: 204, endPoint x: 380, endPoint y: 195, distance: 184.7
click at [380, 195] on div at bounding box center [379, 321] width 3 height 458
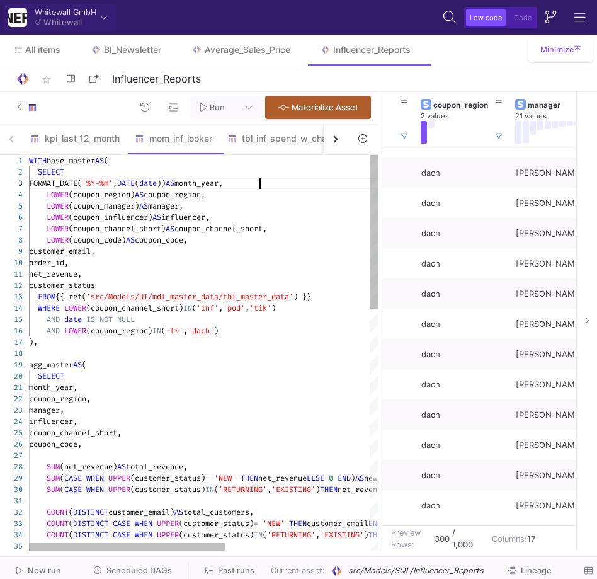
click at [302, 188] on div "FORMAT_DATE( '%Y-%m' , DATE ( date )) AS month_year," at bounding box center [332, 183] width 607 height 11
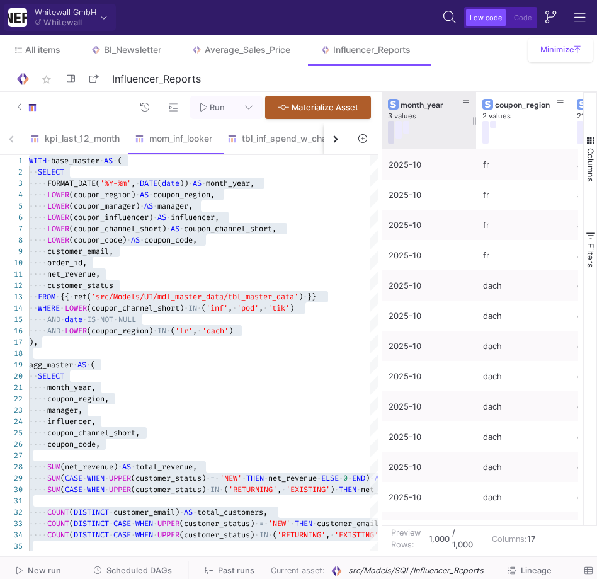
click at [391, 134] on button at bounding box center [391, 132] width 6 height 23
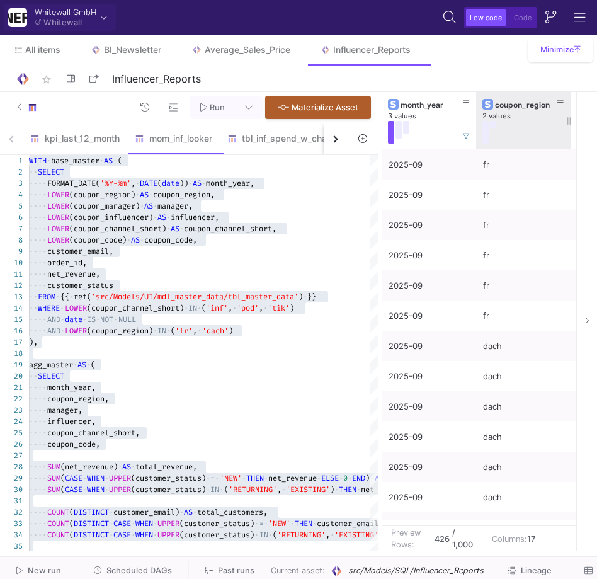
click at [484, 130] on button at bounding box center [485, 132] width 6 height 23
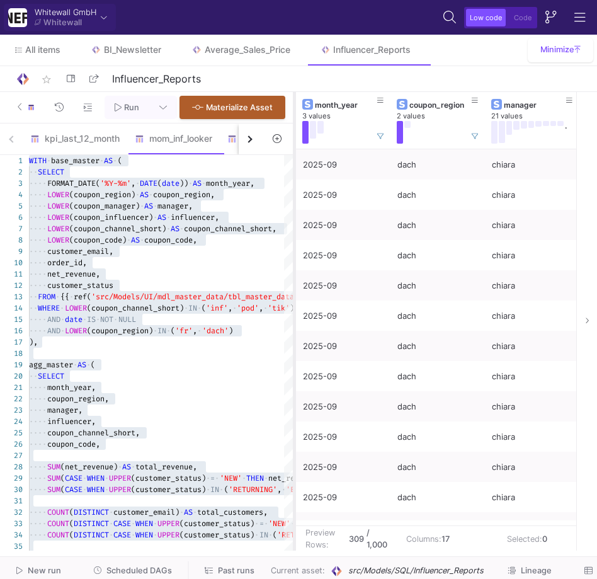
drag, startPoint x: 377, startPoint y: 209, endPoint x: 284, endPoint y: 219, distance: 93.1
click at [293, 218] on div at bounding box center [294, 321] width 3 height 458
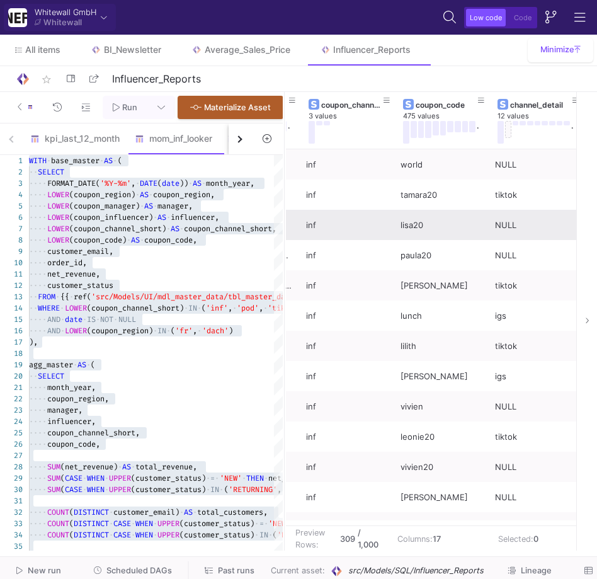
scroll to position [0, 365]
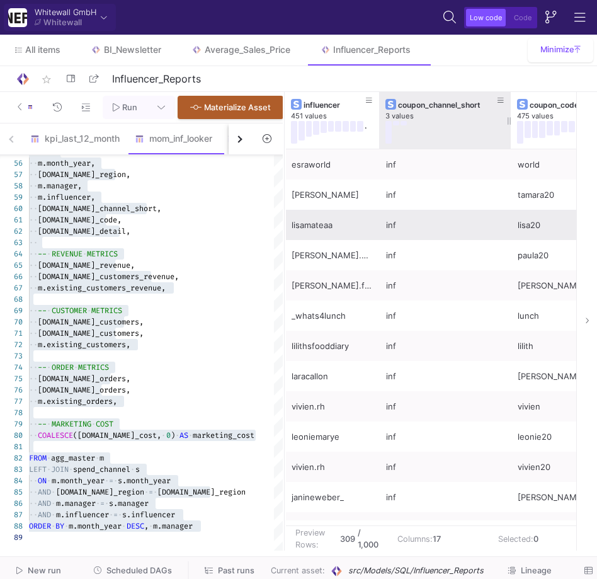
drag, startPoint x: 470, startPoint y: 116, endPoint x: 511, endPoint y: 116, distance: 40.3
click at [510, 116] on div at bounding box center [510, 120] width 5 height 57
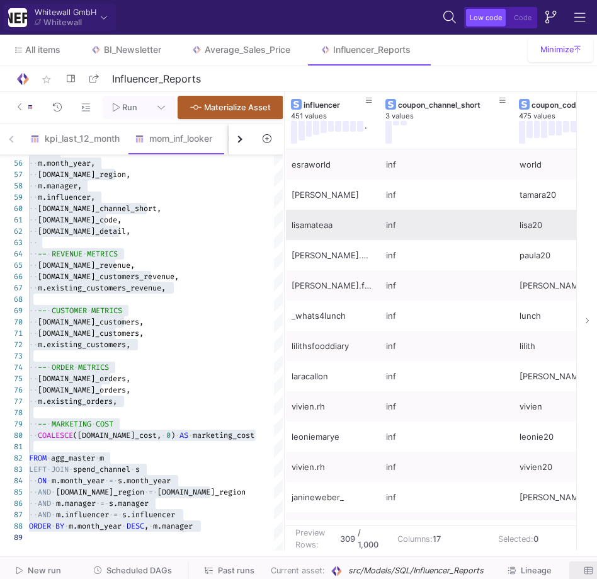
click at [584, 567] on icon at bounding box center [588, 570] width 8 height 7
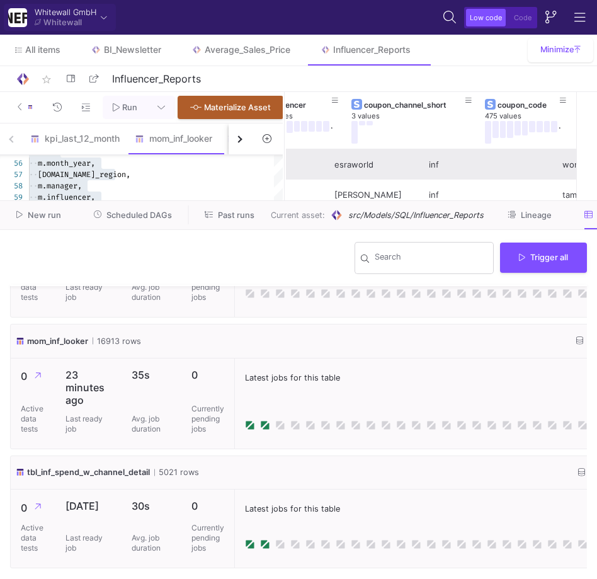
scroll to position [0, 379]
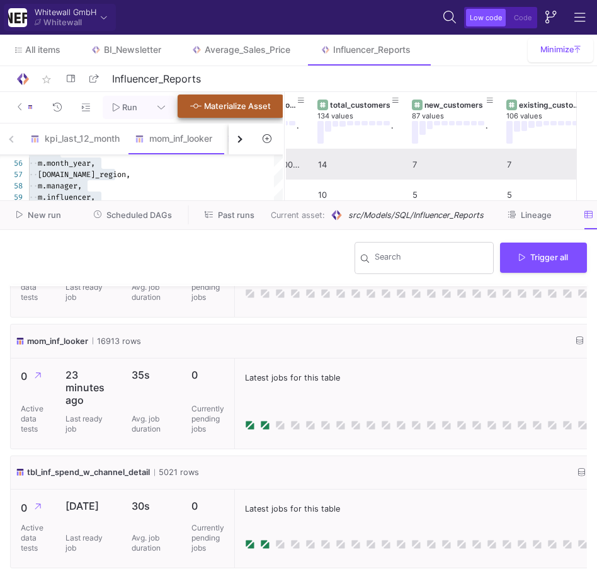
click at [229, 109] on span "Materialize Asset" at bounding box center [237, 105] width 67 height 9
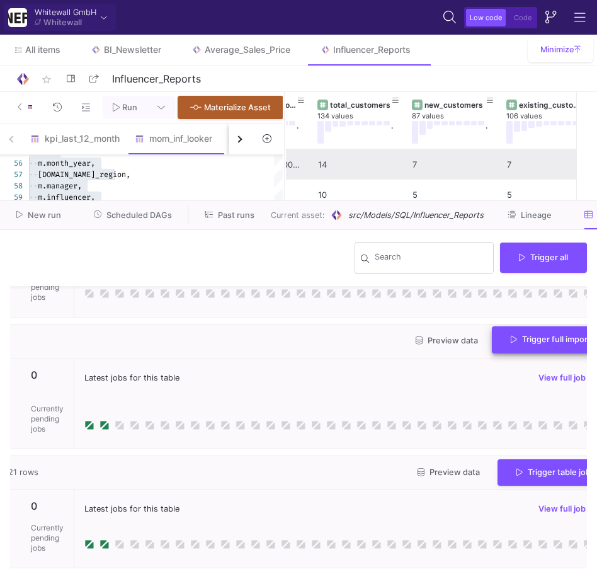
click at [520, 327] on button "Trigger full import" at bounding box center [551, 339] width 118 height 27
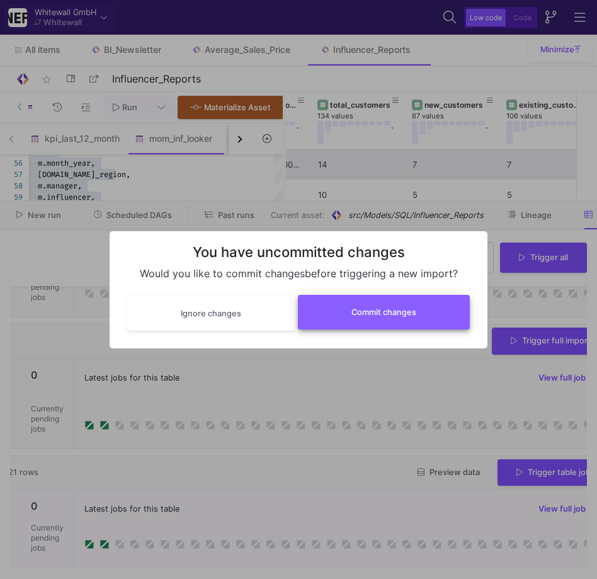
click at [413, 303] on button "Commit changes" at bounding box center [384, 312] width 173 height 35
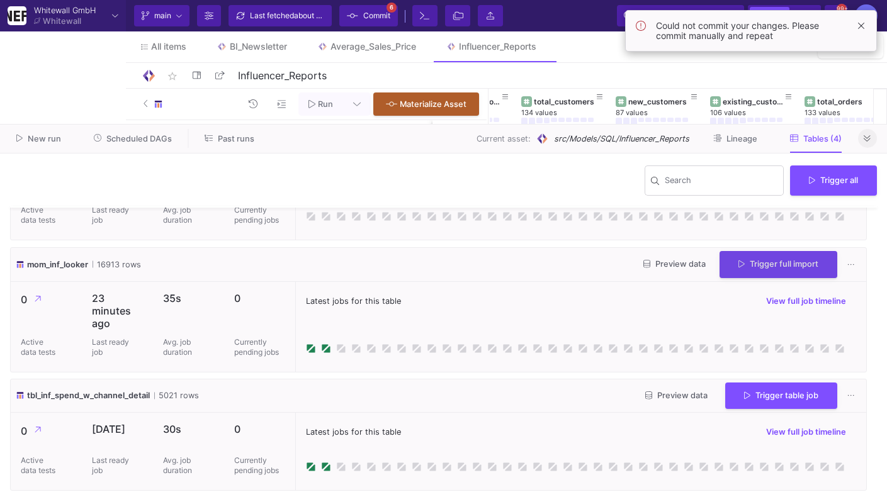
click at [862, 138] on button at bounding box center [867, 138] width 19 height 19
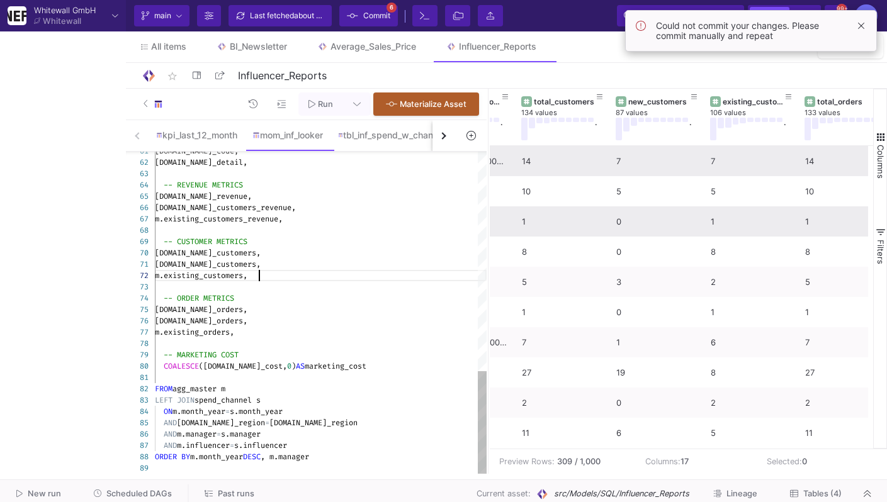
click at [419, 273] on div "m.existing_customers," at bounding box center [321, 275] width 332 height 11
type textarea "WITH base_master AS ( SELECT FORMAT_DATE('%Y-%m', DATE(date)) AS month_year, LO…"
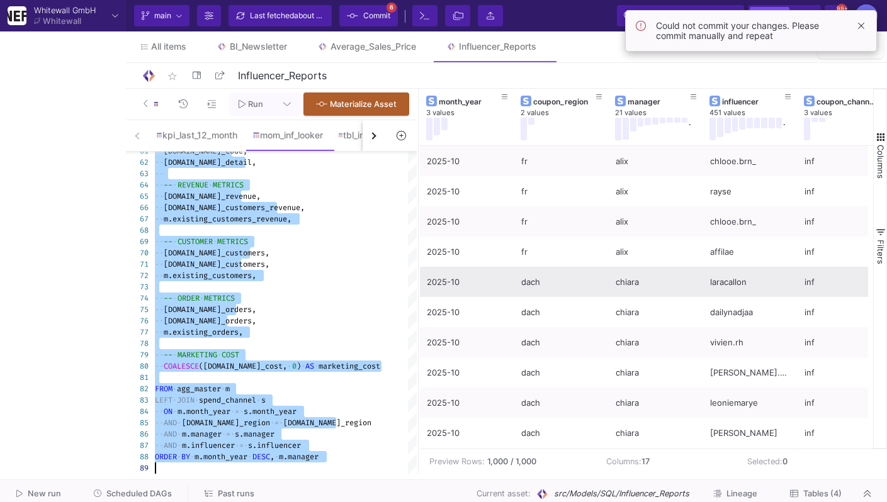
drag, startPoint x: 488, startPoint y: 296, endPoint x: 428, endPoint y: 296, distance: 60.4
click at [417, 296] on div at bounding box center [418, 281] width 3 height 385
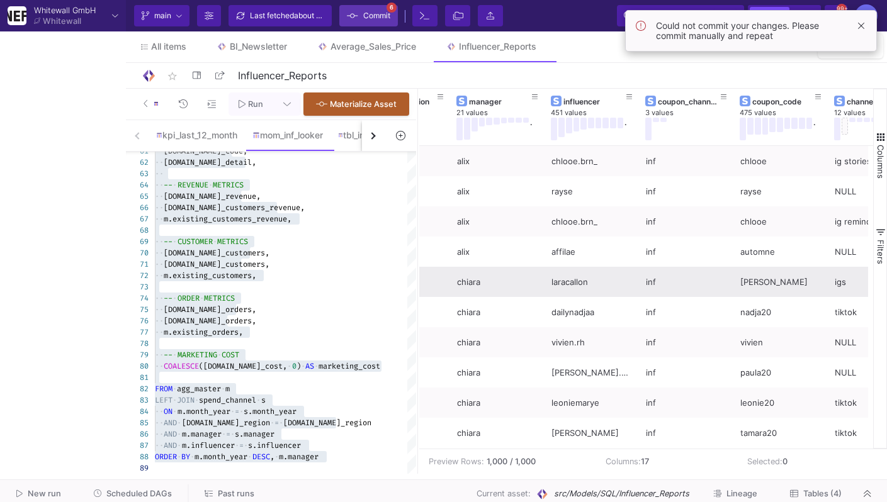
click at [377, 20] on span "Commit" at bounding box center [376, 15] width 27 height 19
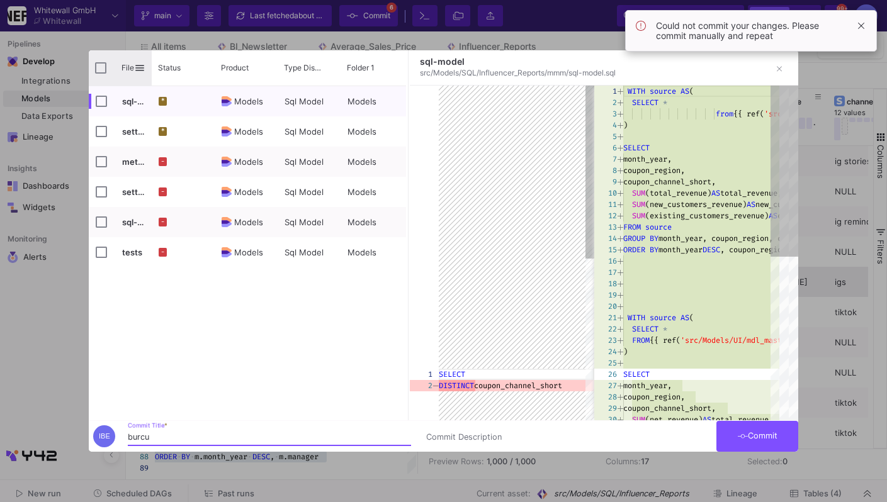
type input "burcu"
click at [98, 74] on div "File" at bounding box center [120, 67] width 63 height 35
click at [99, 60] on div "File" at bounding box center [120, 67] width 63 height 35
click at [101, 62] on input "Press Space to toggle all rows selection (unchecked)" at bounding box center [100, 67] width 11 height 11
checkbox input "true"
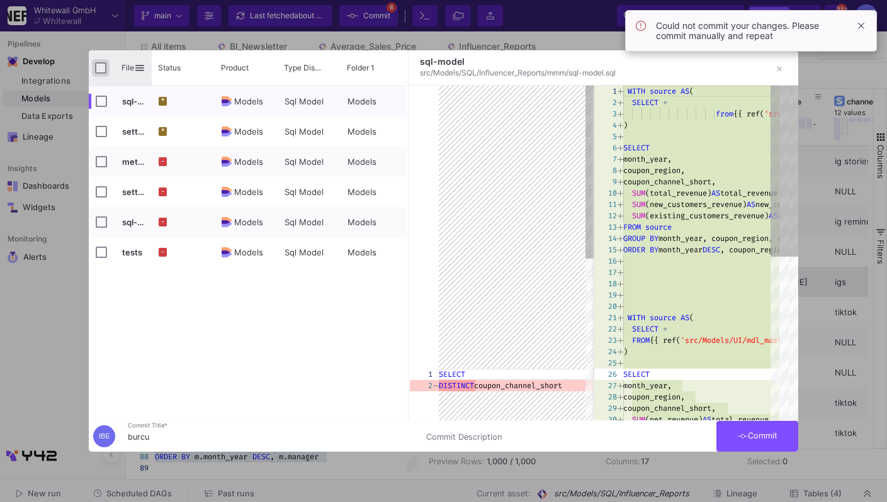
checkbox input "true"
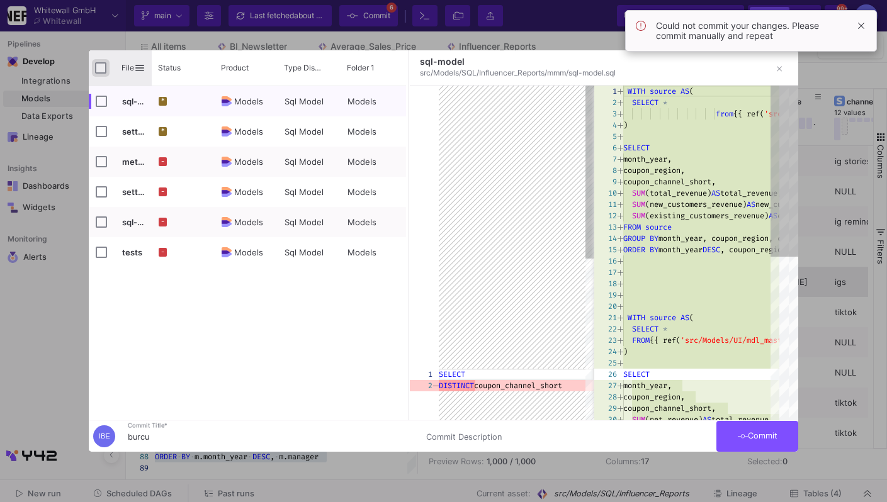
checkbox input "true"
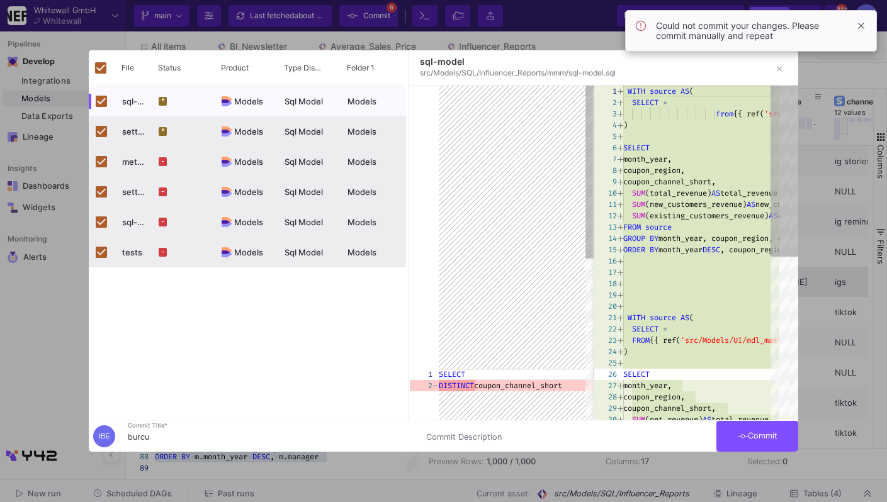
click at [721, 429] on button "Commit" at bounding box center [758, 436] width 82 height 31
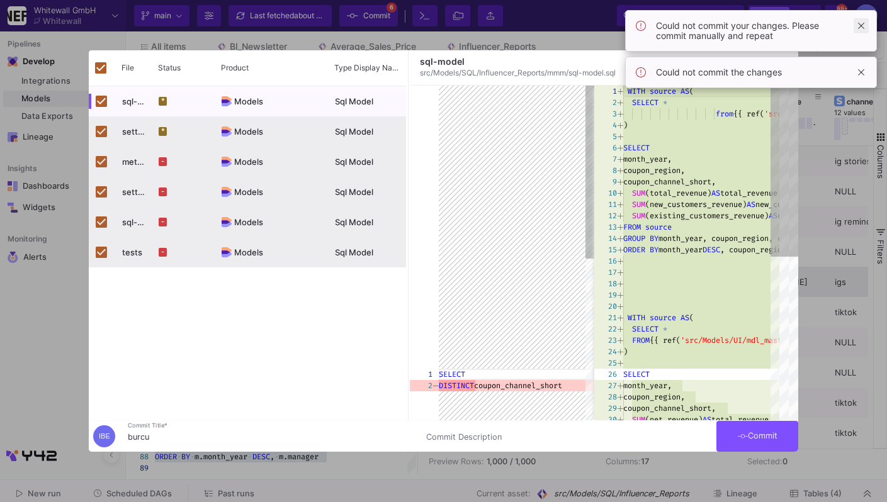
click at [861, 26] on span at bounding box center [861, 25] width 15 height 15
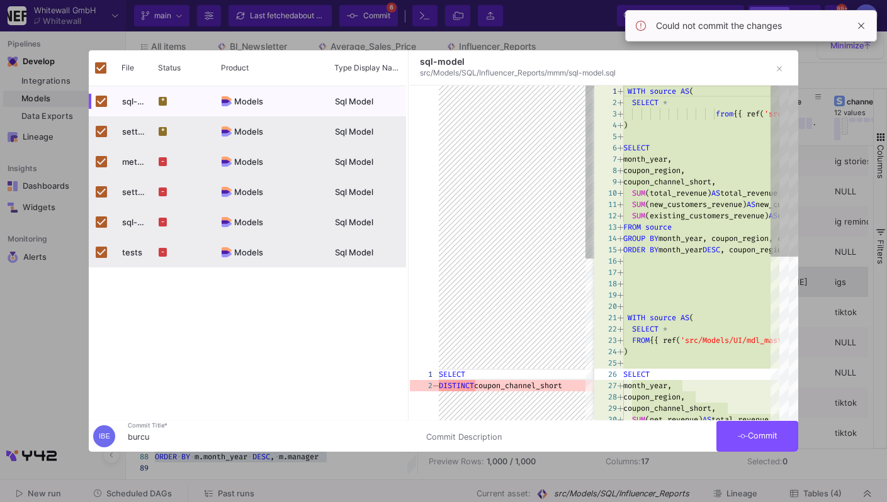
click at [861, 26] on span at bounding box center [861, 25] width 15 height 15
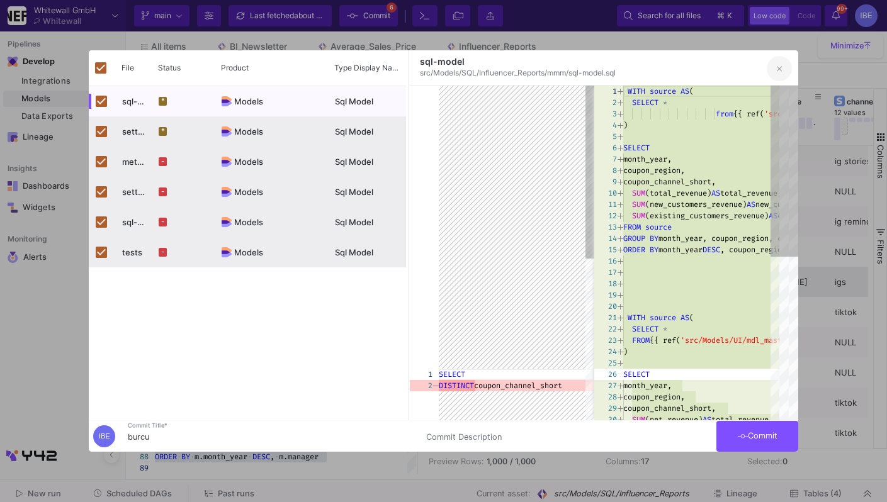
click at [788, 66] on button "button" at bounding box center [779, 68] width 25 height 25
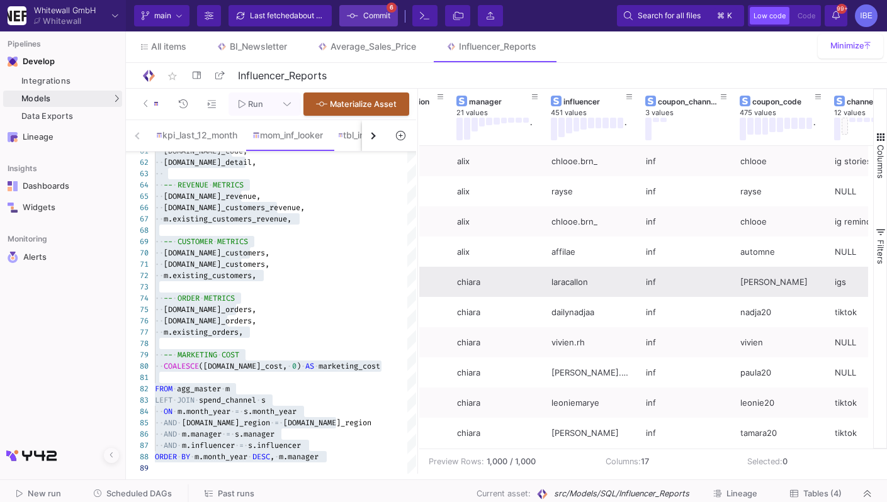
click at [361, 18] on span "Commit" at bounding box center [368, 15] width 43 height 19
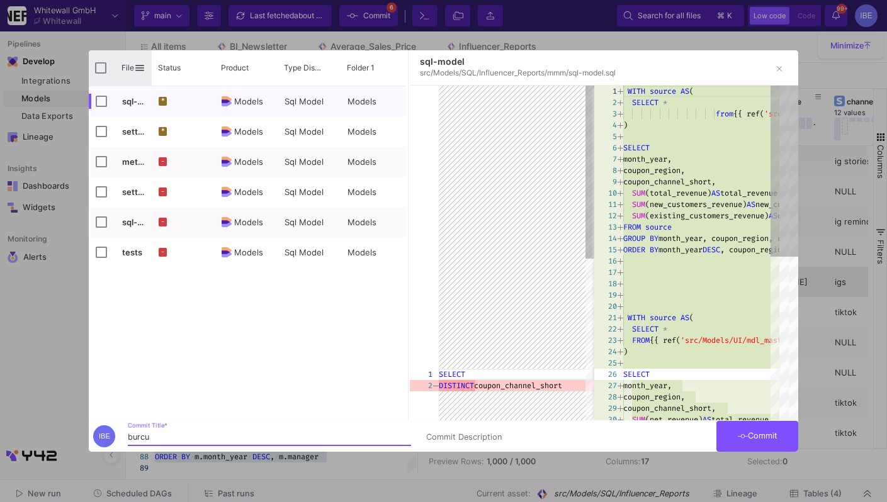
type input "burcu"
click at [106, 64] on div "File" at bounding box center [120, 67] width 63 height 35
click at [94, 64] on div "File" at bounding box center [120, 67] width 63 height 35
click at [99, 67] on input "Press Space to toggle all rows selection (unchecked)" at bounding box center [100, 67] width 11 height 11
checkbox input "true"
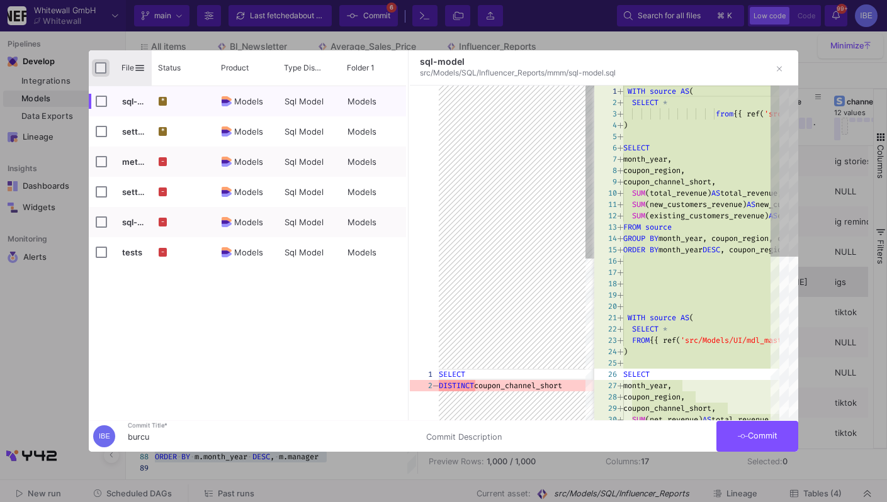
checkbox input "true"
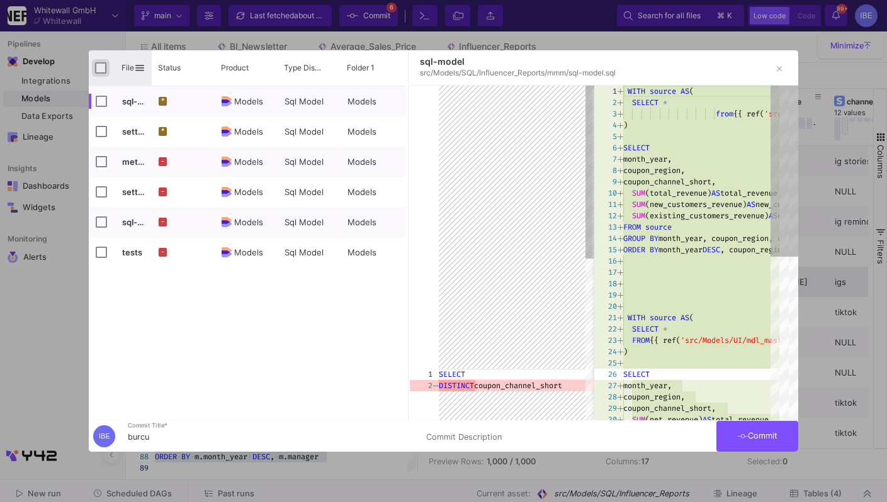
checkbox input "true"
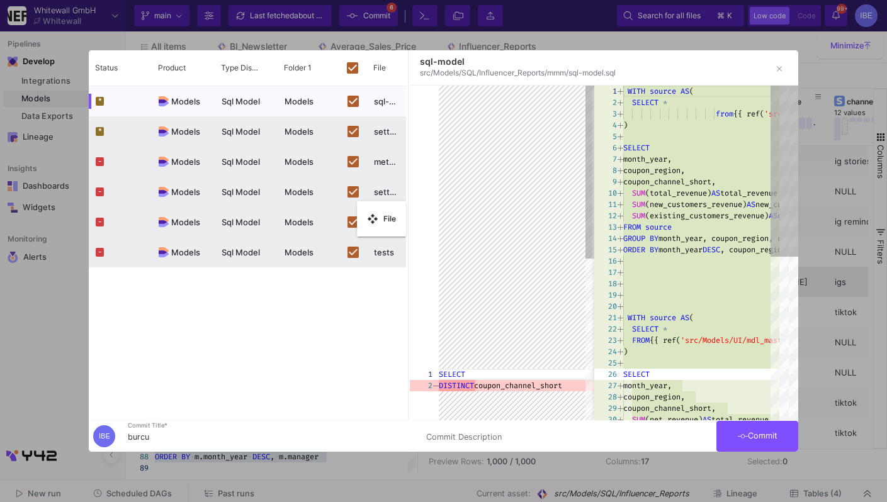
drag, startPoint x: 298, startPoint y: 163, endPoint x: 383, endPoint y: 236, distance: 112.6
click at [771, 450] on button "Commit" at bounding box center [758, 436] width 82 height 31
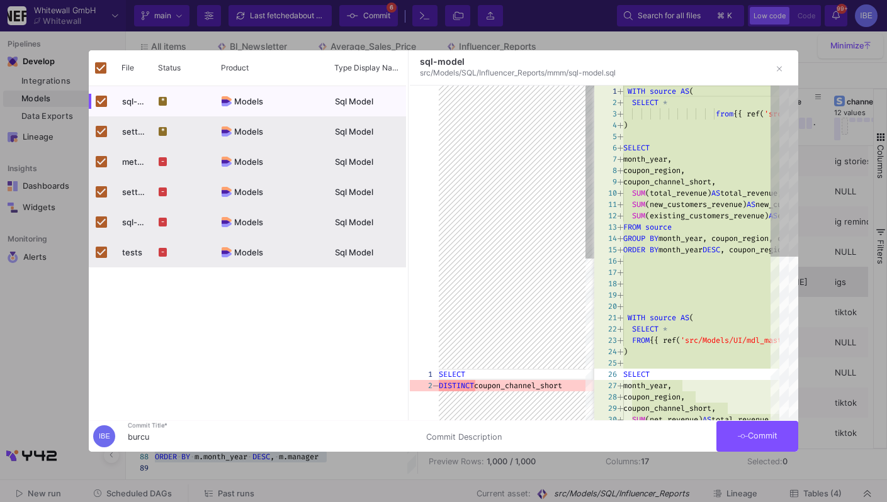
click at [809, 295] on div at bounding box center [443, 251] width 887 height 502
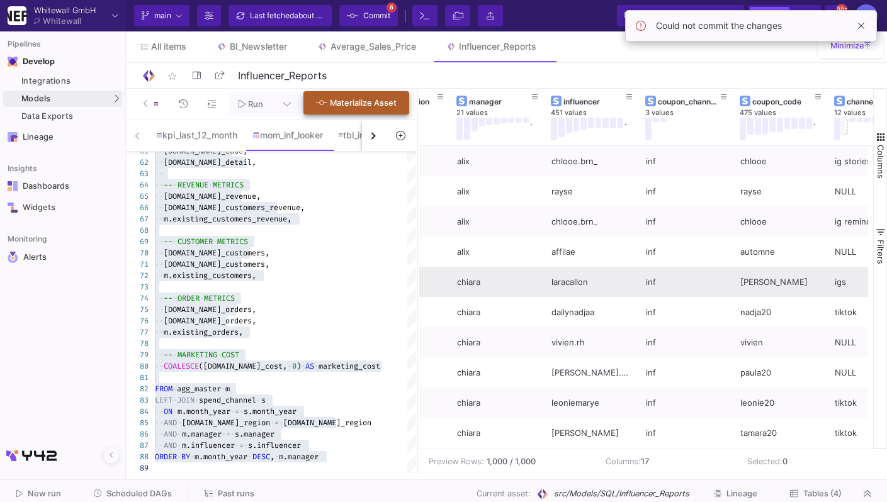
click at [336, 108] on button "Materialize Asset" at bounding box center [356, 102] width 106 height 23
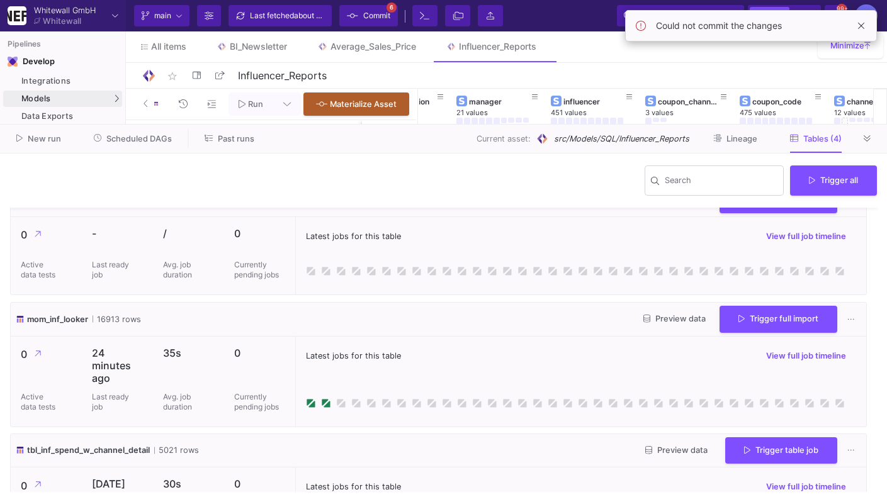
scroll to position [145, 0]
click at [735, 329] on button "Trigger full import" at bounding box center [779, 317] width 118 height 27
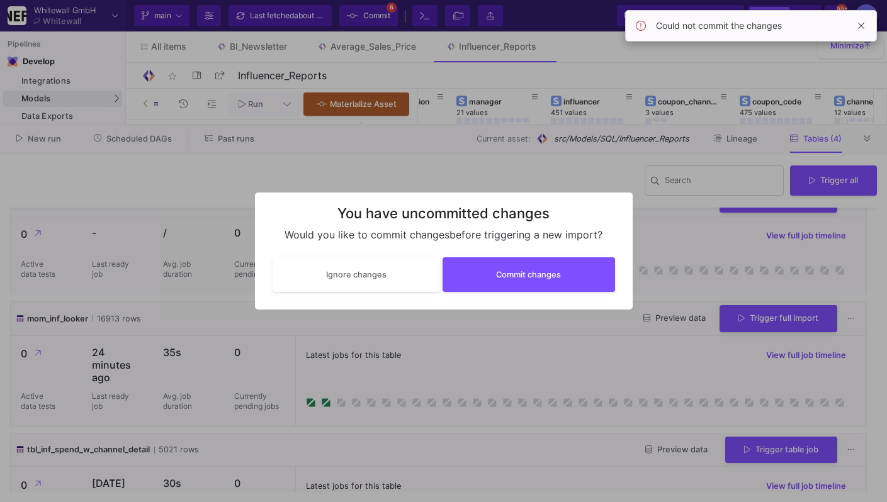
click at [581, 295] on div "Ignore changes Commit changes" at bounding box center [444, 274] width 353 height 45
click at [574, 281] on button "Commit changes" at bounding box center [529, 273] width 173 height 35
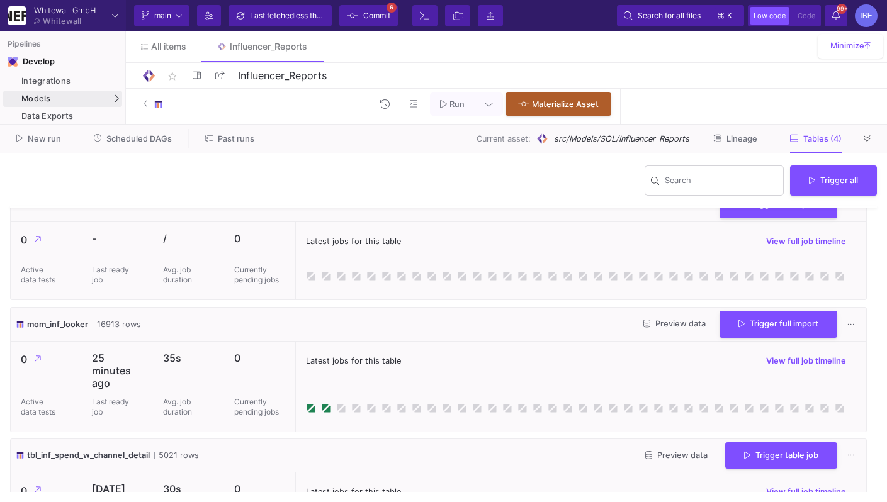
scroll to position [164, 0]
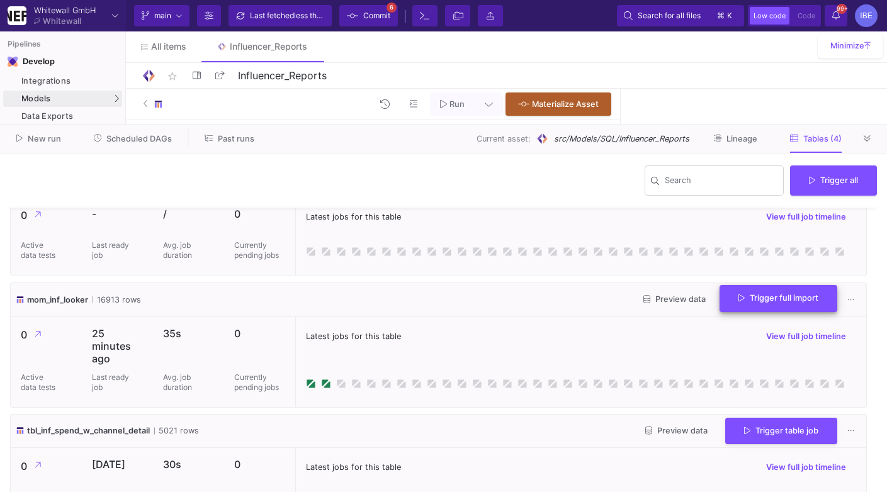
click at [739, 297] on icon at bounding box center [742, 299] width 6 height 8
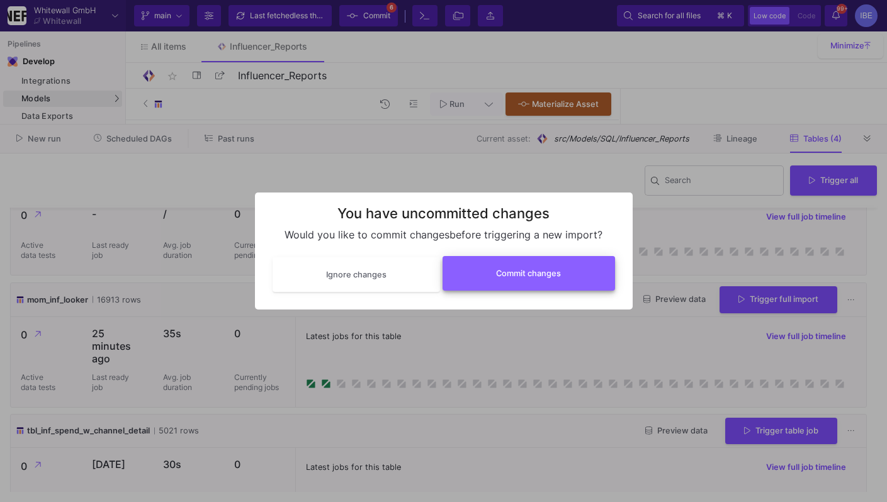
click at [552, 269] on button "Commit changes" at bounding box center [529, 273] width 173 height 35
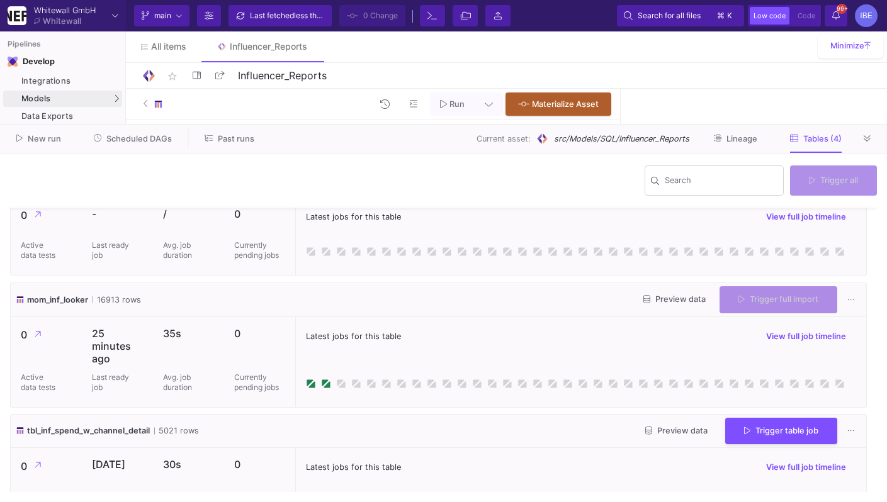
click at [397, 319] on div "Latest jobs for this table View full job timeline" at bounding box center [580, 362] width 571 height 90
